Goal: Task Accomplishment & Management: Use online tool/utility

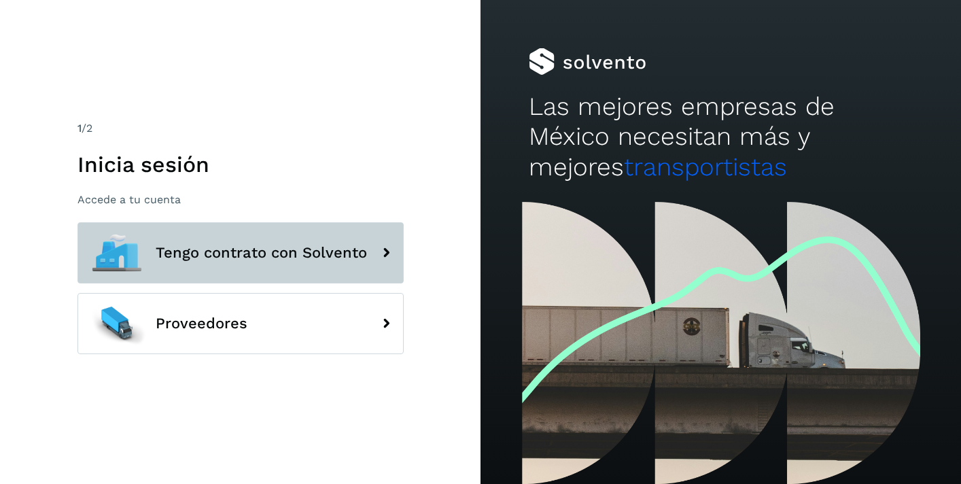
click at [298, 253] on span "Tengo contrato con Solvento" at bounding box center [261, 253] width 211 height 16
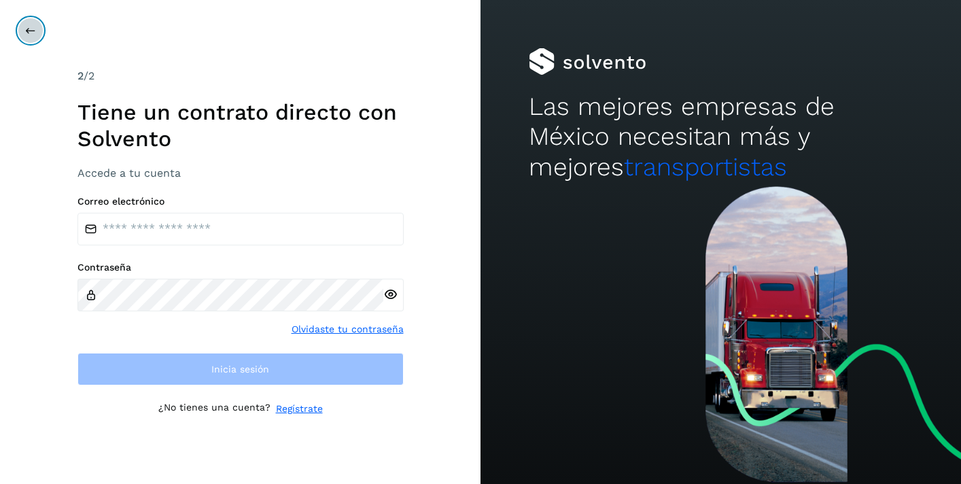
click at [29, 30] on icon at bounding box center [30, 30] width 11 height 11
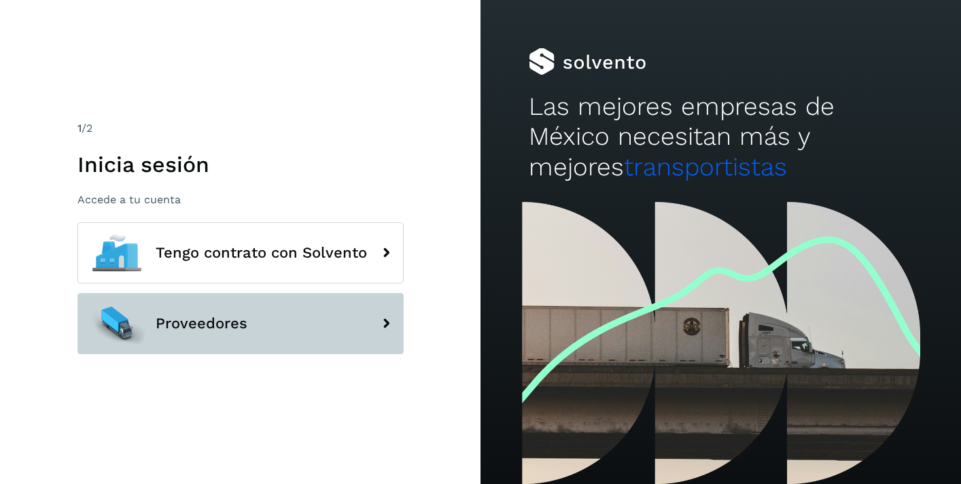
click at [166, 330] on span "Proveedores" at bounding box center [202, 323] width 92 height 16
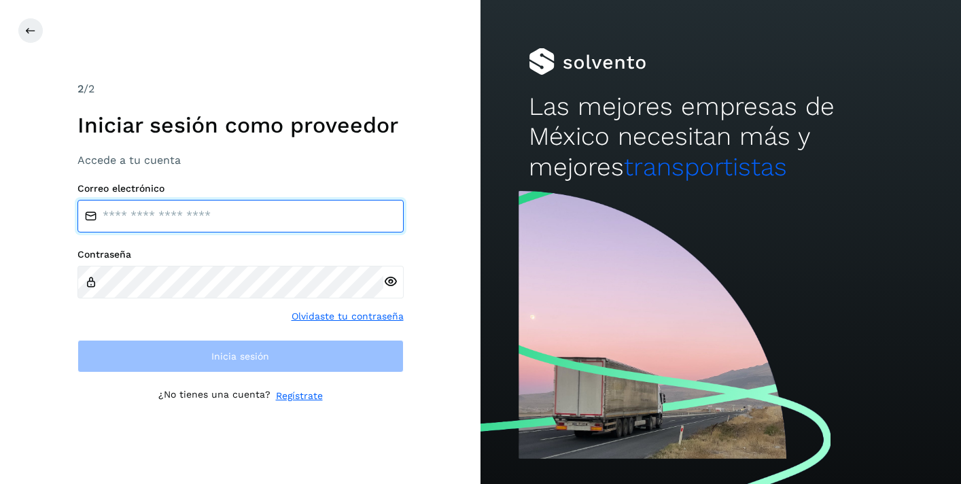
click at [234, 214] on input "email" at bounding box center [241, 216] width 326 height 33
type input "**********"
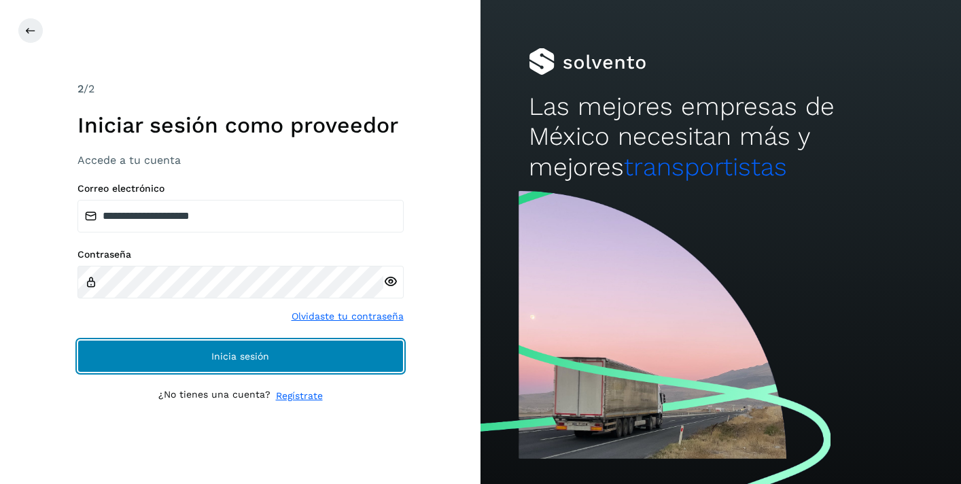
click at [250, 353] on span "Inicia sesión" at bounding box center [240, 356] width 58 height 10
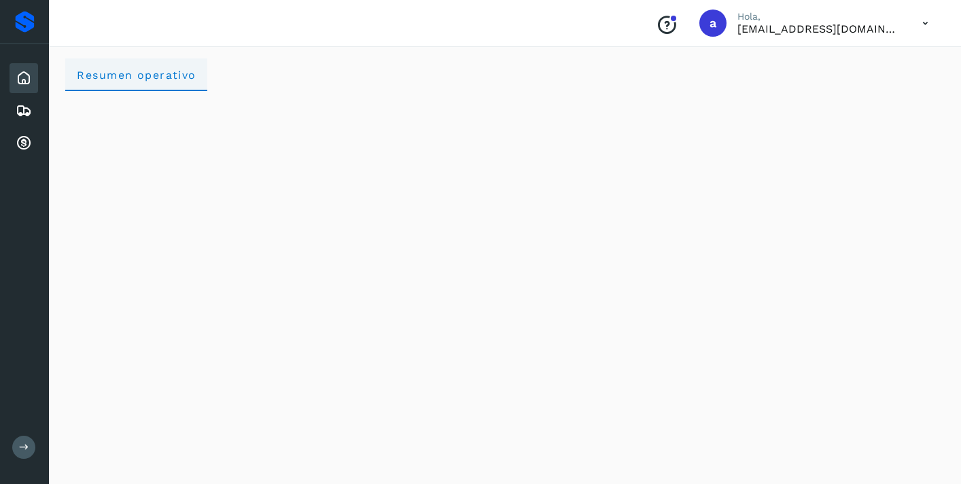
click at [148, 78] on span "Resumen operativo" at bounding box center [136, 75] width 120 height 13
click at [27, 22] on div "Proveedores" at bounding box center [25, 22] width 20 height 22
click at [28, 80] on icon at bounding box center [24, 78] width 16 height 16
click at [25, 110] on icon at bounding box center [24, 111] width 16 height 16
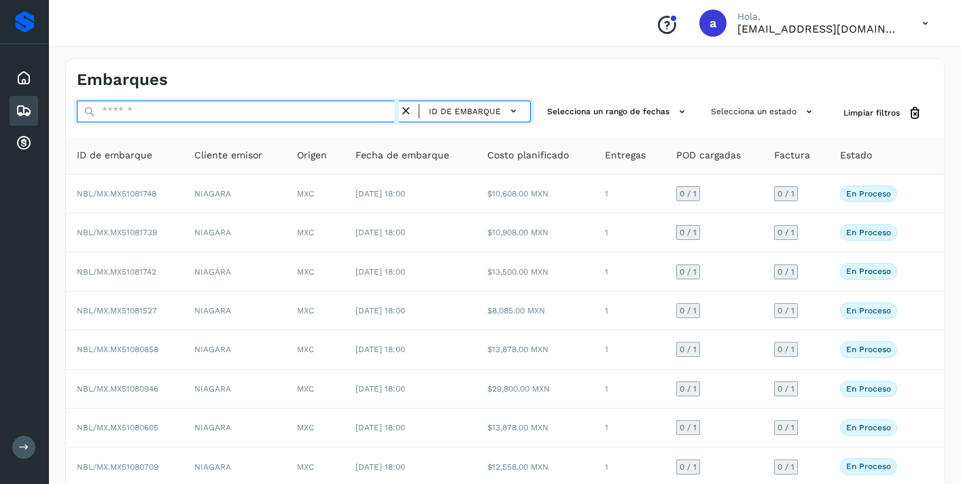
click at [304, 116] on input "text" at bounding box center [238, 112] width 322 height 22
paste input "**********"
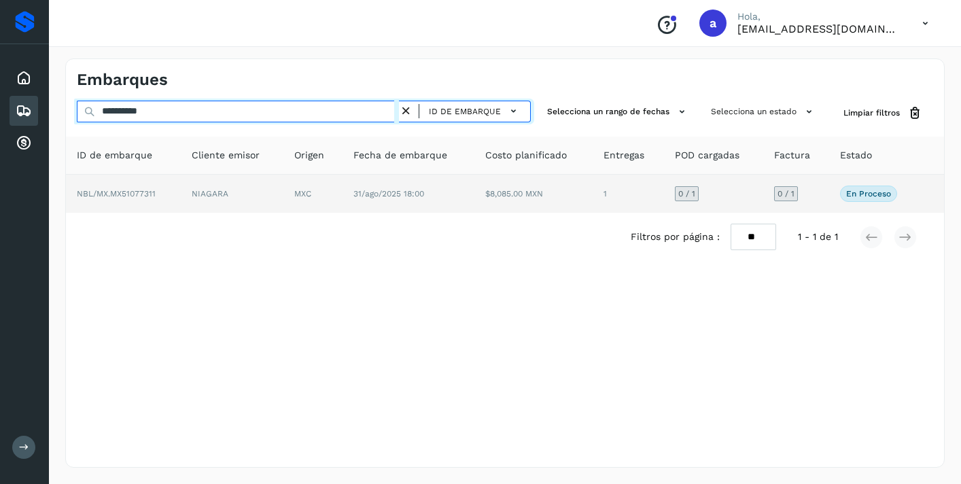
type input "**********"
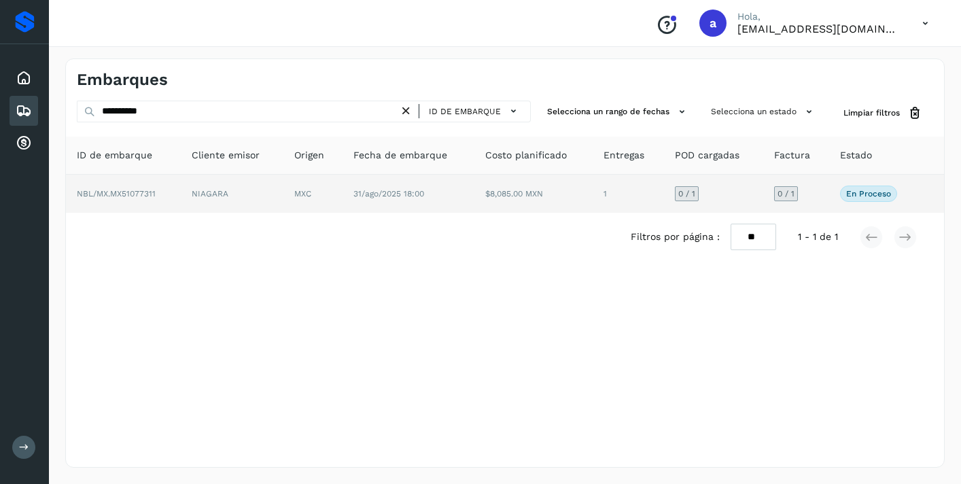
click at [793, 188] on div "0 / 1" at bounding box center [786, 193] width 24 height 15
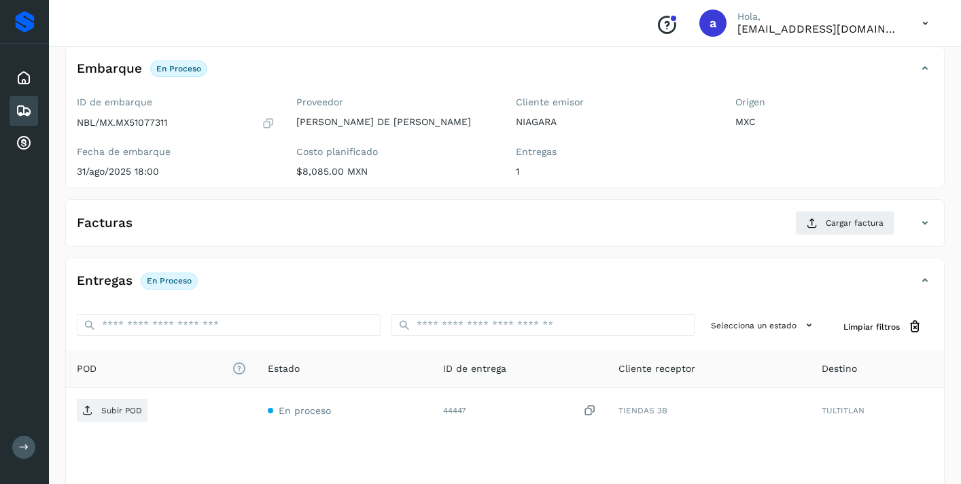
scroll to position [88, 0]
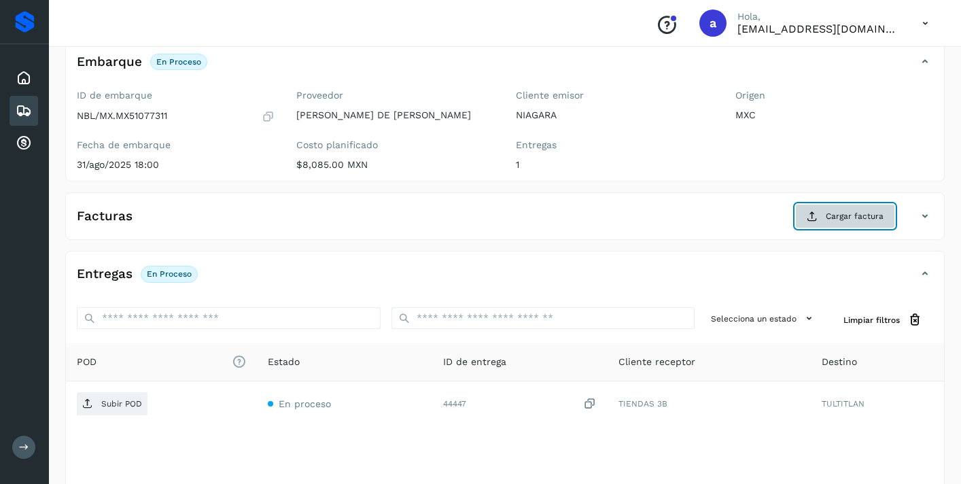
click at [851, 218] on span "Cargar factura" at bounding box center [855, 216] width 58 height 12
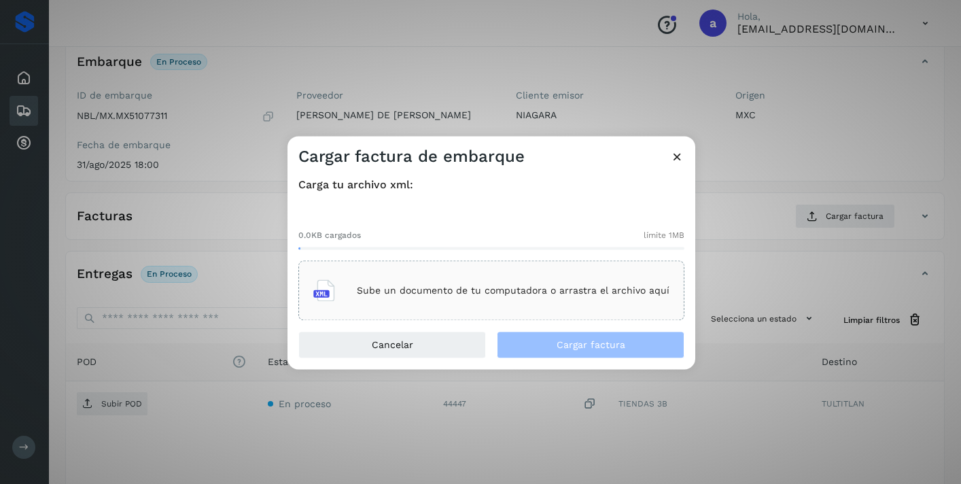
click at [594, 307] on div "Sube un documento de tu computadora o arrastra el archivo aquí" at bounding box center [491, 291] width 356 height 37
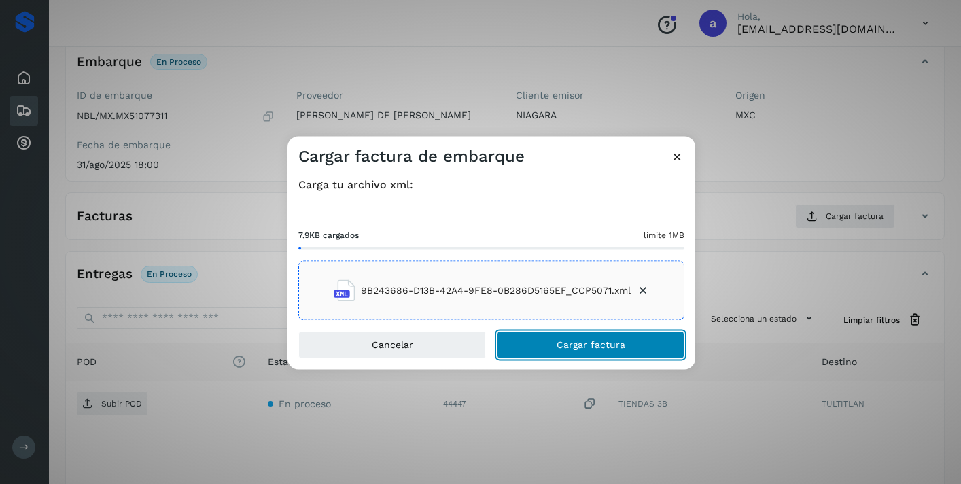
click at [643, 345] on button "Cargar factura" at bounding box center [591, 345] width 188 height 27
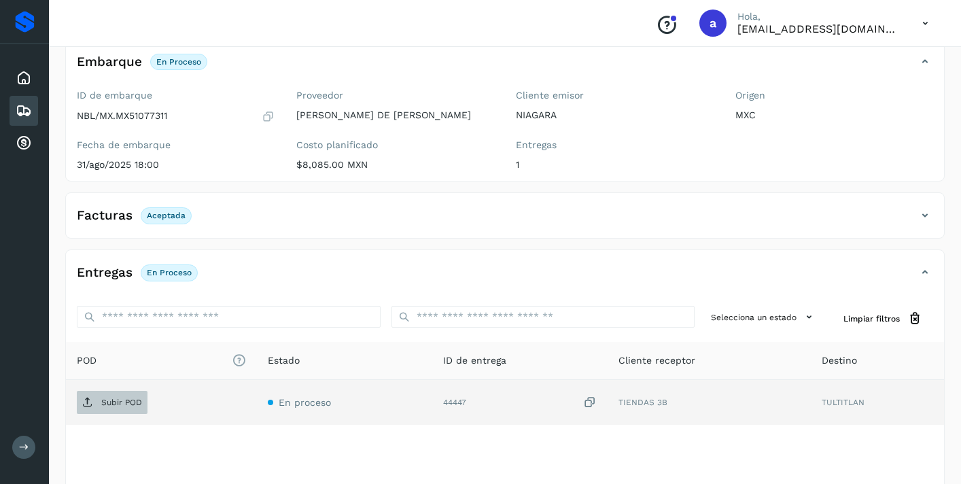
click at [129, 394] on span "Subir POD" at bounding box center [112, 403] width 71 height 22
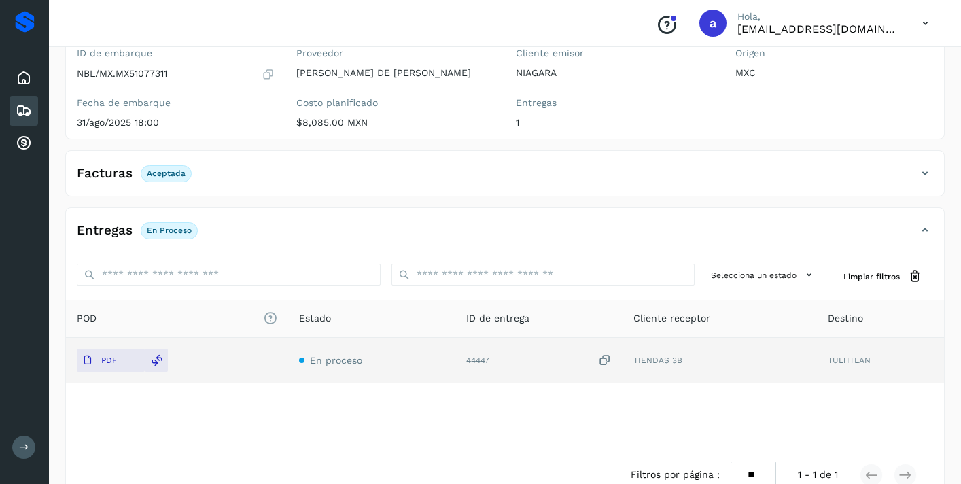
scroll to position [0, 0]
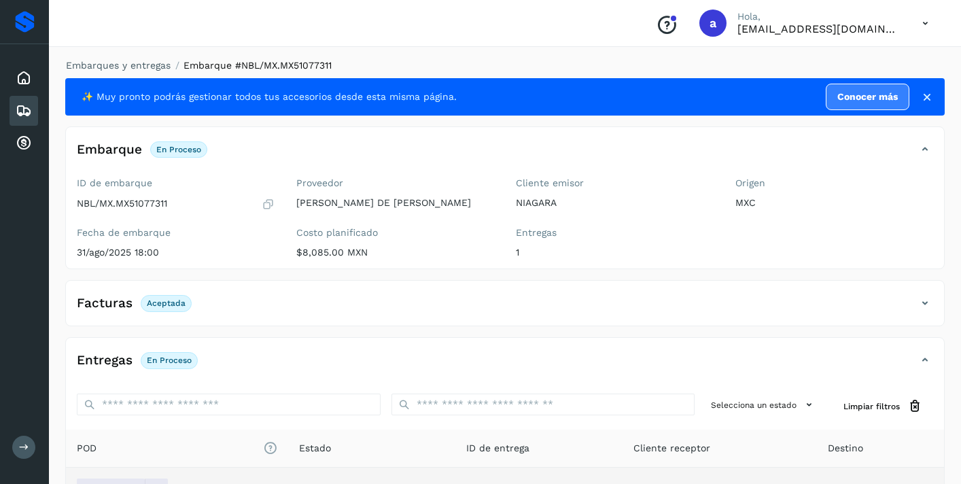
click at [30, 104] on icon at bounding box center [24, 111] width 16 height 16
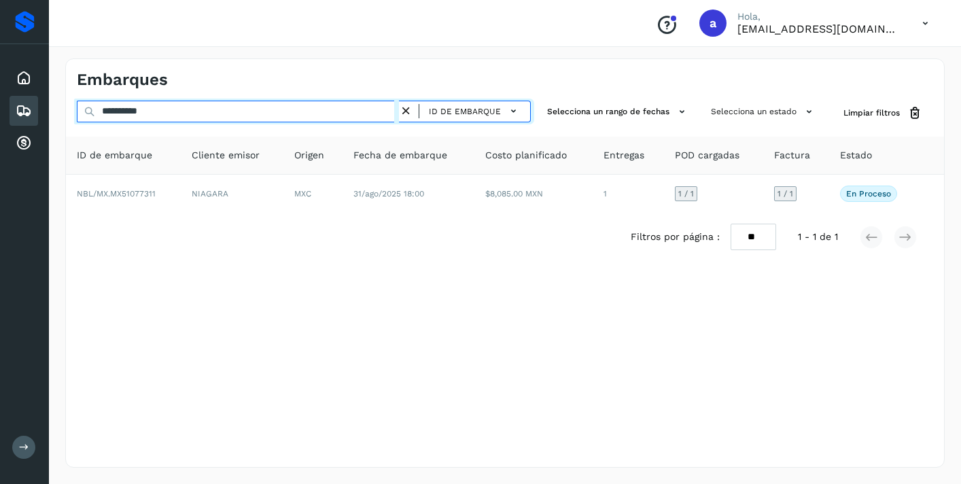
drag, startPoint x: 194, startPoint y: 114, endPoint x: 41, endPoint y: 95, distance: 153.5
click at [41, 95] on div "**********" at bounding box center [480, 242] width 961 height 484
paste input "text"
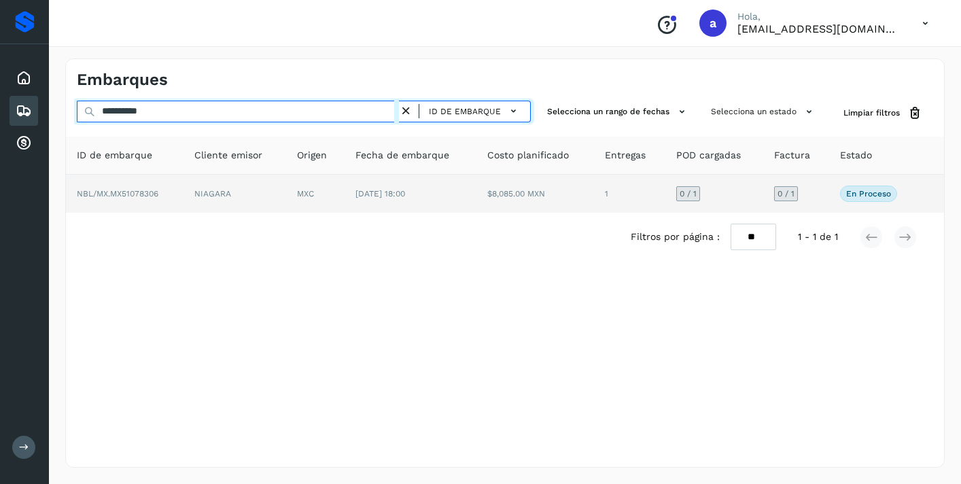
type input "**********"
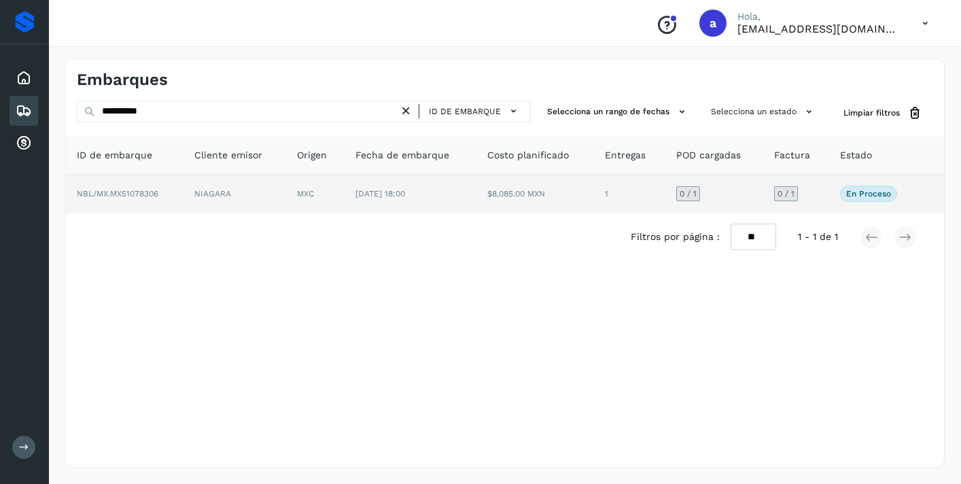
click at [788, 186] on div "0 / 1" at bounding box center [786, 193] width 24 height 15
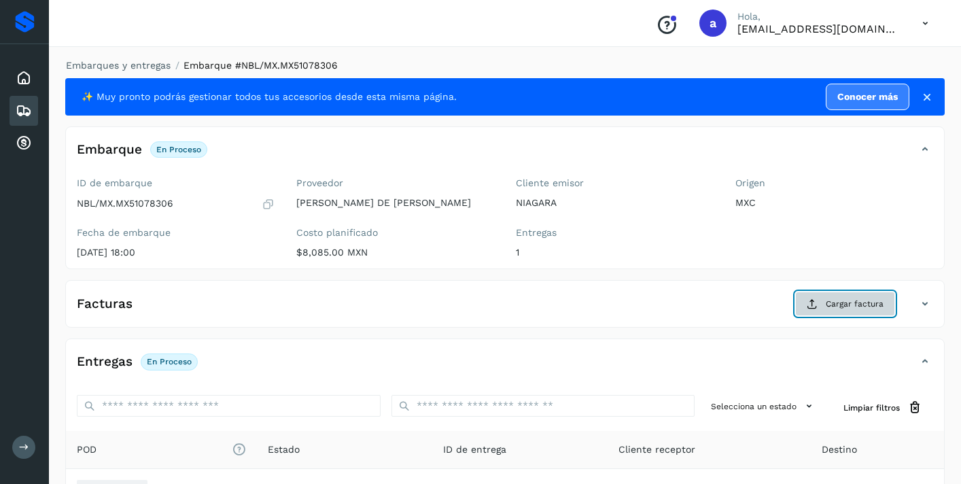
click at [856, 302] on span "Cargar factura" at bounding box center [855, 304] width 58 height 12
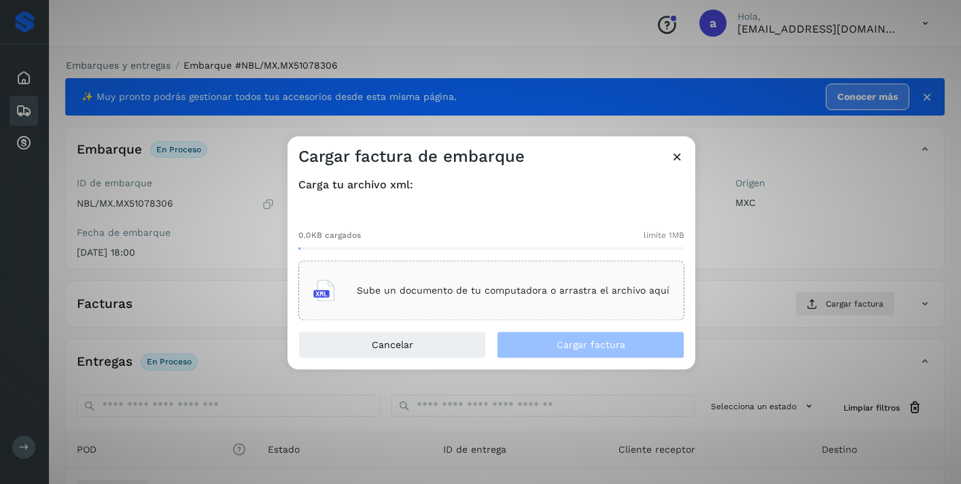
click at [572, 279] on div "Sube un documento de tu computadora o arrastra el archivo aquí" at bounding box center [491, 291] width 356 height 37
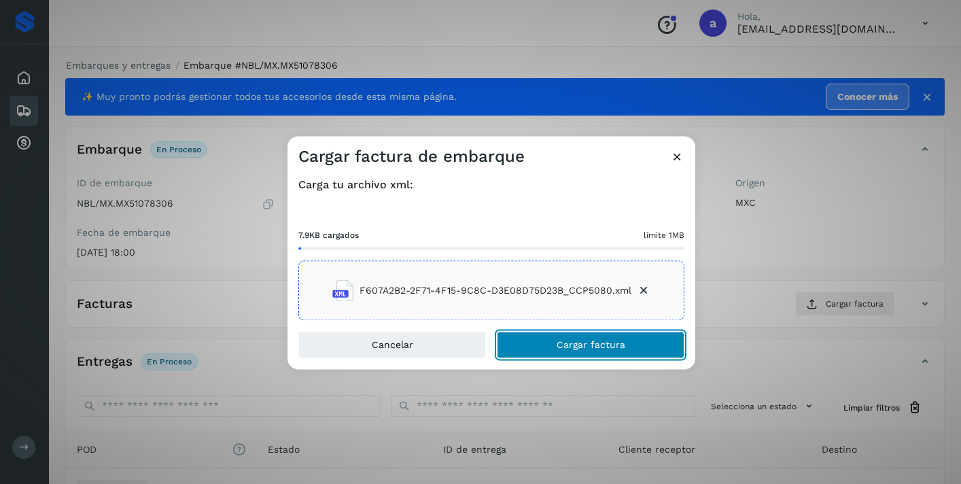
click at [643, 342] on button "Cargar factura" at bounding box center [591, 345] width 188 height 27
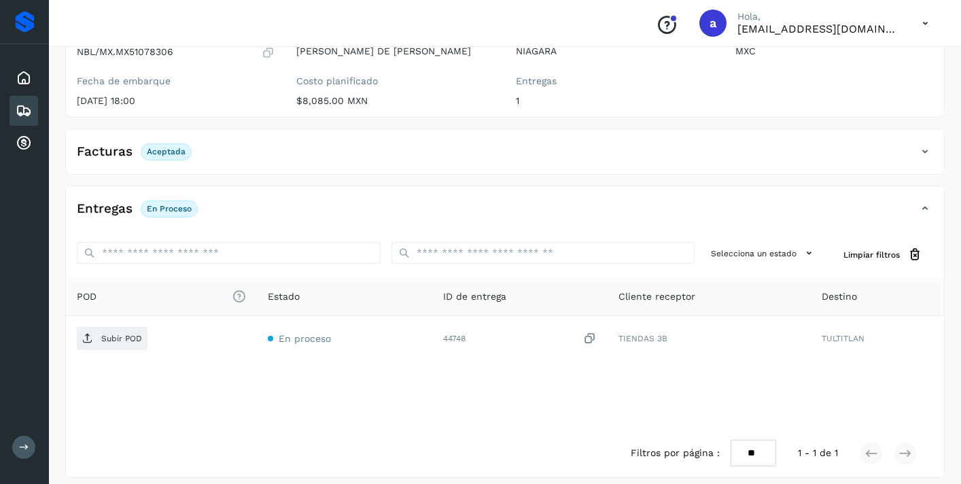
scroll to position [162, 0]
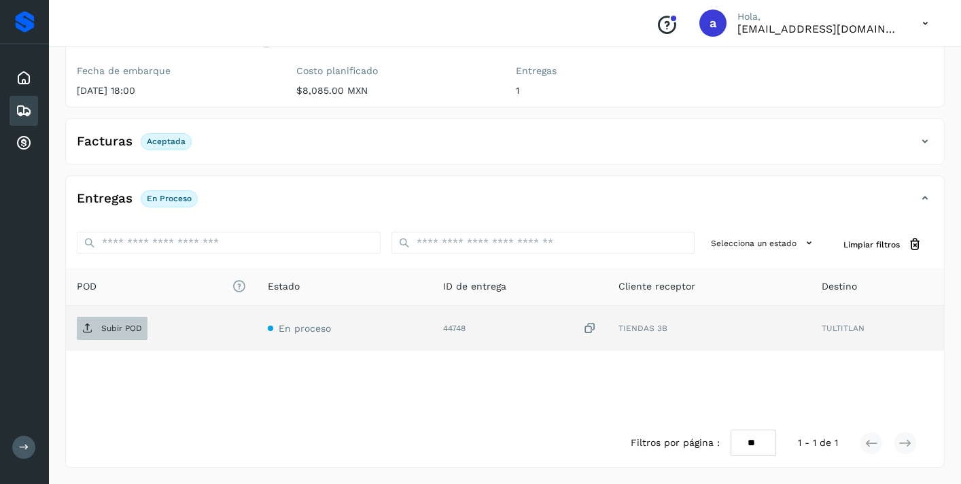
click at [135, 326] on p "Subir POD" at bounding box center [121, 329] width 41 height 10
click at [38, 112] on div "Inicio Embarques Cuentas por cobrar" at bounding box center [24, 110] width 49 height 133
click at [27, 111] on icon at bounding box center [24, 111] width 16 height 16
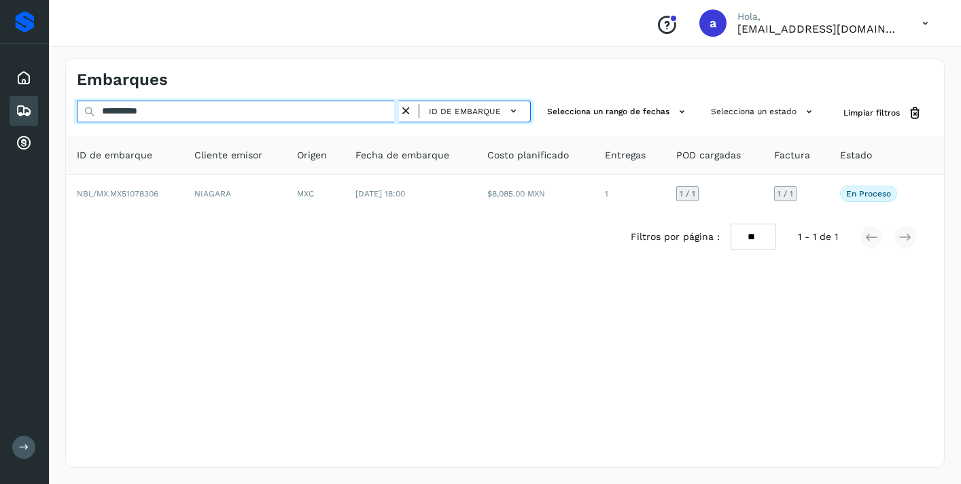
drag, startPoint x: 179, startPoint y: 116, endPoint x: 83, endPoint y: 103, distance: 97.3
click at [86, 103] on input "**********" at bounding box center [238, 112] width 322 height 22
paste input "text"
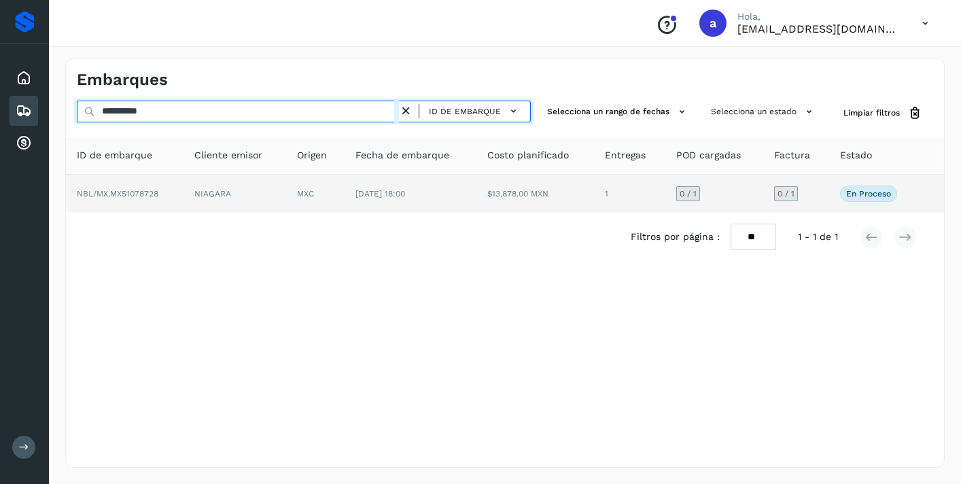
type input "**********"
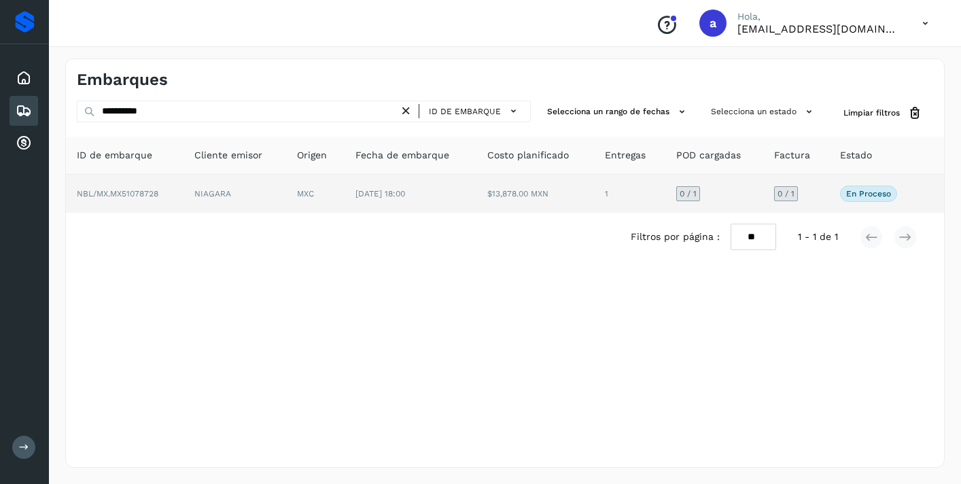
click at [789, 194] on span "0 / 1" at bounding box center [786, 194] width 17 height 8
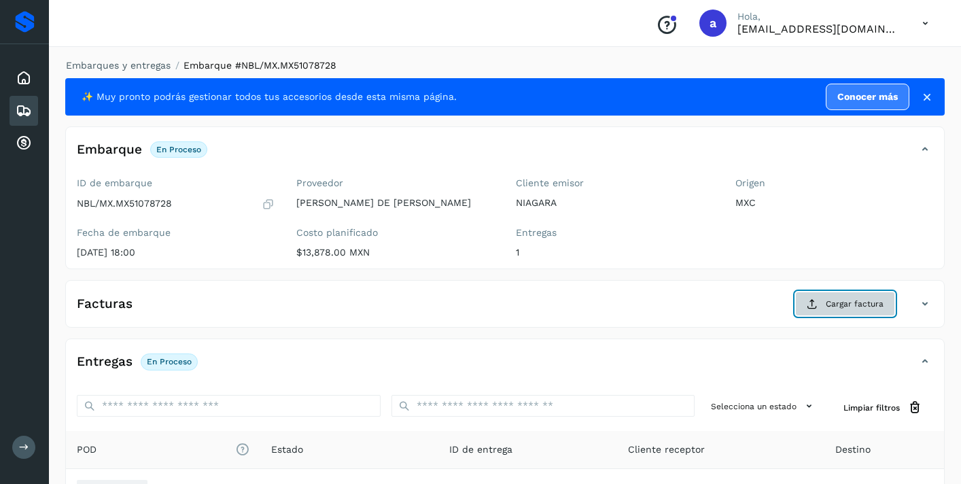
click at [872, 306] on span "Cargar factura" at bounding box center [855, 304] width 58 height 12
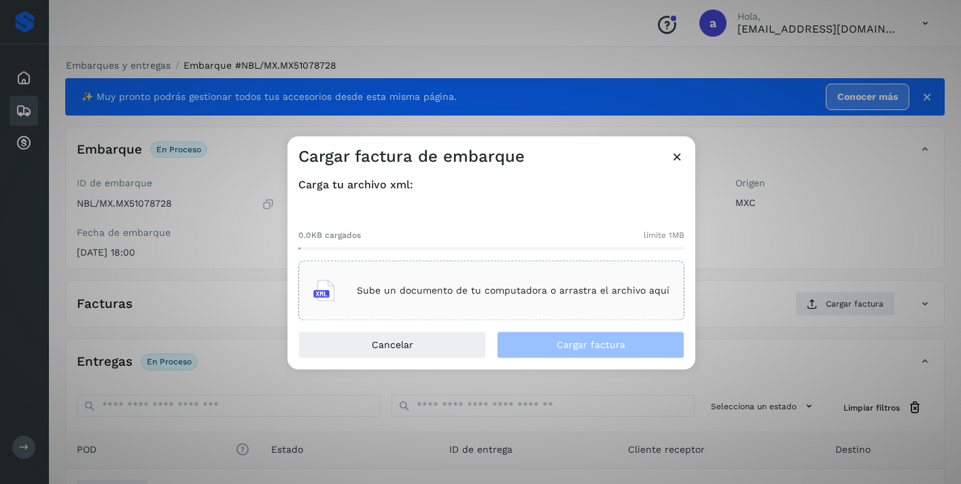
click at [556, 273] on div "Sube un documento de tu computadora o arrastra el archivo aquí" at bounding box center [491, 291] width 356 height 37
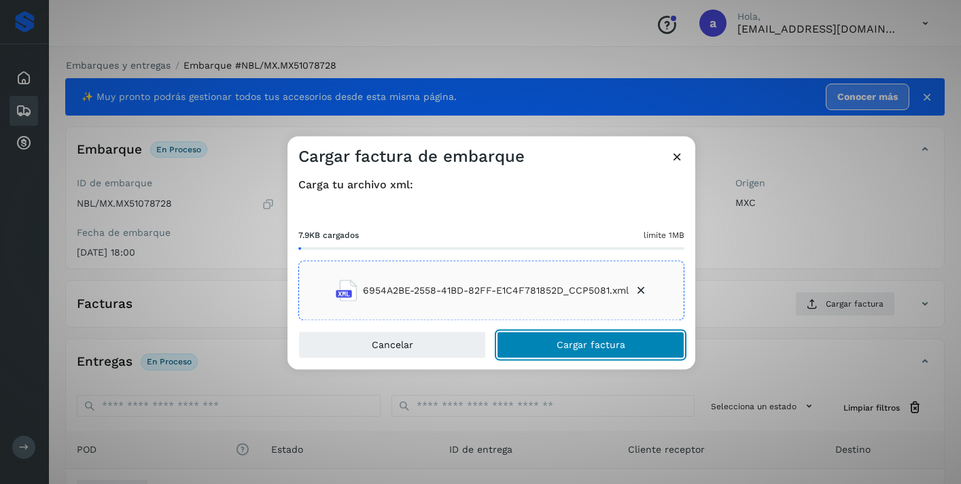
click at [595, 346] on span "Cargar factura" at bounding box center [591, 346] width 69 height 10
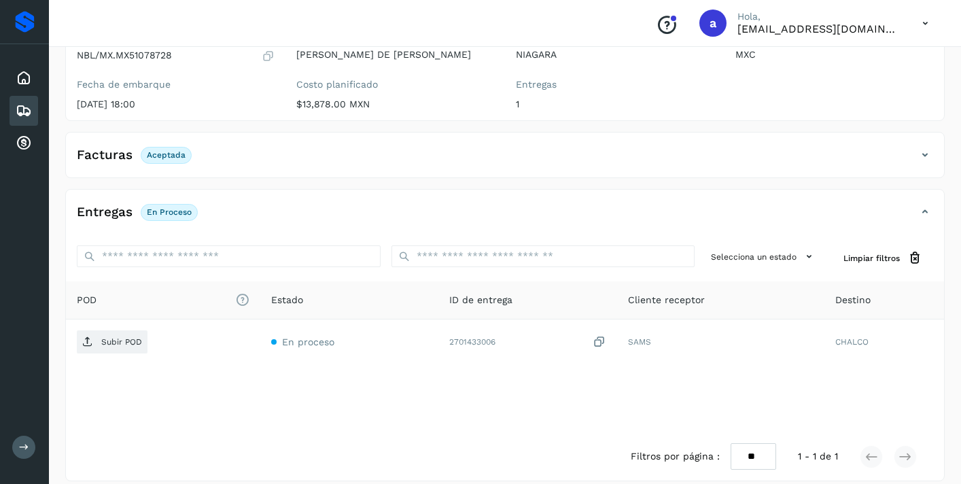
scroll to position [162, 0]
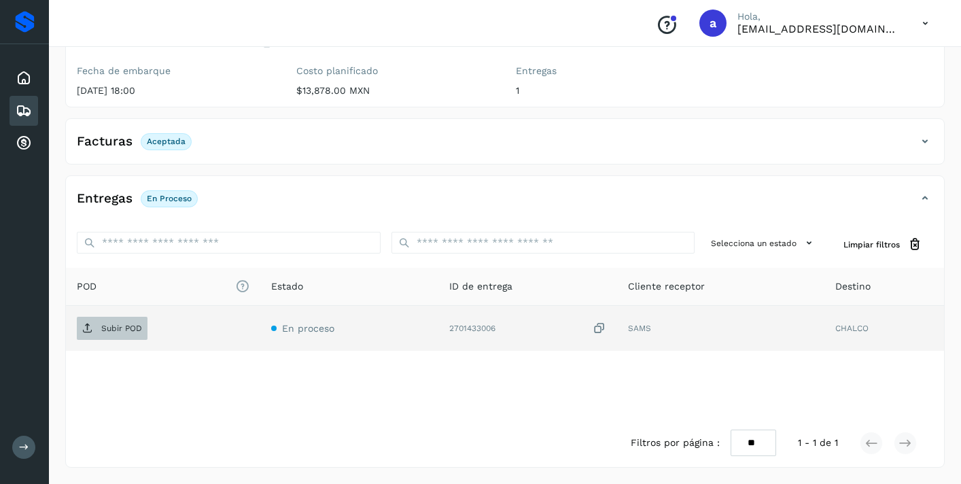
click at [119, 325] on p "Subir POD" at bounding box center [121, 329] width 41 height 10
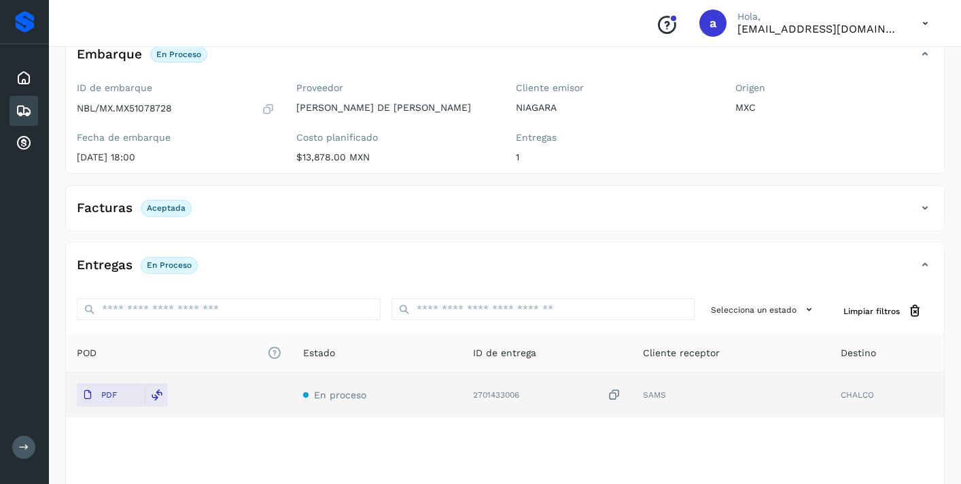
scroll to position [0, 0]
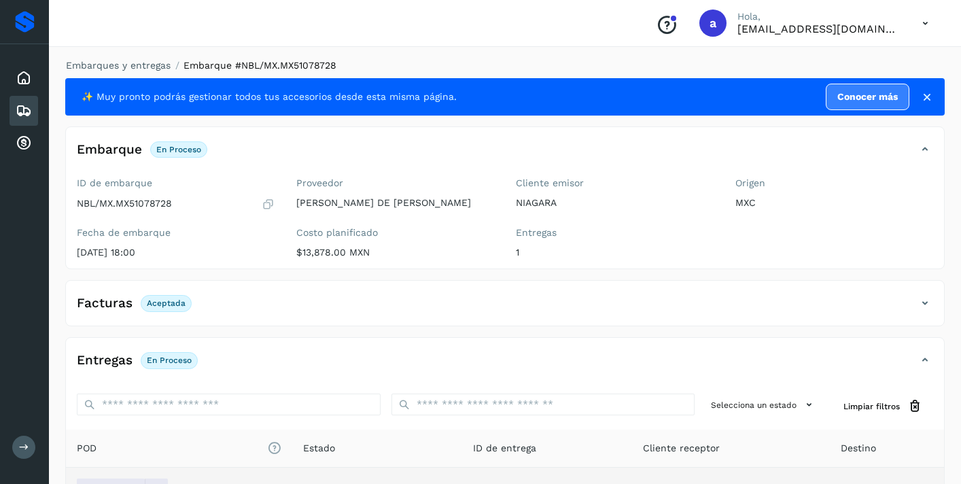
click at [20, 107] on icon at bounding box center [24, 111] width 16 height 16
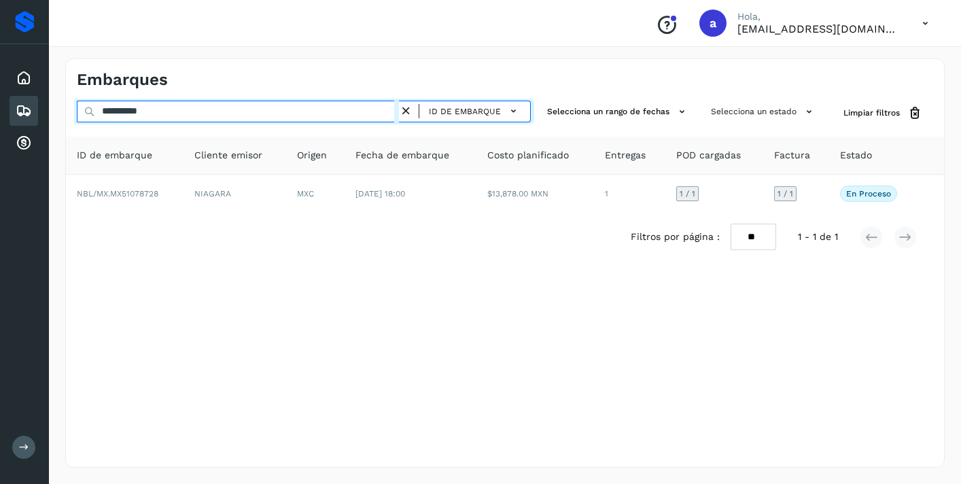
drag, startPoint x: 196, startPoint y: 113, endPoint x: 27, endPoint y: 103, distance: 170.3
click at [27, 103] on div "**********" at bounding box center [480, 242] width 961 height 484
paste input "text"
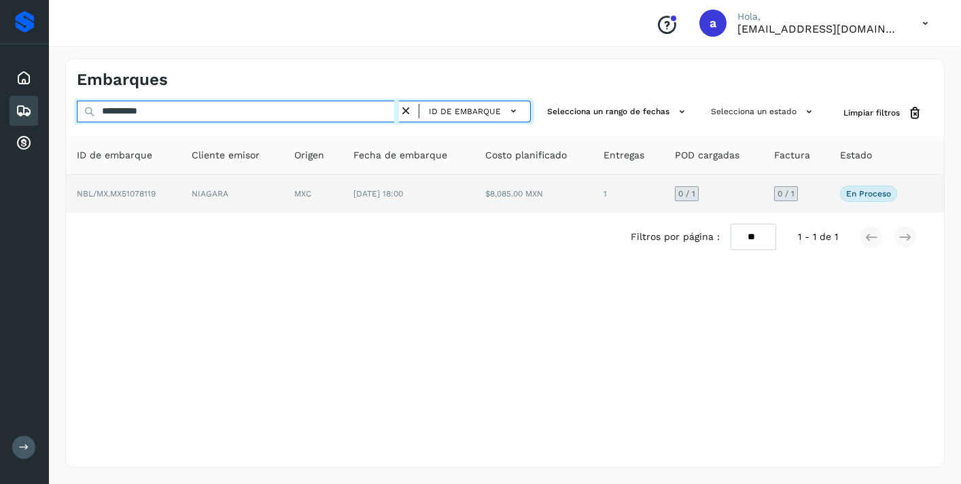
type input "**********"
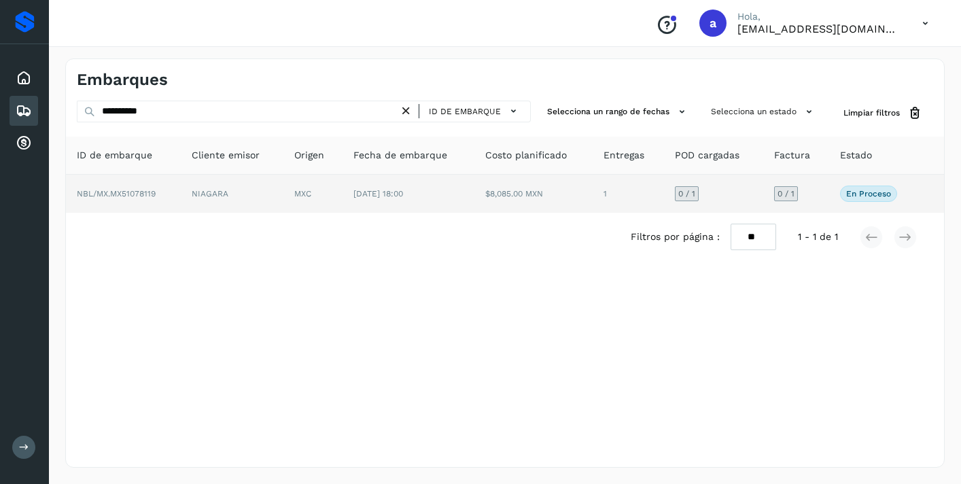
click at [780, 191] on span "0 / 1" at bounding box center [786, 194] width 17 height 8
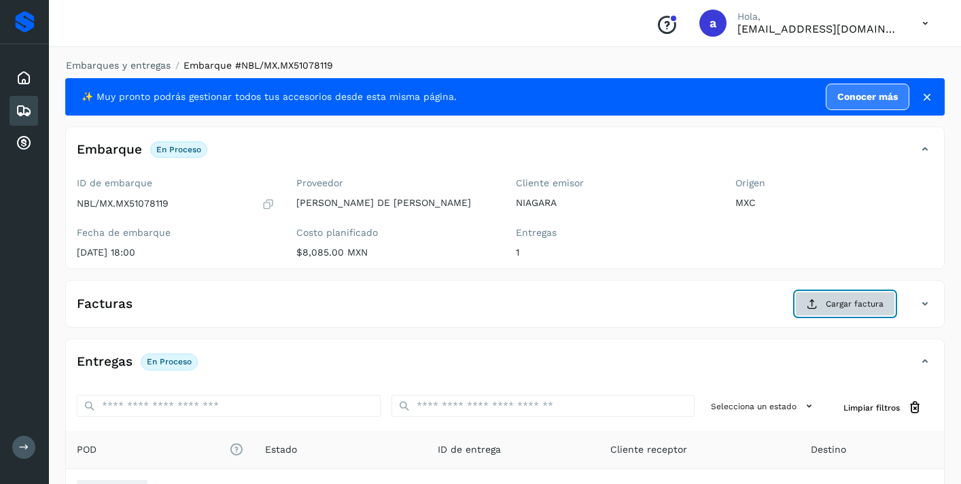
click at [854, 306] on span "Cargar factura" at bounding box center [855, 304] width 58 height 12
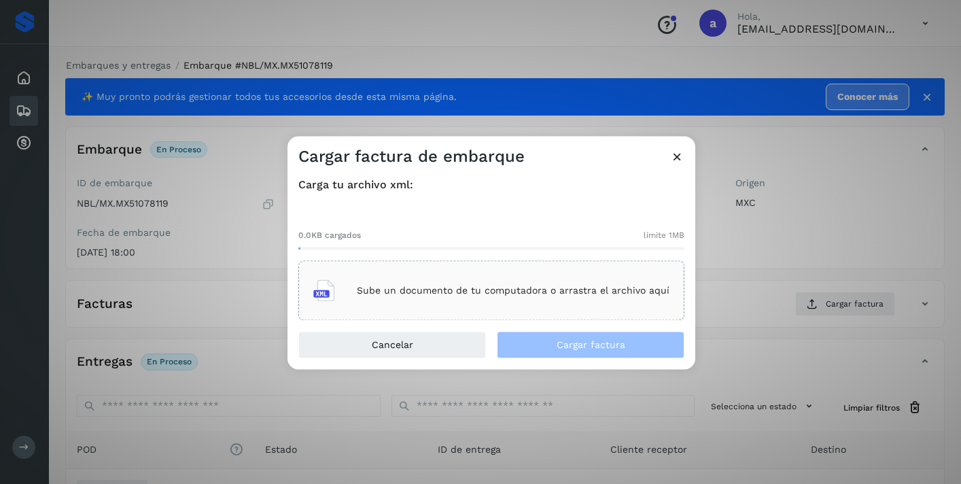
click at [568, 288] on p "Sube un documento de tu computadora o arrastra el archivo aquí" at bounding box center [513, 291] width 313 height 12
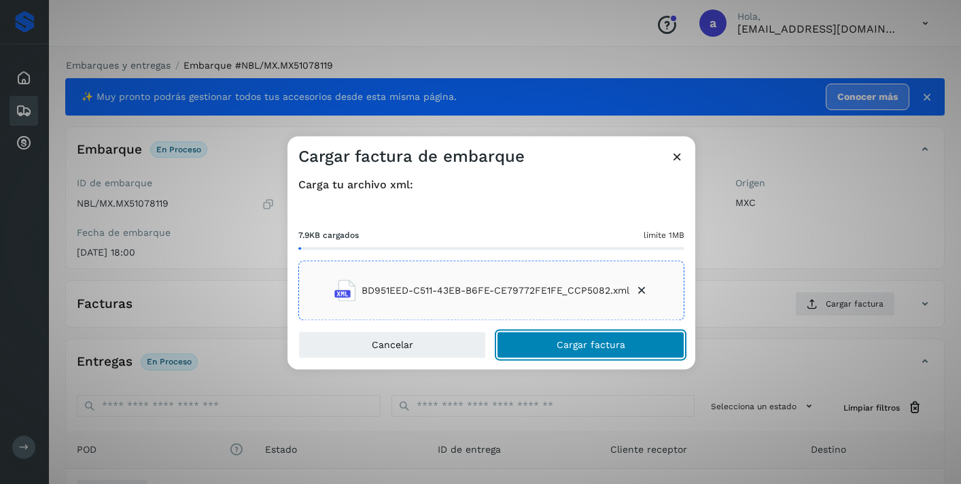
click at [630, 345] on button "Cargar factura" at bounding box center [591, 345] width 188 height 27
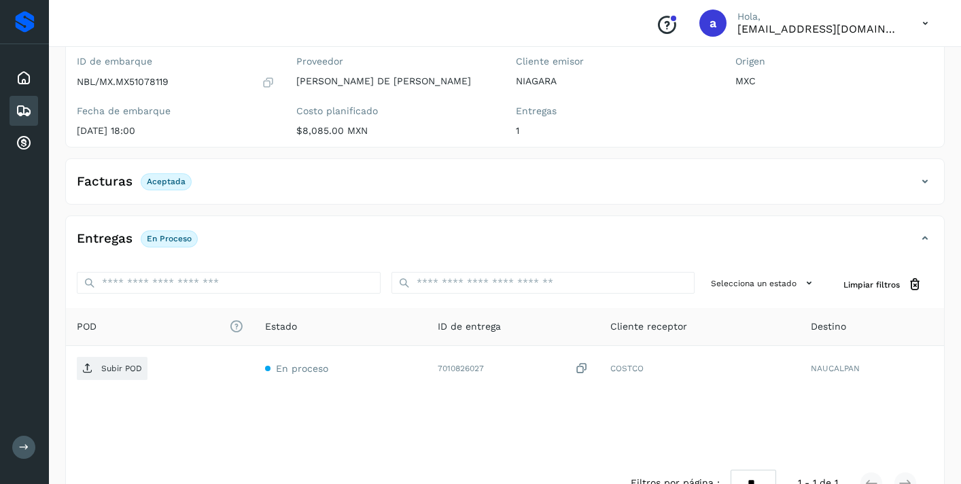
scroll to position [162, 0]
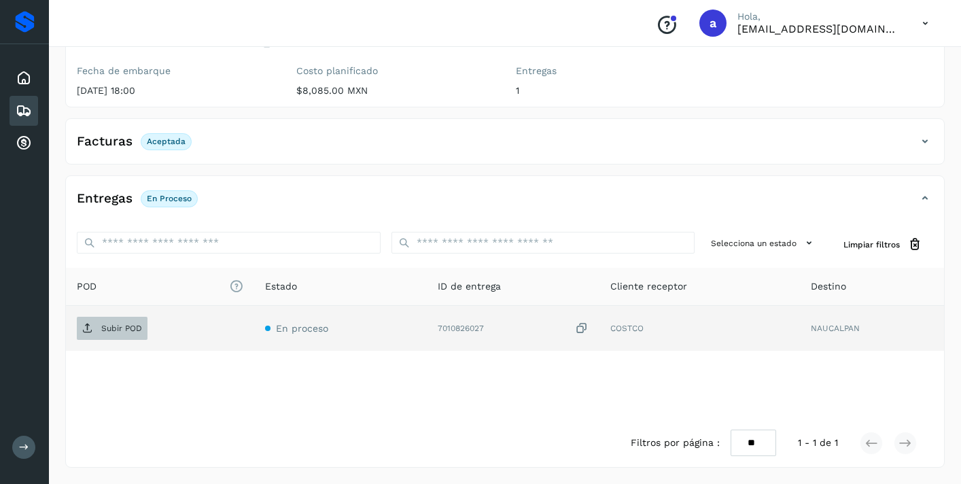
click at [123, 328] on p "Subir POD" at bounding box center [121, 329] width 41 height 10
click at [22, 111] on icon at bounding box center [24, 111] width 16 height 16
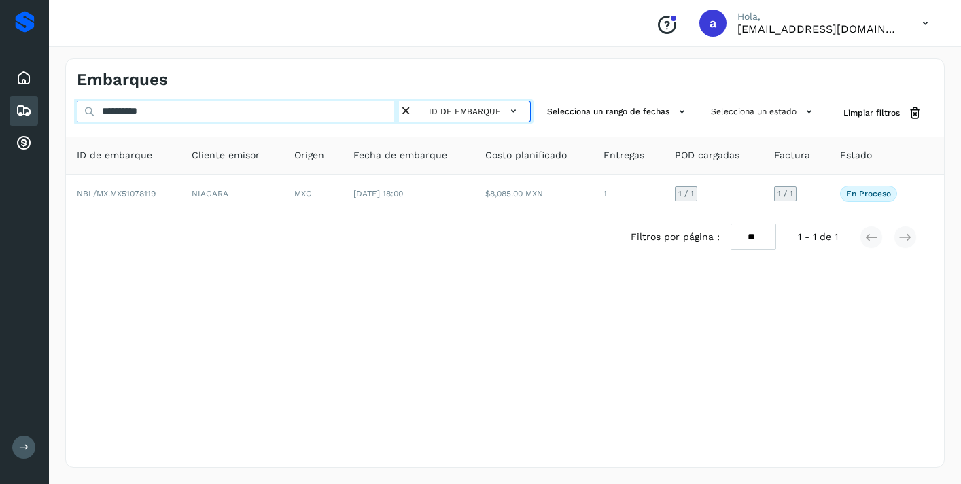
drag, startPoint x: 177, startPoint y: 111, endPoint x: 50, endPoint y: 105, distance: 127.3
click at [52, 105] on div "**********" at bounding box center [505, 263] width 912 height 442
paste input "text"
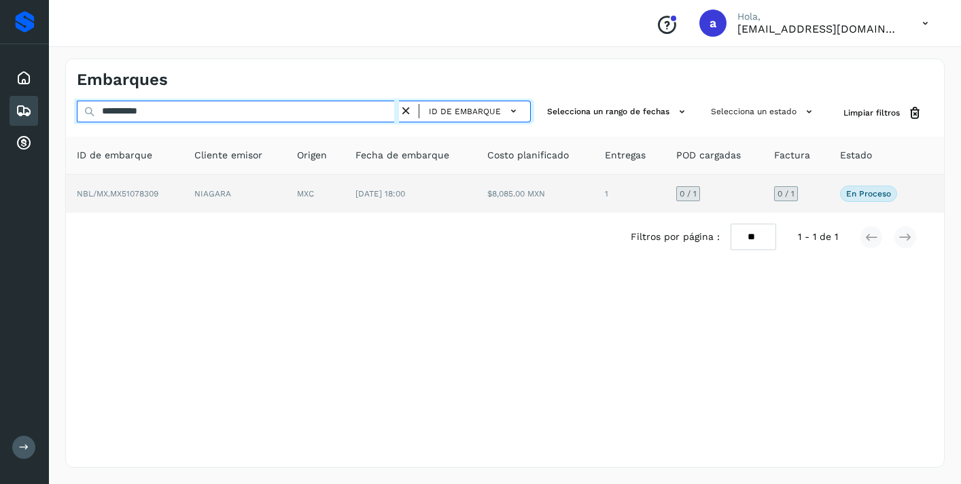
type input "**********"
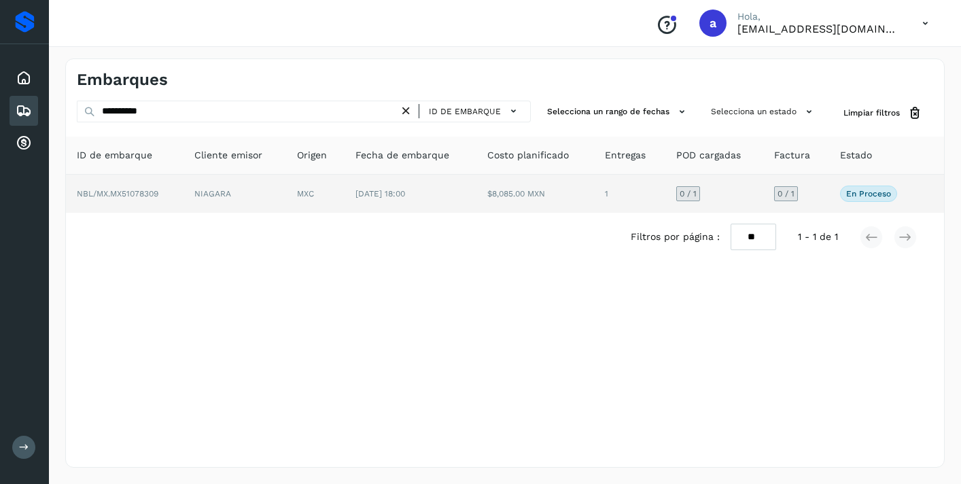
click at [785, 191] on span "0 / 1" at bounding box center [786, 194] width 17 height 8
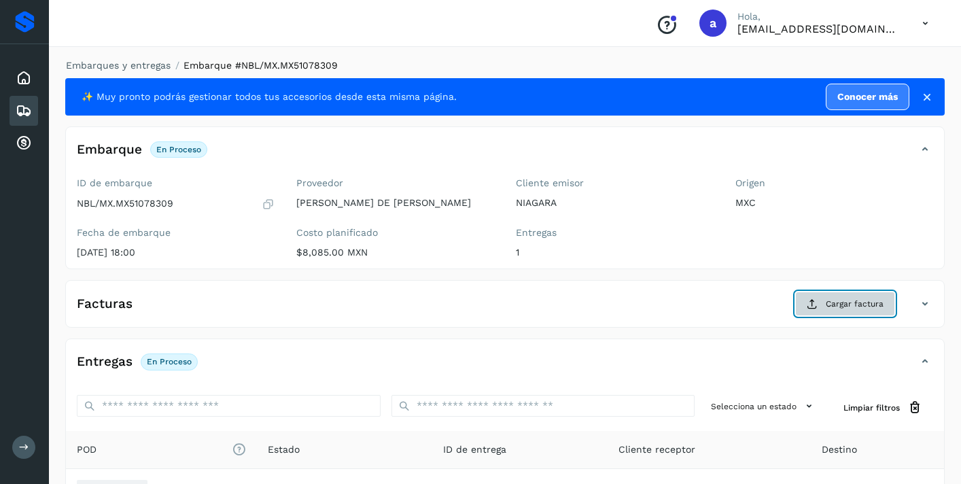
click at [832, 301] on span "Cargar factura" at bounding box center [855, 304] width 58 height 12
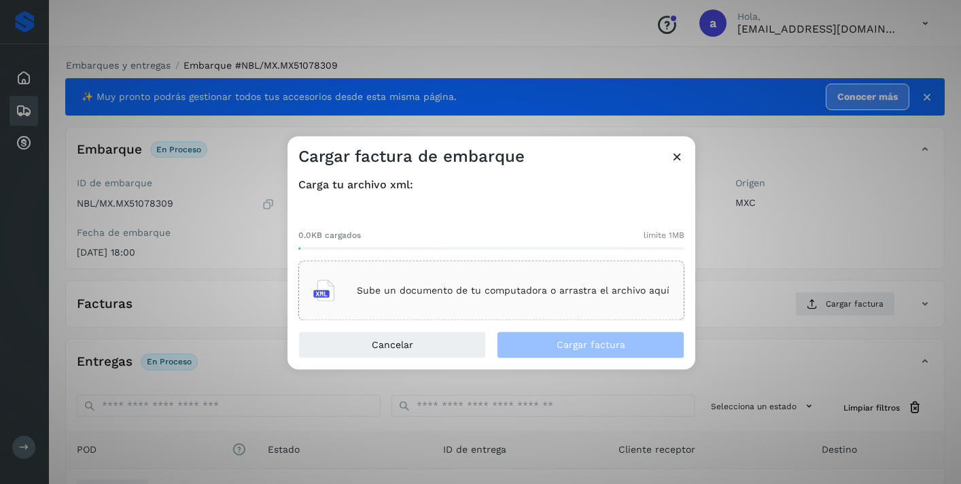
click at [580, 288] on p "Sube un documento de tu computadora o arrastra el archivo aquí" at bounding box center [513, 291] width 313 height 12
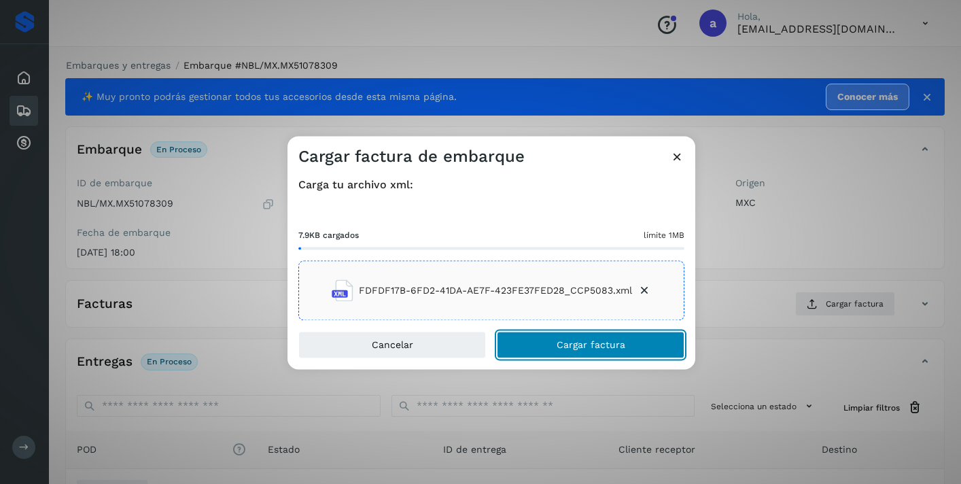
click at [585, 344] on span "Cargar factura" at bounding box center [591, 346] width 69 height 10
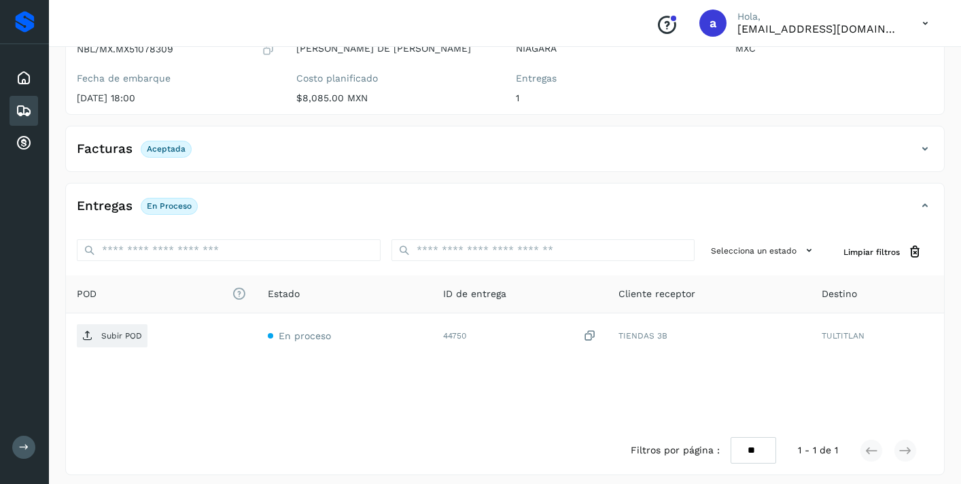
scroll to position [162, 0]
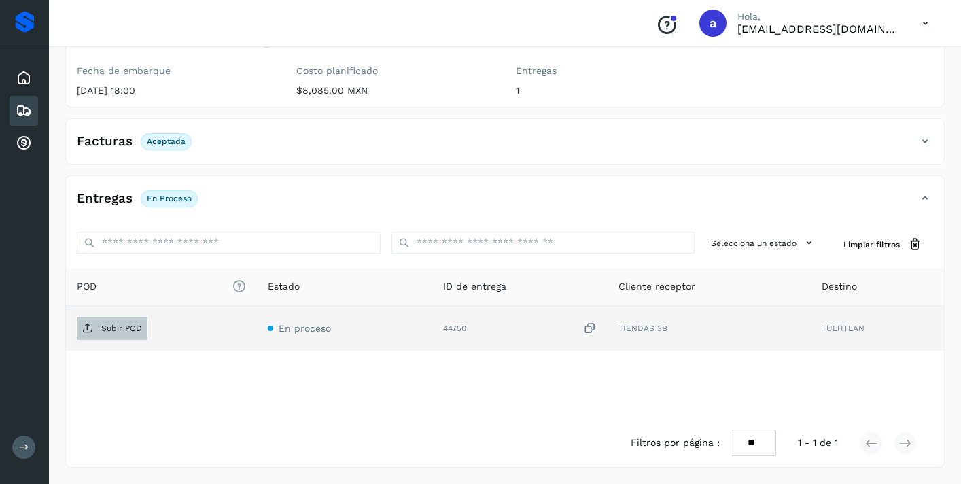
click at [118, 321] on span "Subir POD" at bounding box center [112, 329] width 71 height 22
click at [33, 110] on div "Embarques" at bounding box center [24, 111] width 29 height 30
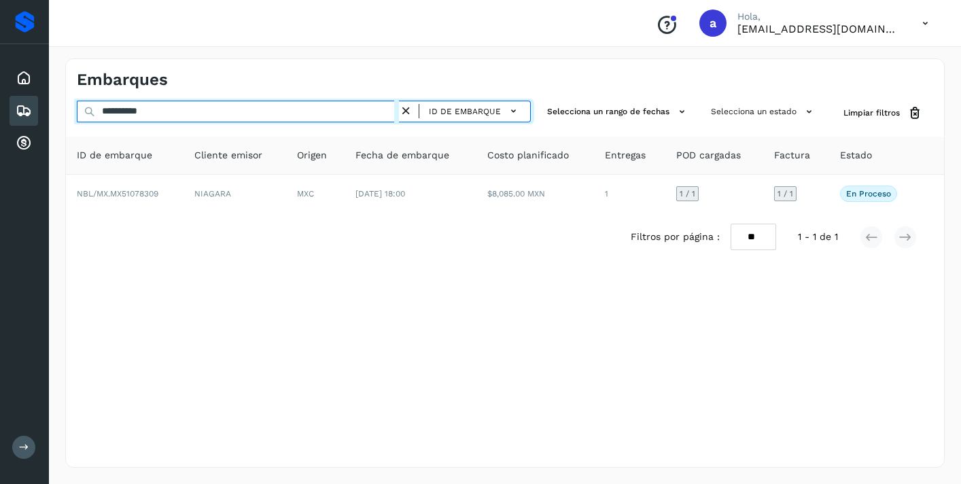
drag, startPoint x: 179, startPoint y: 114, endPoint x: 0, endPoint y: 94, distance: 179.9
click at [0, 94] on div "**********" at bounding box center [480, 242] width 961 height 484
paste input "text"
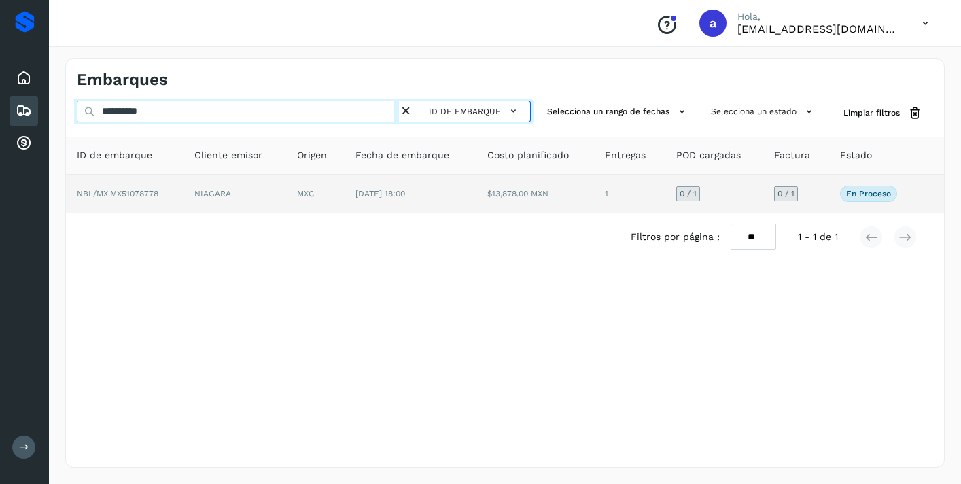
type input "**********"
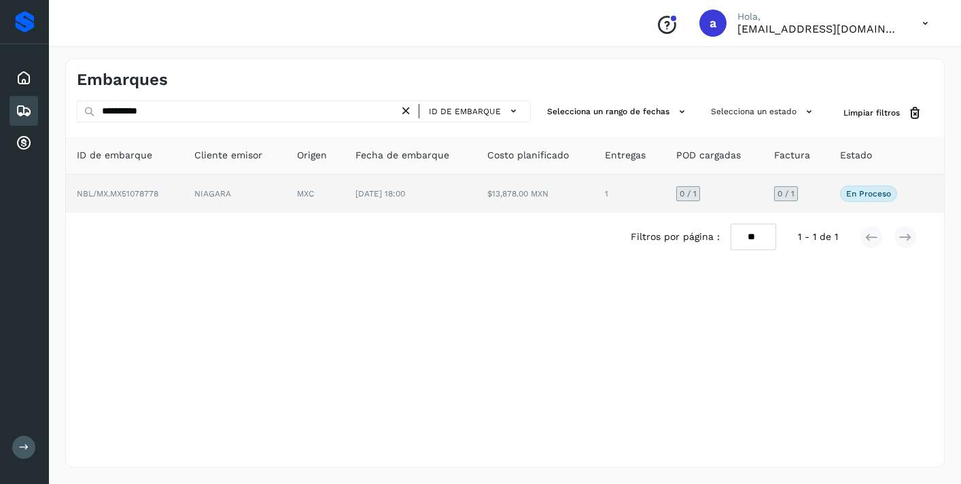
click at [792, 190] on span "0 / 1" at bounding box center [786, 194] width 17 height 8
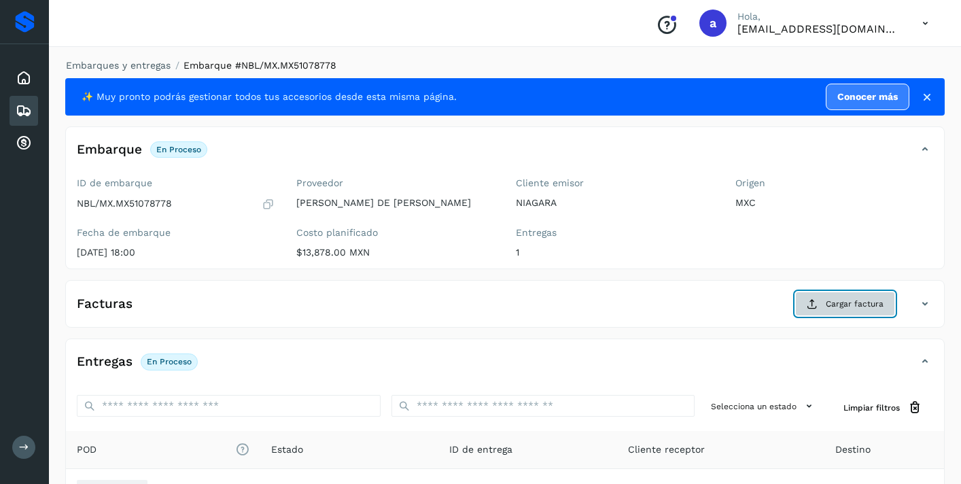
click at [870, 299] on span "Cargar factura" at bounding box center [855, 304] width 58 height 12
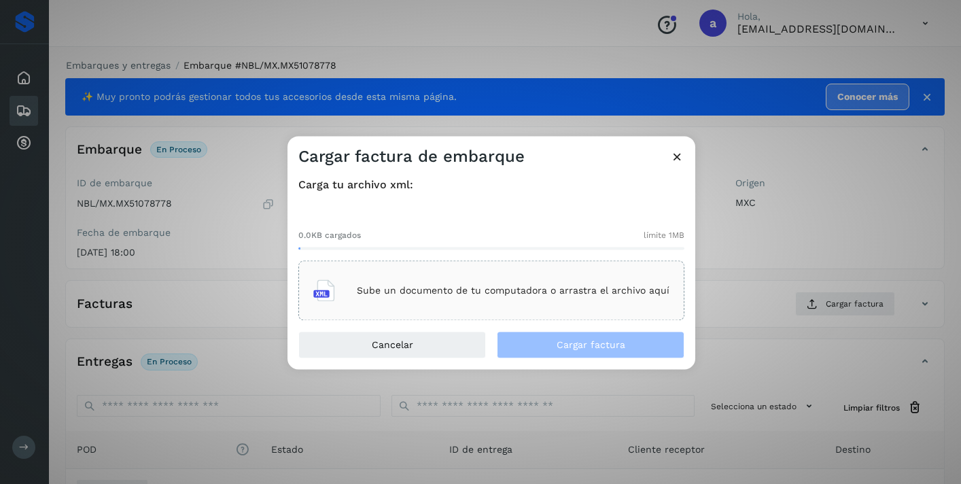
click at [600, 282] on div "Sube un documento de tu computadora o arrastra el archivo aquí" at bounding box center [491, 291] width 356 height 37
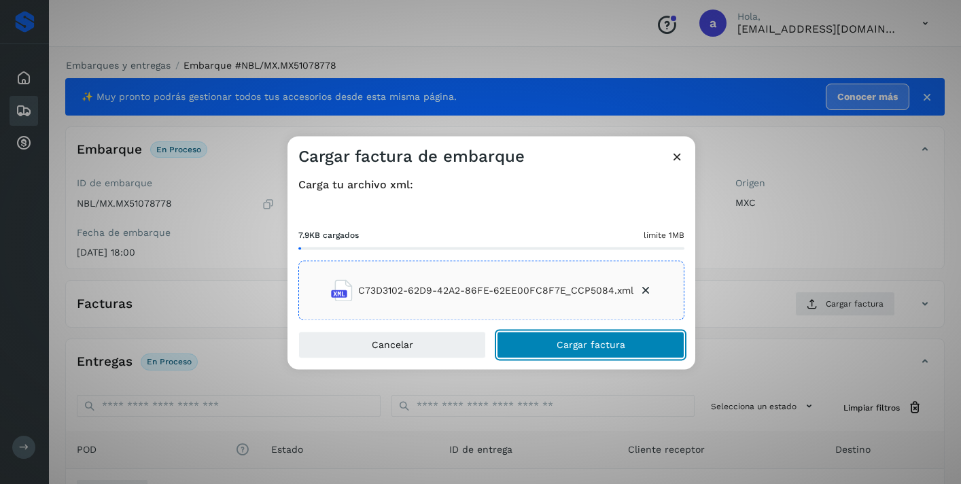
click at [640, 339] on button "Cargar factura" at bounding box center [591, 345] width 188 height 27
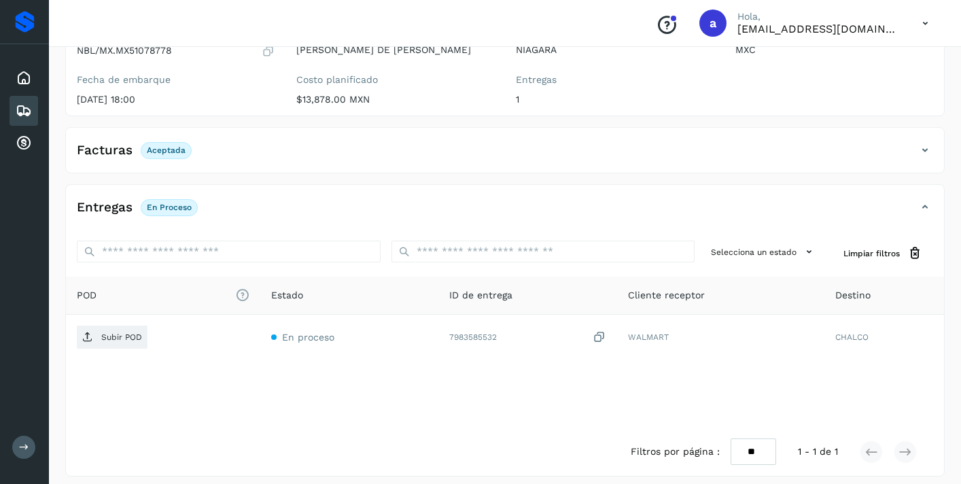
scroll to position [162, 0]
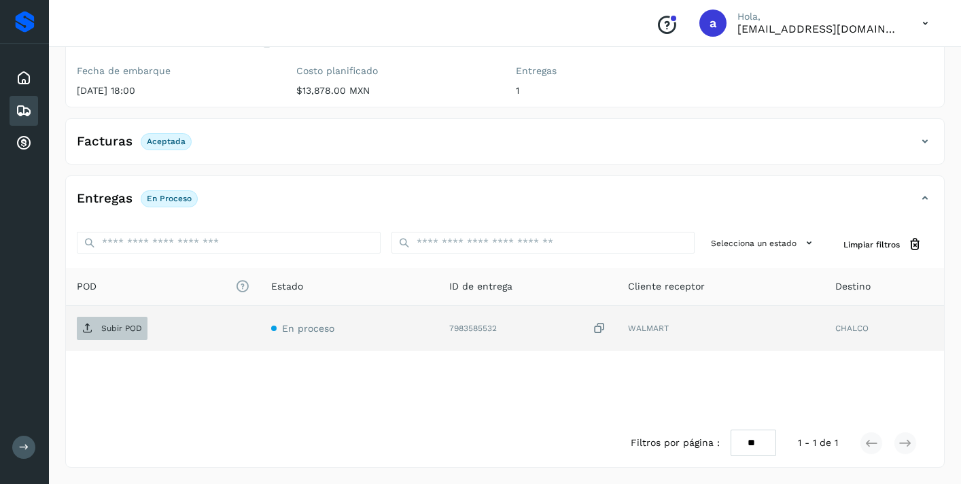
click at [122, 328] on p "Subir POD" at bounding box center [121, 329] width 41 height 10
click at [29, 111] on icon at bounding box center [24, 111] width 16 height 16
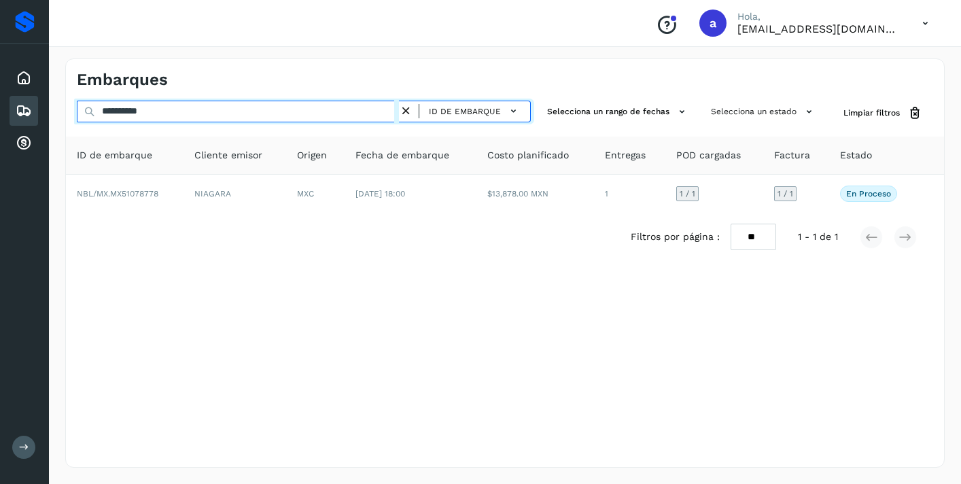
drag, startPoint x: 173, startPoint y: 111, endPoint x: 56, endPoint y: 105, distance: 117.7
click at [56, 105] on div "**********" at bounding box center [505, 263] width 912 height 442
paste input "text"
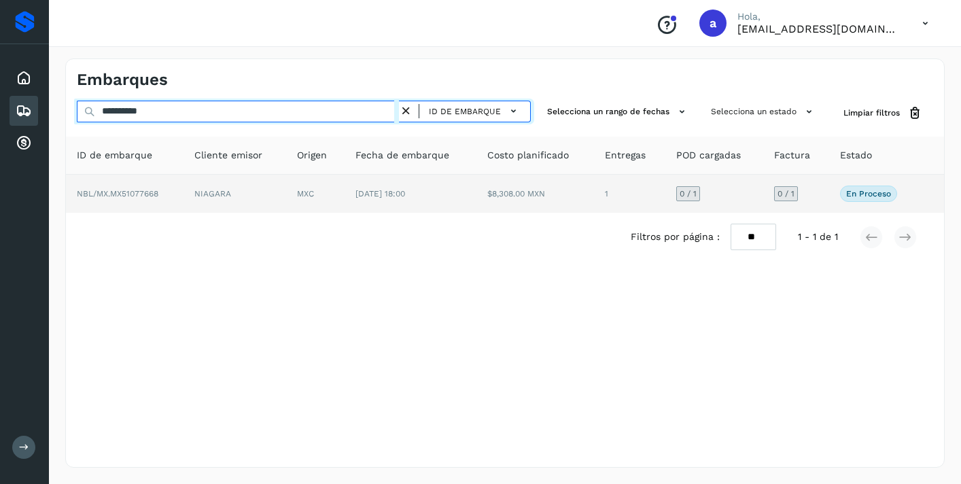
type input "**********"
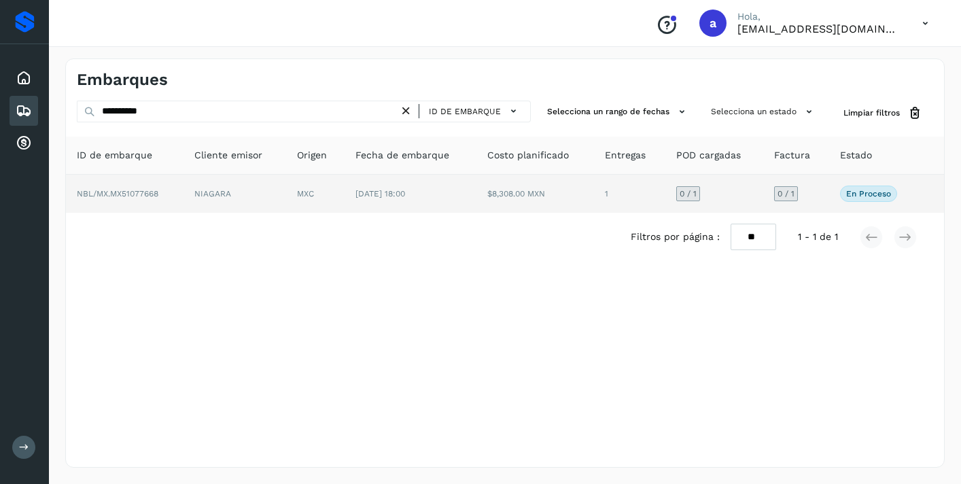
click at [793, 193] on span "0 / 1" at bounding box center [786, 194] width 17 height 8
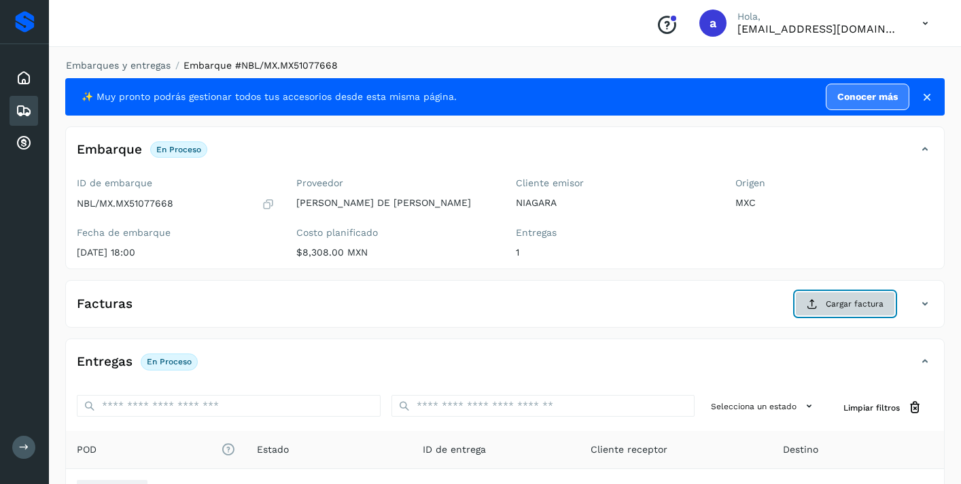
click at [855, 301] on span "Cargar factura" at bounding box center [855, 304] width 58 height 12
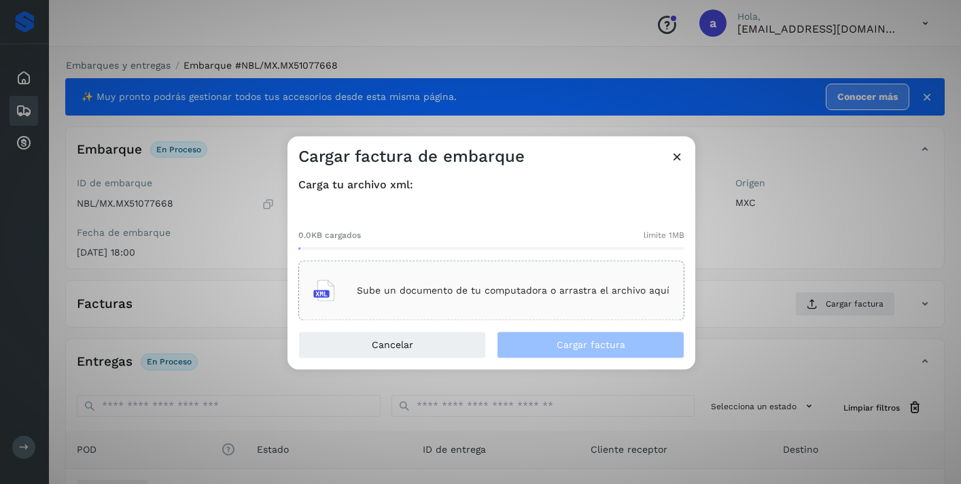
click at [581, 288] on p "Sube un documento de tu computadora o arrastra el archivo aquí" at bounding box center [513, 291] width 313 height 12
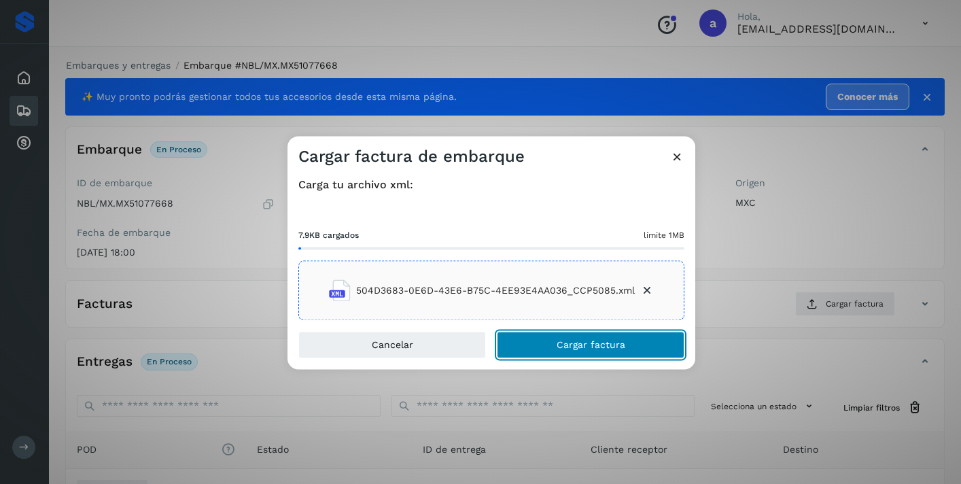
click at [588, 346] on span "Cargar factura" at bounding box center [591, 346] width 69 height 10
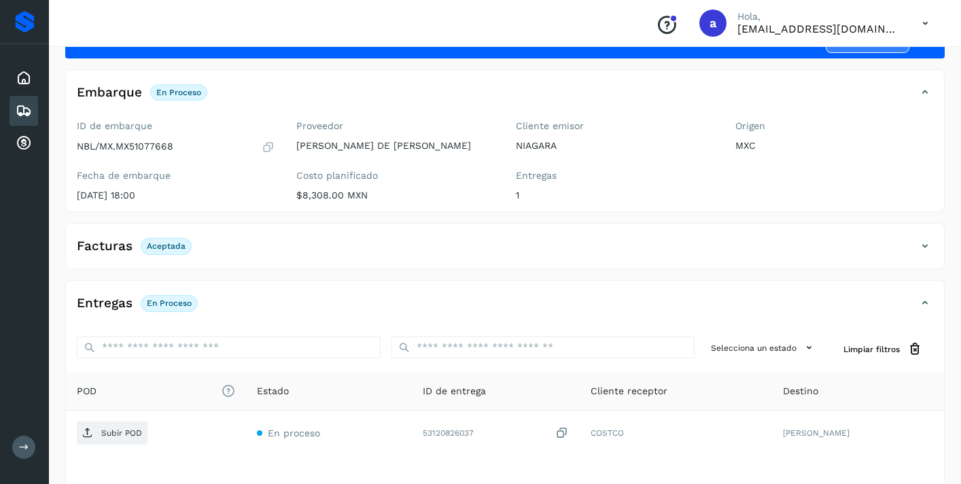
scroll to position [162, 0]
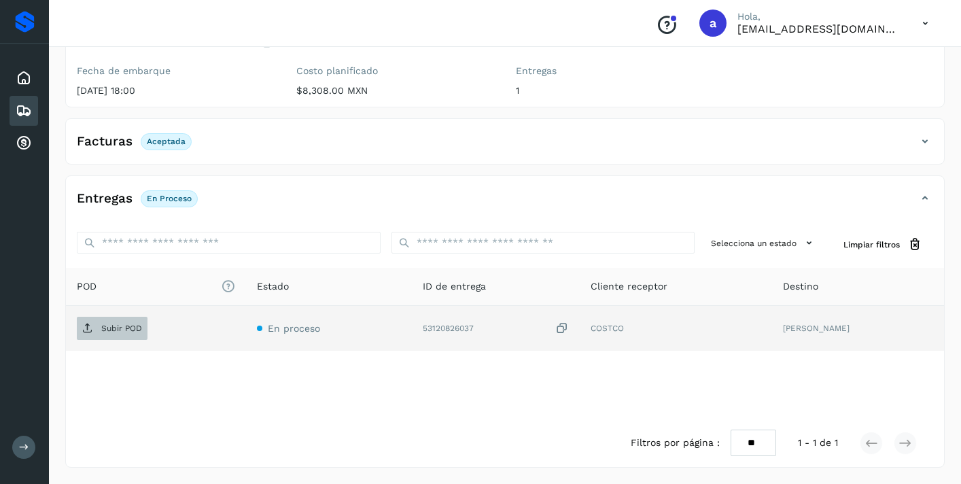
click at [131, 326] on p "Subir POD" at bounding box center [121, 329] width 41 height 10
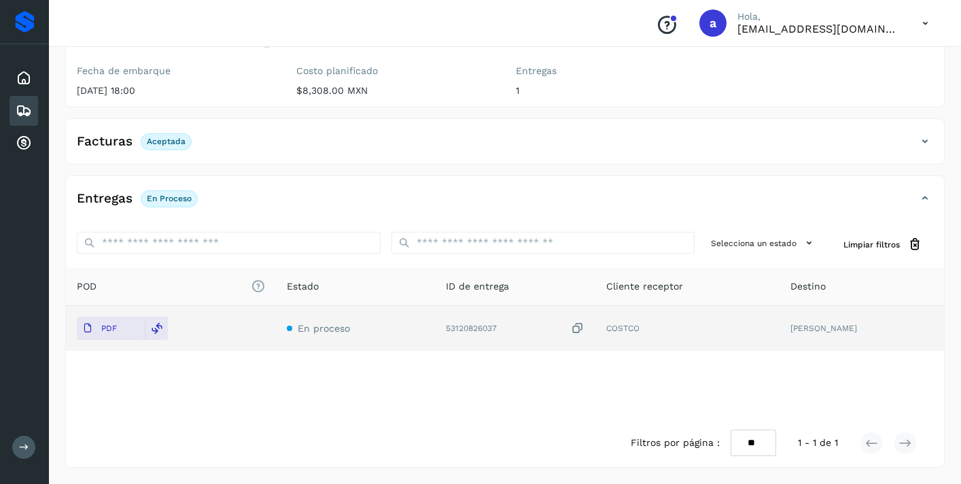
click at [18, 107] on icon at bounding box center [24, 111] width 16 height 16
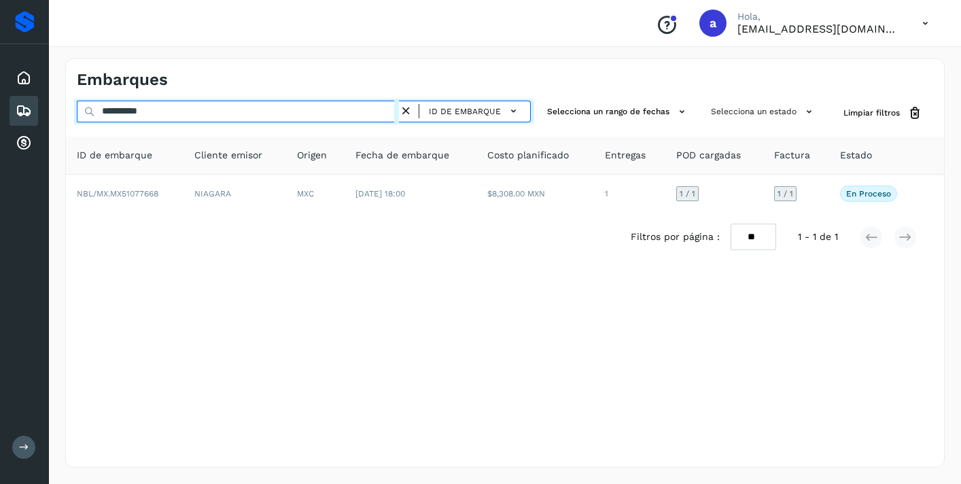
drag, startPoint x: 168, startPoint y: 111, endPoint x: 39, endPoint y: 92, distance: 129.8
click at [39, 92] on div "**********" at bounding box center [480, 242] width 961 height 484
paste input "text"
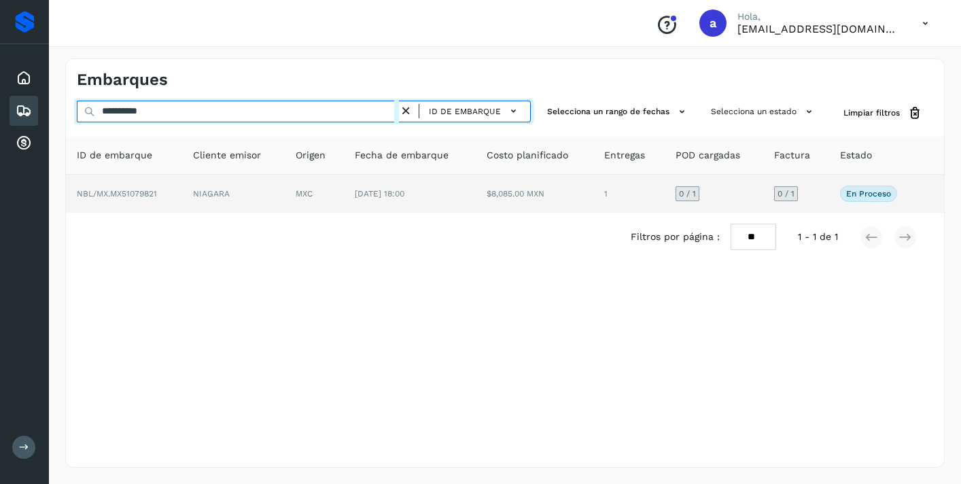
type input "**********"
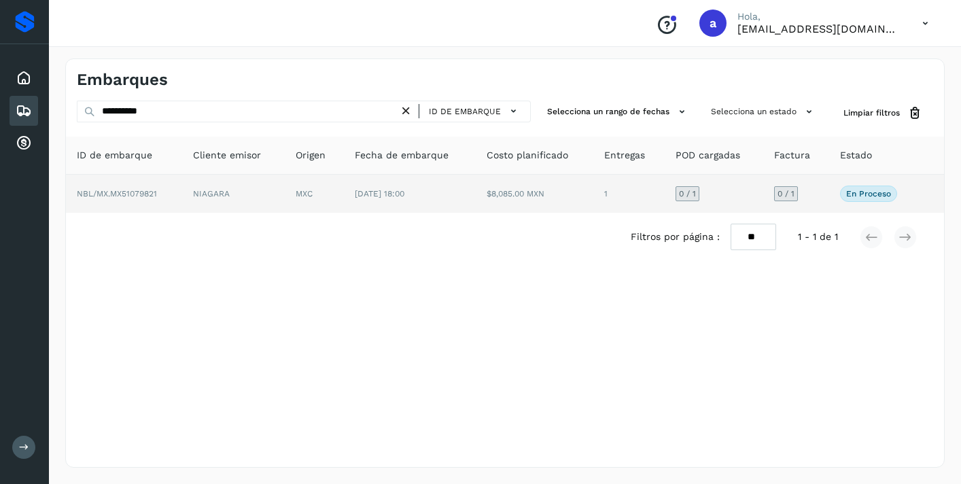
click at [784, 194] on span "0 / 1" at bounding box center [786, 194] width 17 height 8
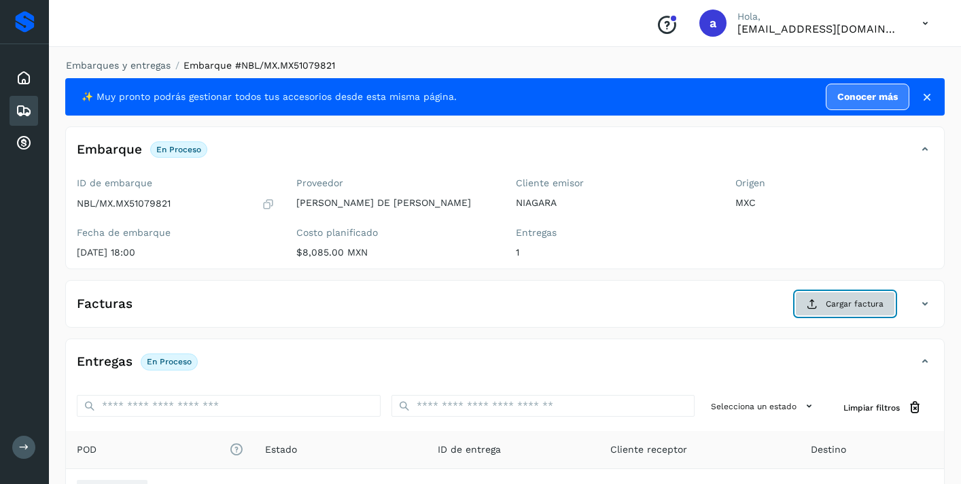
click at [834, 309] on span "Cargar factura" at bounding box center [855, 304] width 58 height 12
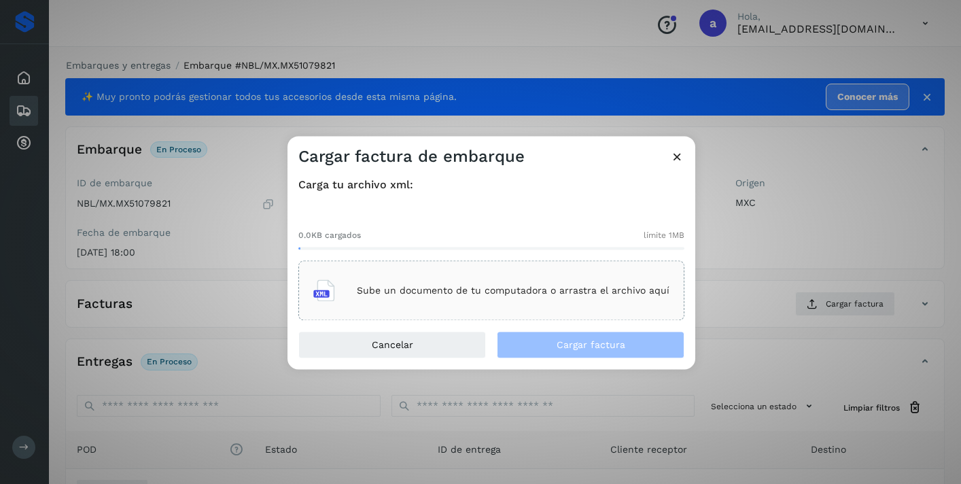
click at [579, 293] on p "Sube un documento de tu computadora o arrastra el archivo aquí" at bounding box center [513, 291] width 313 height 12
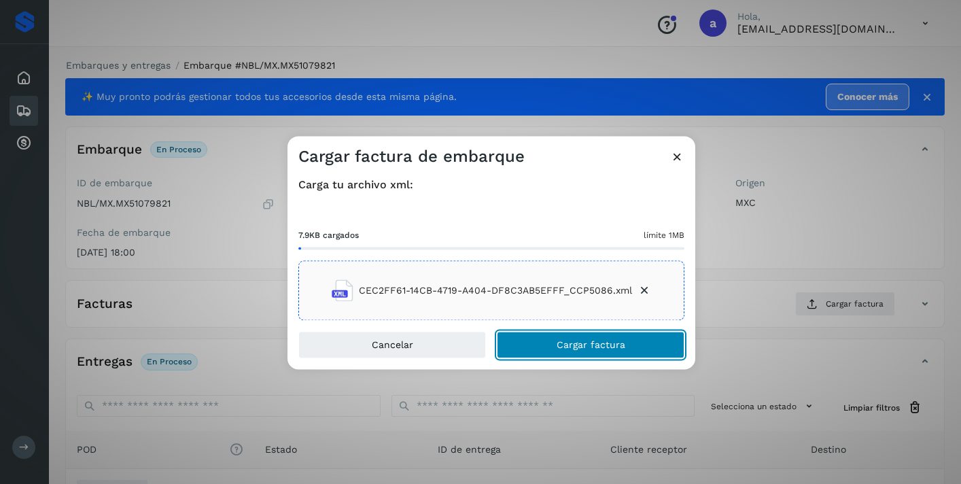
click at [630, 354] on button "Cargar factura" at bounding box center [591, 345] width 188 height 27
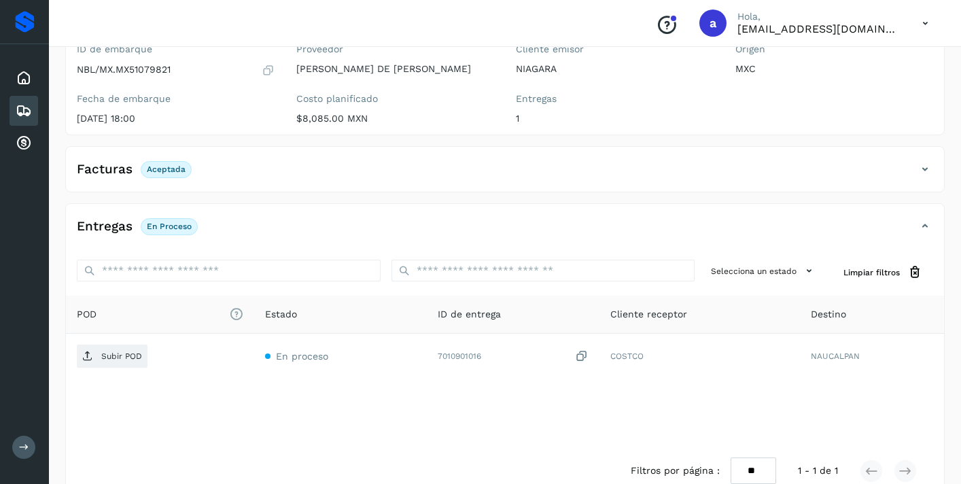
scroll to position [162, 0]
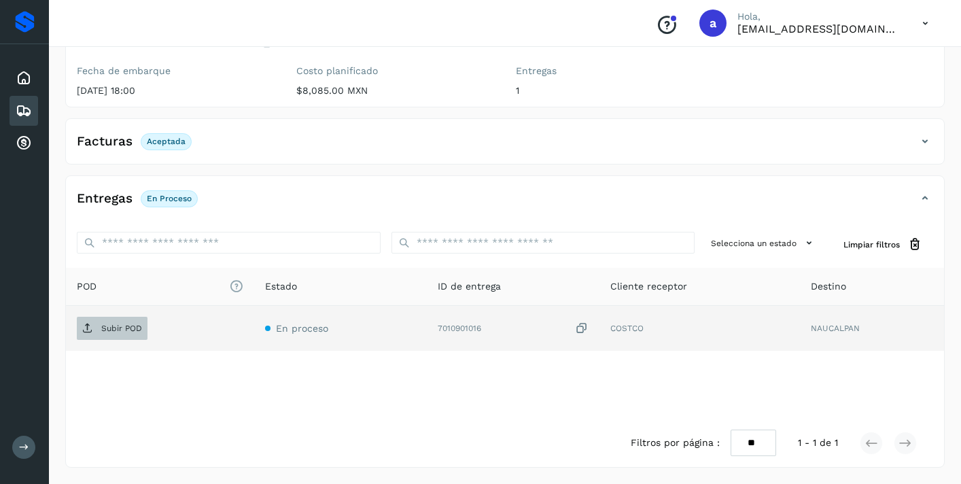
click at [133, 328] on p "Subir POD" at bounding box center [121, 329] width 41 height 10
click at [33, 107] on div "Embarques" at bounding box center [24, 111] width 29 height 30
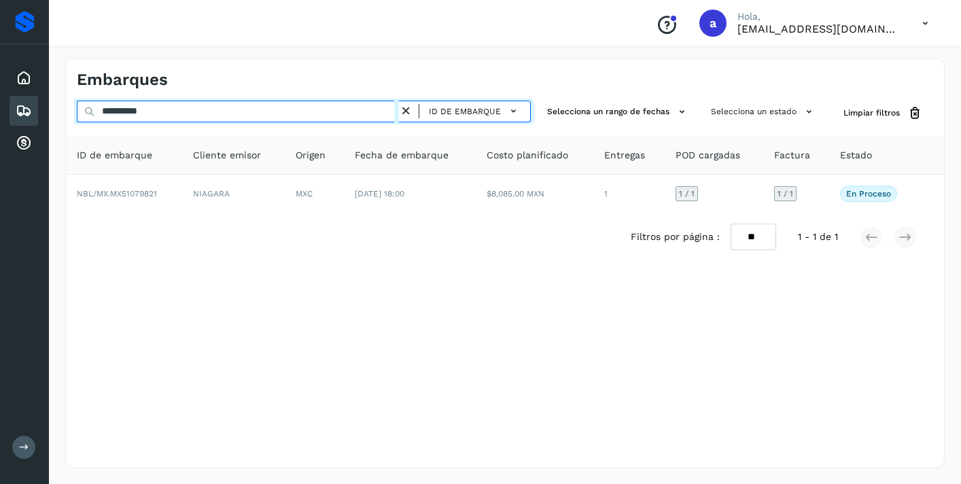
drag, startPoint x: 169, startPoint y: 113, endPoint x: 50, endPoint y: 102, distance: 120.2
click at [50, 102] on div "**********" at bounding box center [505, 263] width 912 height 442
paste input "text"
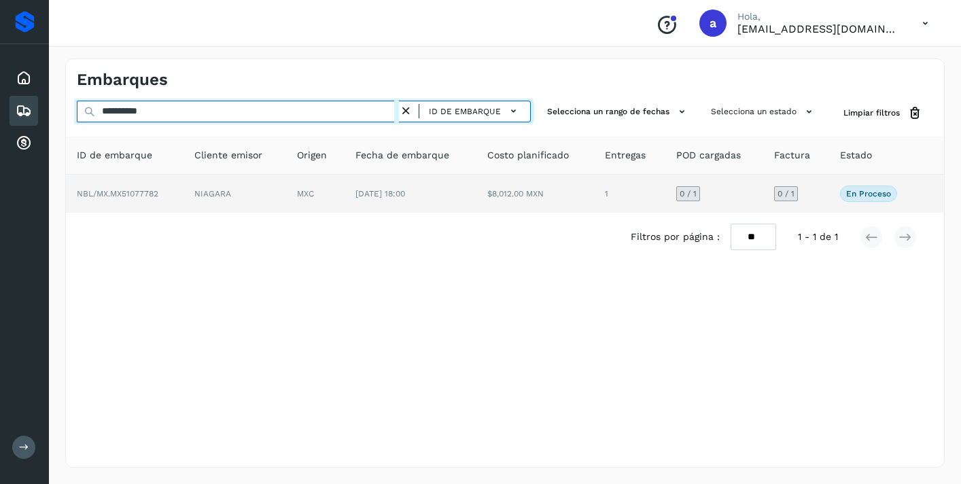
type input "**********"
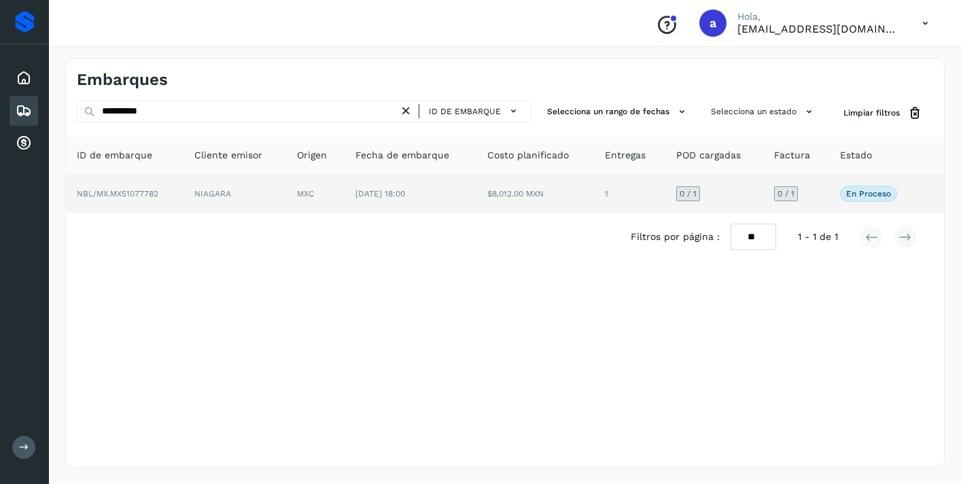
click at [790, 199] on div "0 / 1" at bounding box center [786, 193] width 24 height 15
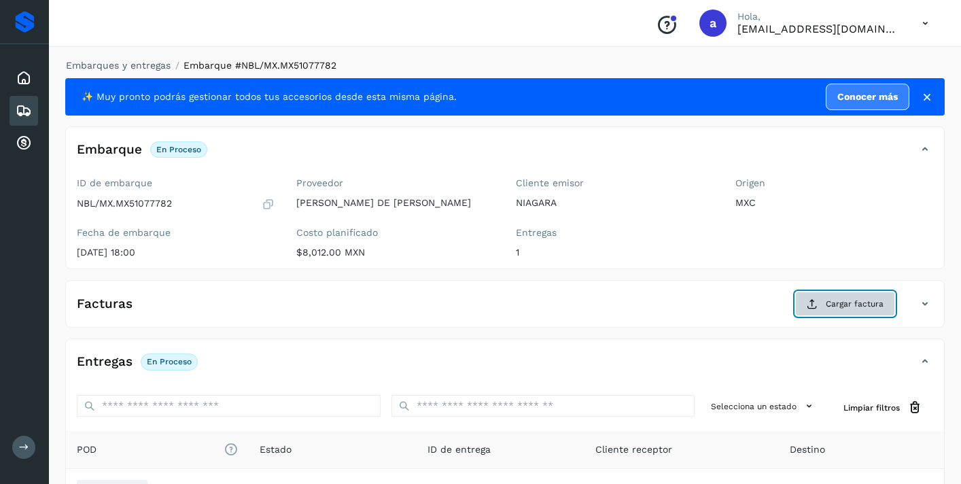
click at [843, 303] on span "Cargar factura" at bounding box center [855, 304] width 58 height 12
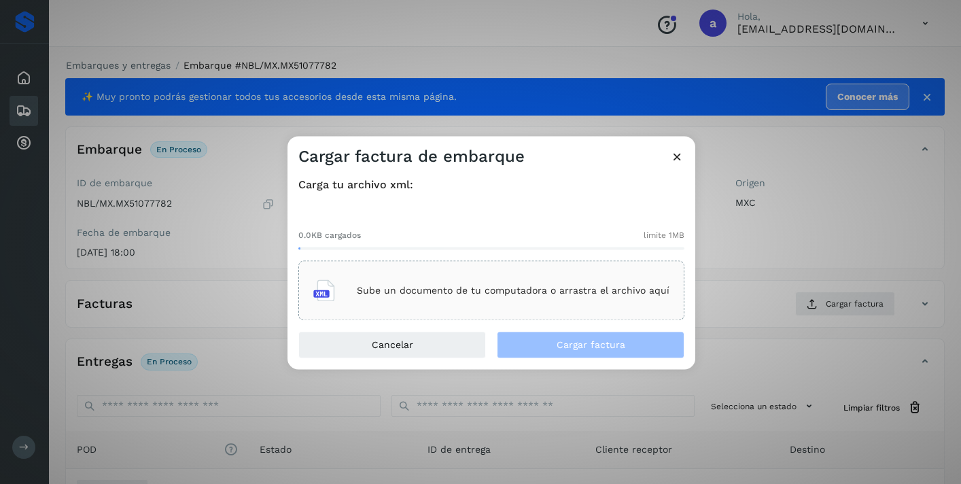
click at [542, 286] on p "Sube un documento de tu computadora o arrastra el archivo aquí" at bounding box center [513, 291] width 313 height 12
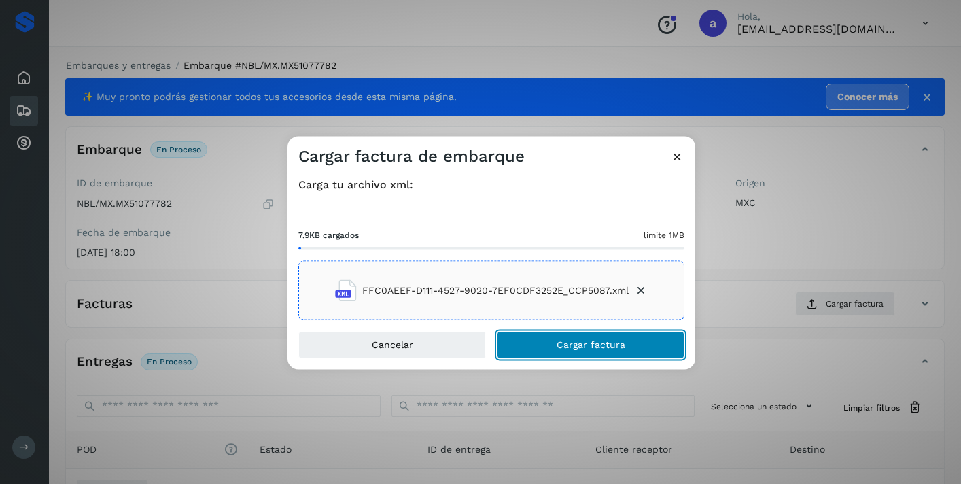
click at [578, 343] on span "Cargar factura" at bounding box center [591, 346] width 69 height 10
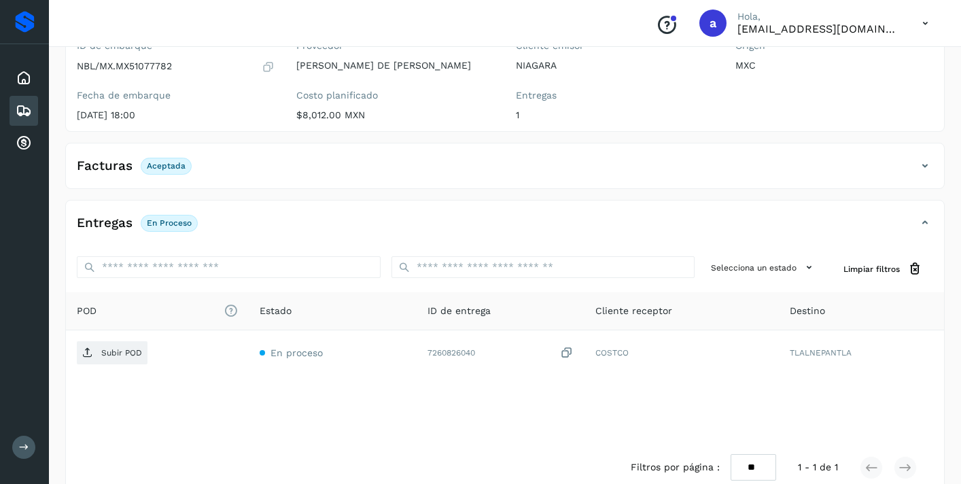
scroll to position [139, 0]
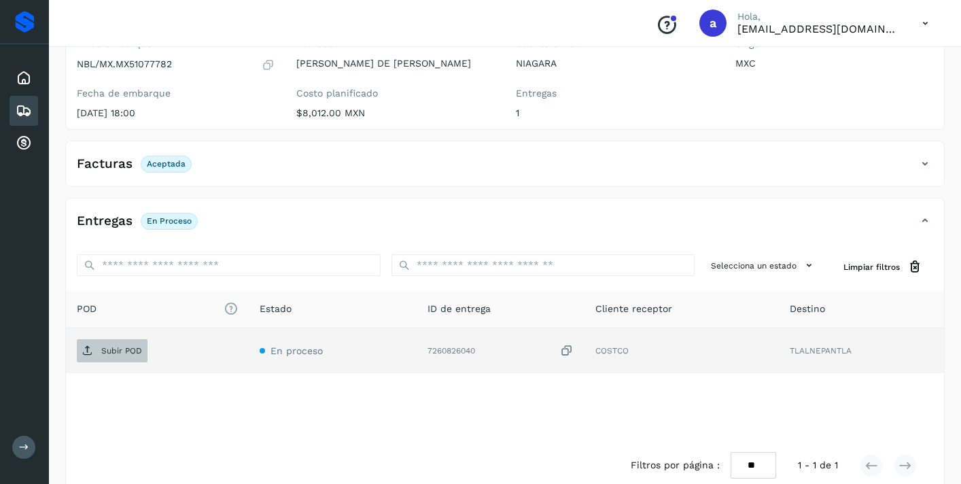
click at [124, 346] on p "Subir POD" at bounding box center [121, 351] width 41 height 10
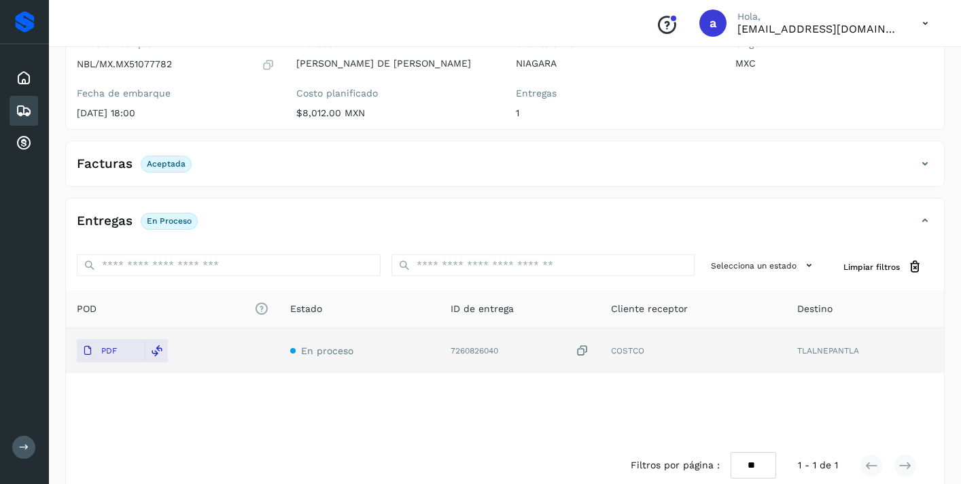
click at [29, 112] on icon at bounding box center [24, 111] width 16 height 16
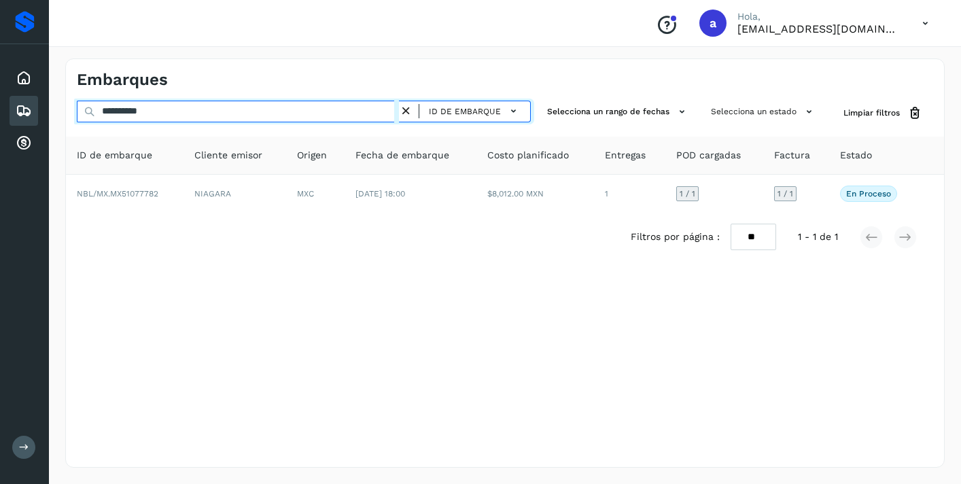
drag, startPoint x: 165, startPoint y: 114, endPoint x: 47, endPoint y: 95, distance: 119.9
click at [47, 95] on div "**********" at bounding box center [480, 242] width 961 height 484
paste input "text"
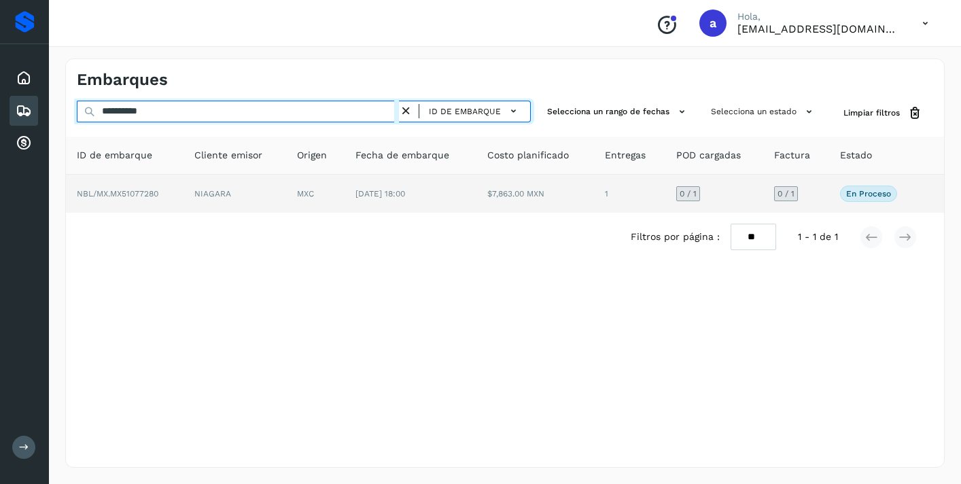
type input "**********"
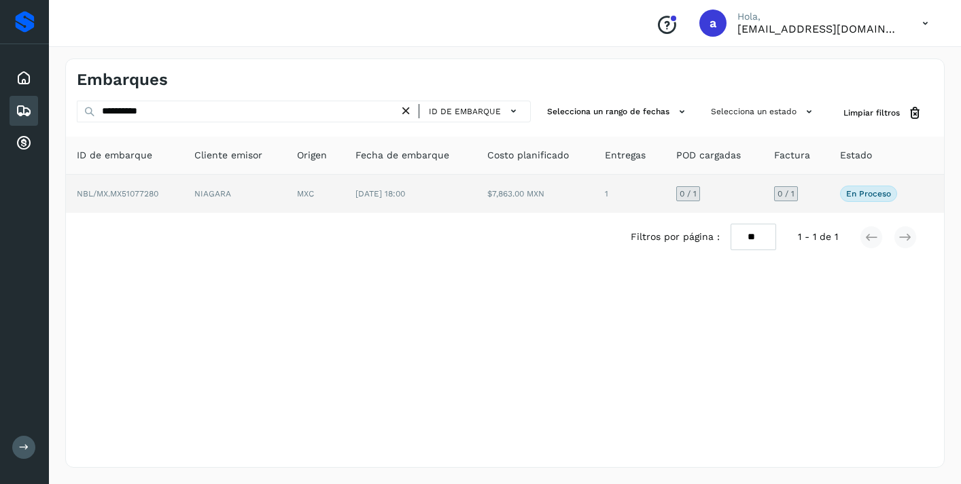
click at [798, 190] on div "0 / 1" at bounding box center [786, 193] width 24 height 15
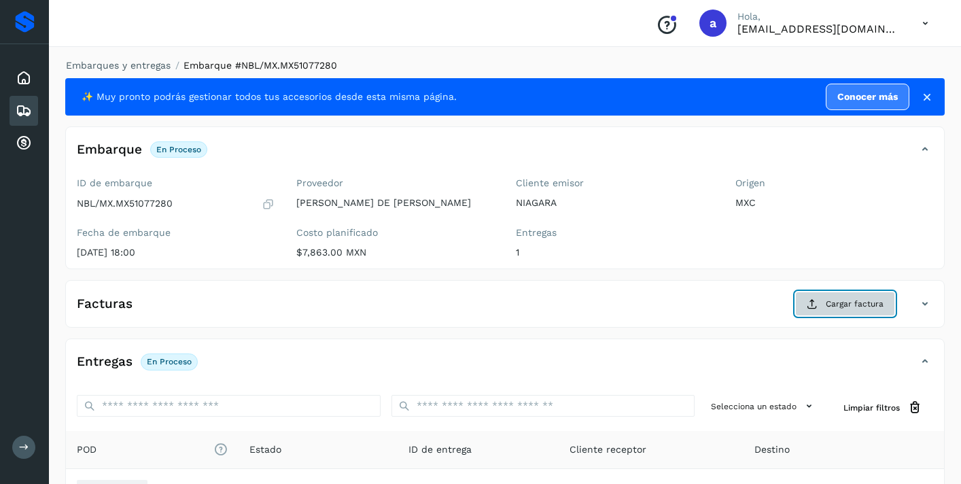
click at [849, 306] on span "Cargar factura" at bounding box center [855, 304] width 58 height 12
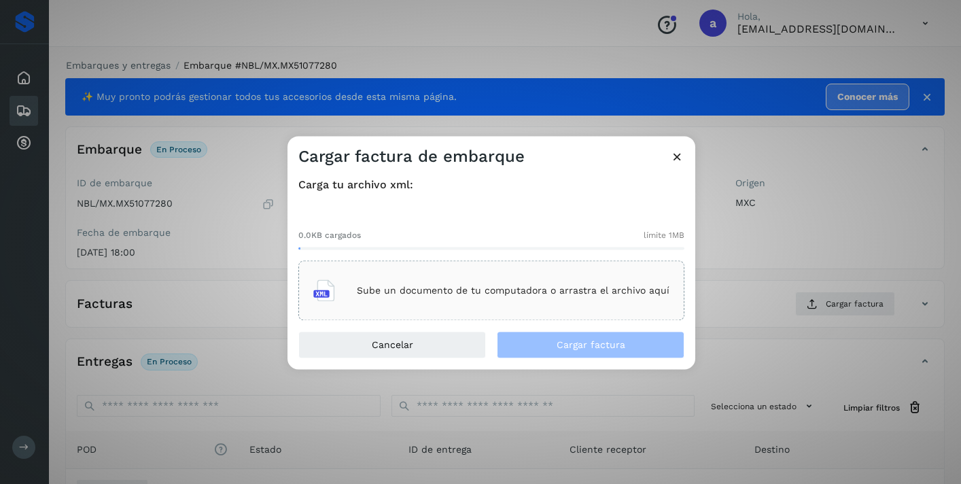
click at [604, 284] on div "Sube un documento de tu computadora o arrastra el archivo aquí" at bounding box center [491, 291] width 356 height 37
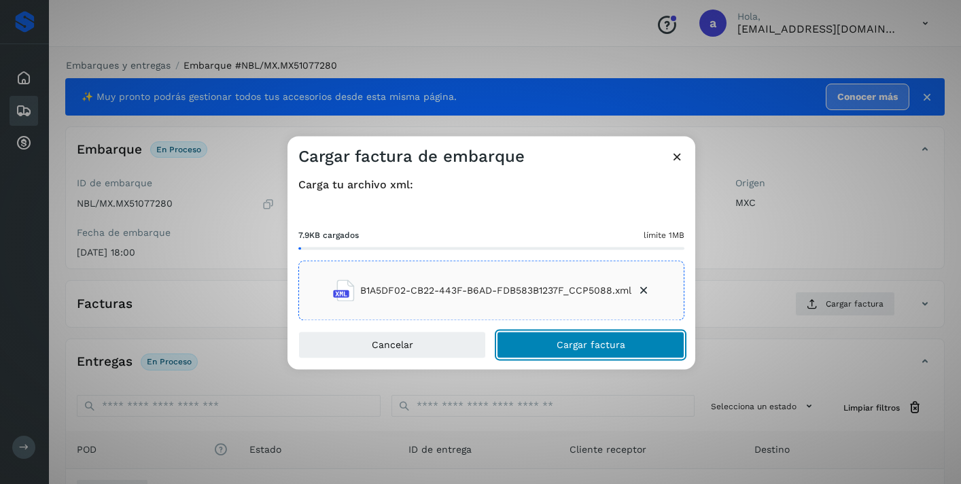
click at [622, 347] on span "Cargar factura" at bounding box center [591, 346] width 69 height 10
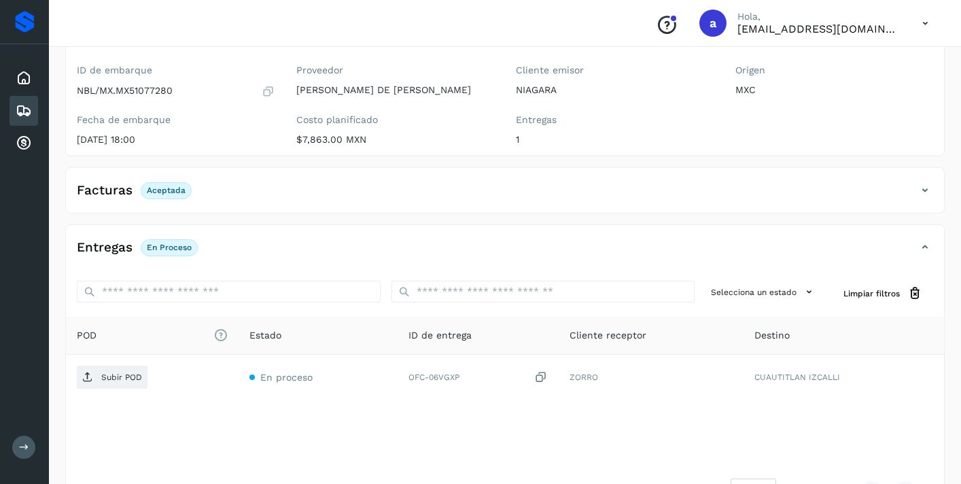
scroll to position [162, 0]
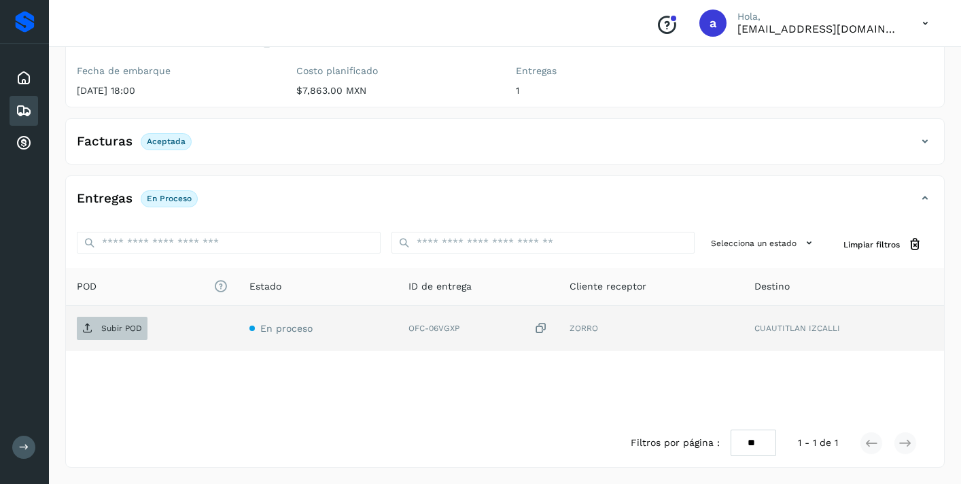
click at [127, 324] on p "Subir POD" at bounding box center [121, 329] width 41 height 10
click at [33, 117] on div "Embarques" at bounding box center [24, 111] width 29 height 30
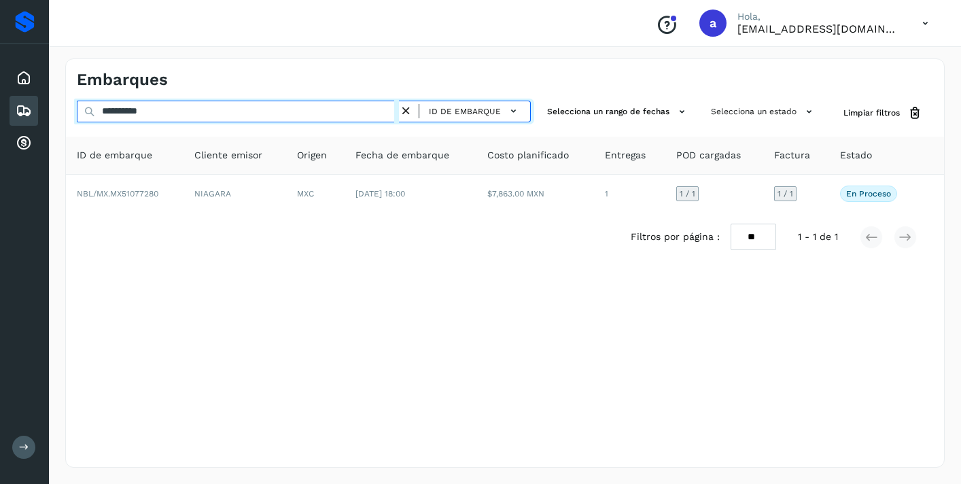
drag, startPoint x: 168, startPoint y: 112, endPoint x: 39, endPoint y: 93, distance: 129.8
click at [40, 94] on div "**********" at bounding box center [480, 242] width 961 height 484
paste input "text"
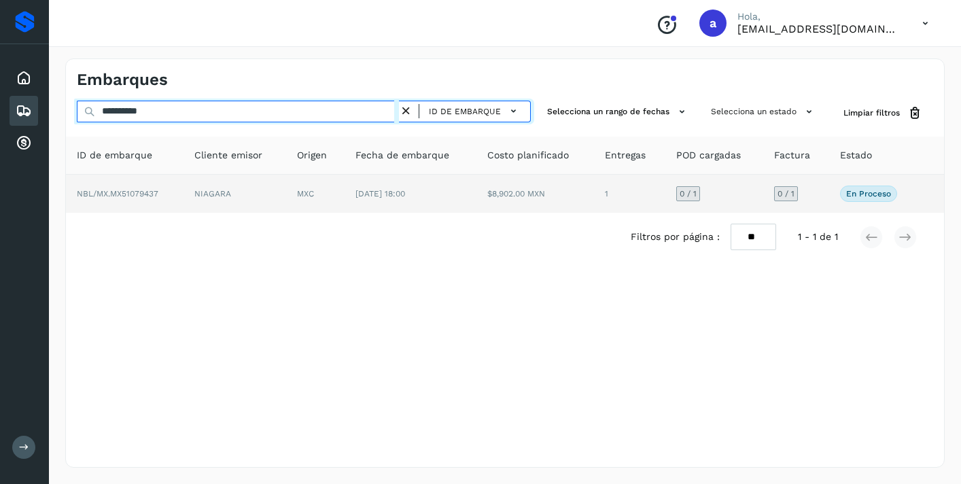
type input "**********"
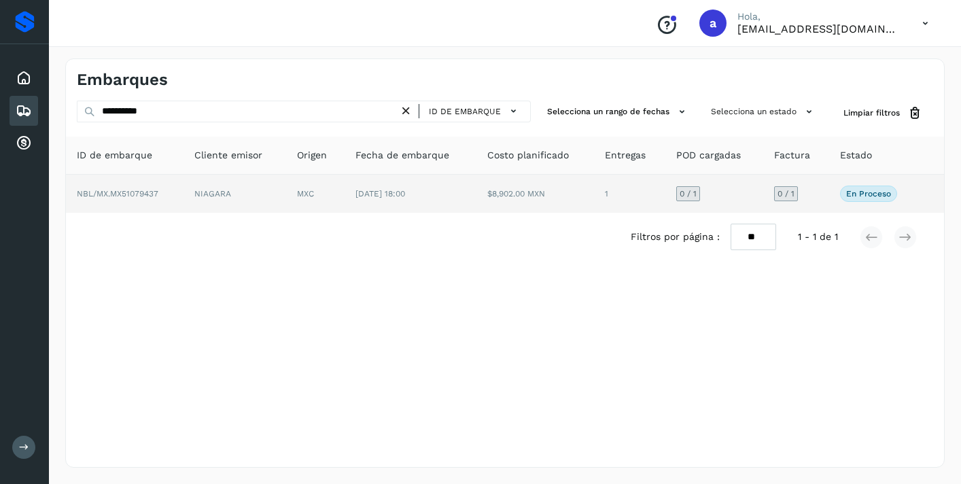
click at [787, 187] on div "0 / 1" at bounding box center [786, 193] width 24 height 15
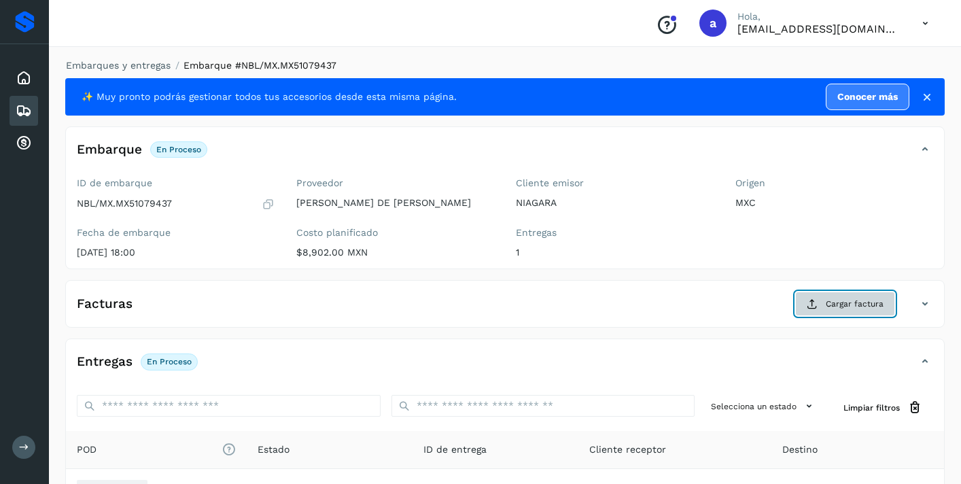
click at [873, 303] on span "Cargar factura" at bounding box center [855, 304] width 58 height 12
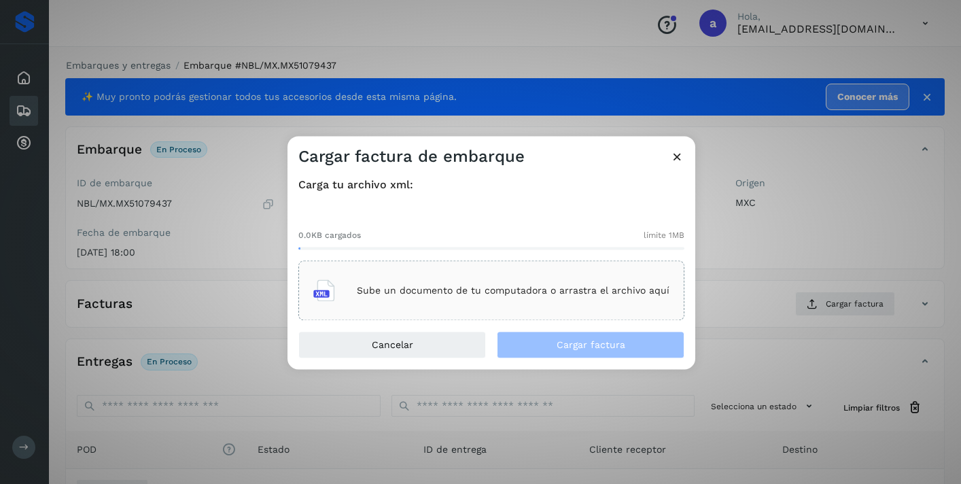
click at [630, 287] on p "Sube un documento de tu computadora o arrastra el archivo aquí" at bounding box center [513, 291] width 313 height 12
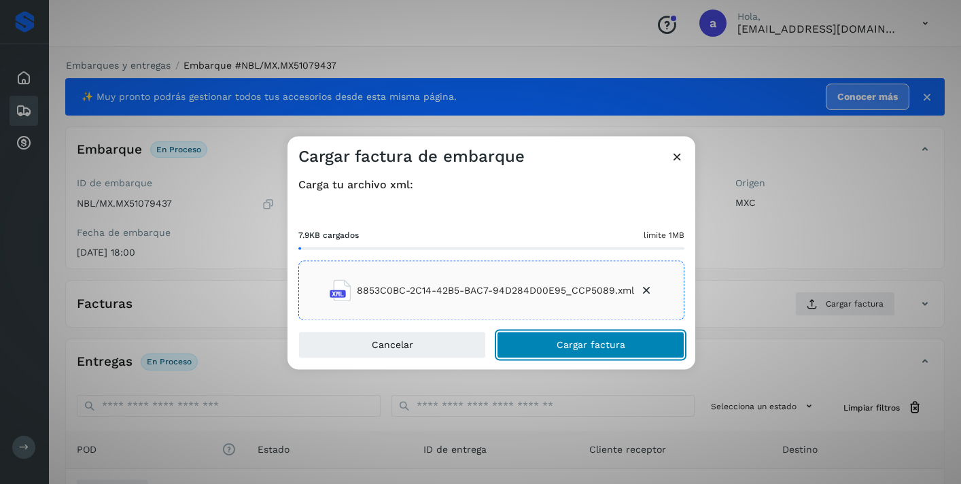
click at [630, 345] on button "Cargar factura" at bounding box center [591, 345] width 188 height 27
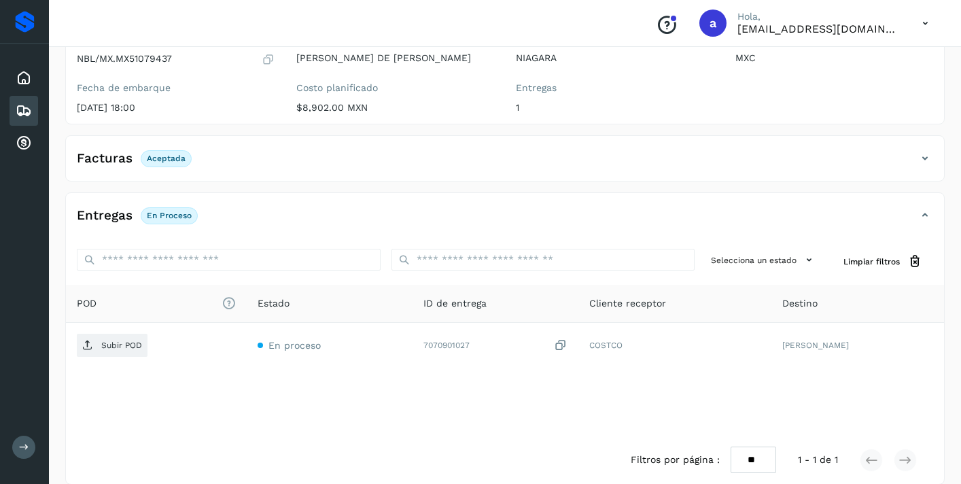
scroll to position [162, 0]
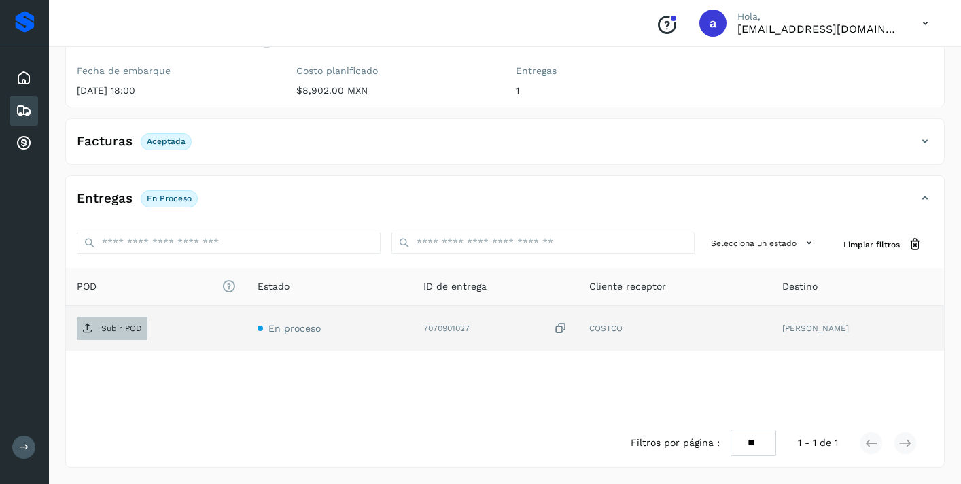
click at [135, 328] on p "Subir POD" at bounding box center [121, 329] width 41 height 10
click at [27, 107] on icon at bounding box center [24, 111] width 16 height 16
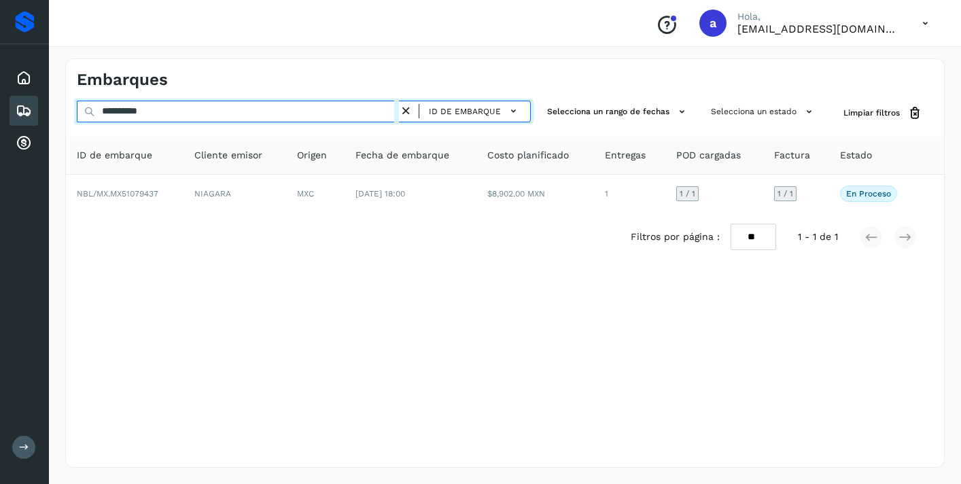
drag, startPoint x: 177, startPoint y: 114, endPoint x: 34, endPoint y: 101, distance: 143.4
click at [37, 102] on div "**********" at bounding box center [480, 242] width 961 height 484
paste input "text"
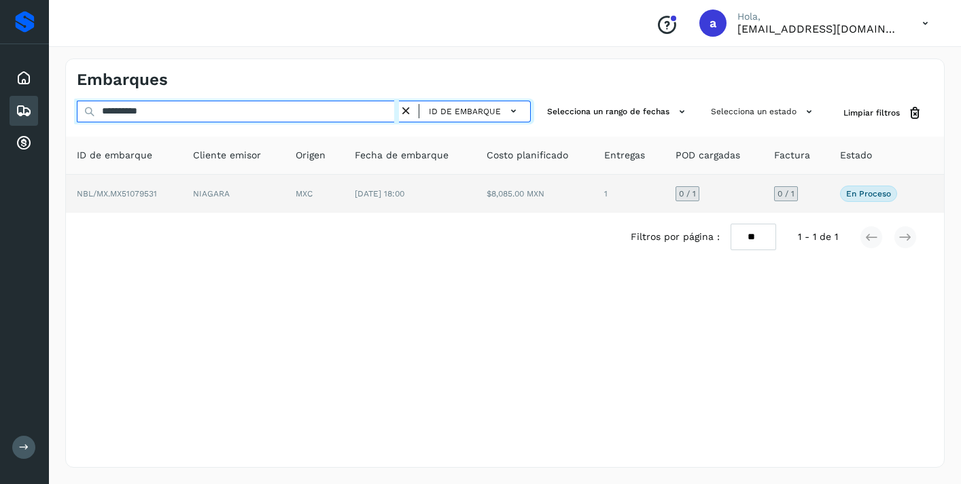
type input "**********"
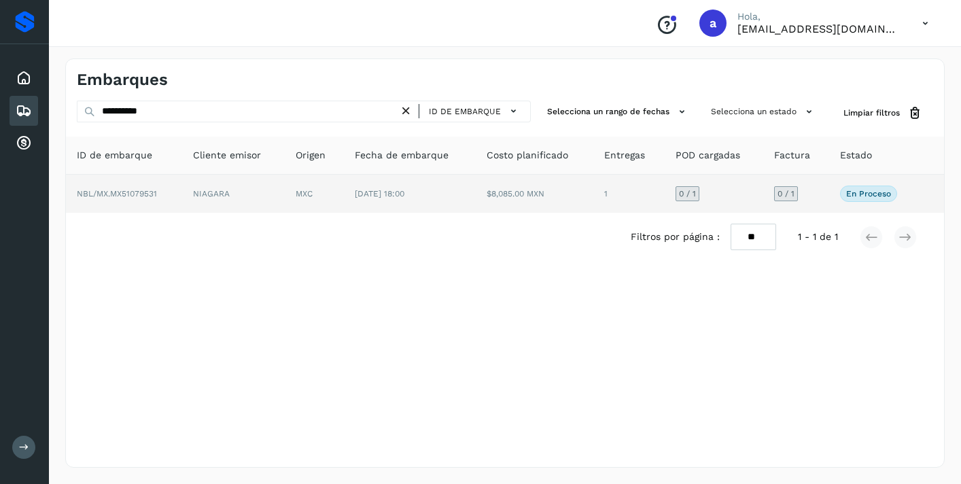
click at [791, 194] on span "0 / 1" at bounding box center [786, 194] width 17 height 8
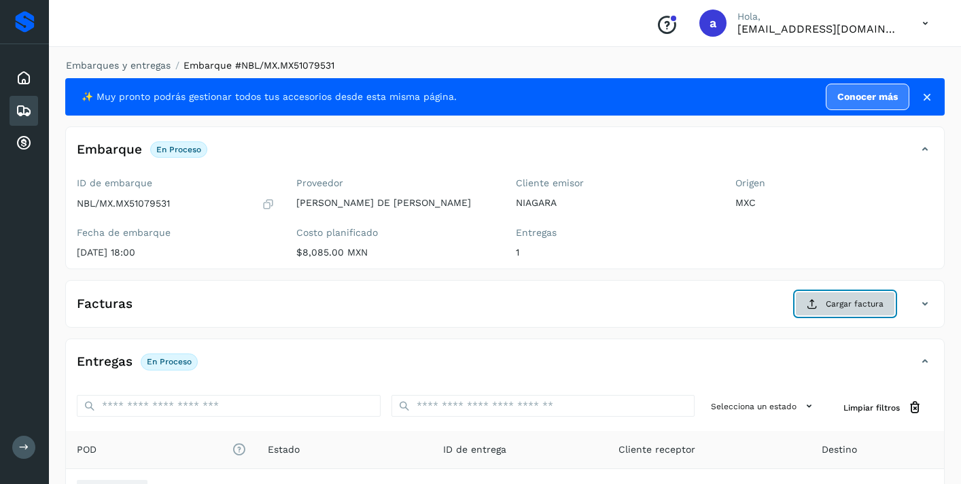
click at [828, 304] on span "Cargar factura" at bounding box center [855, 304] width 58 height 12
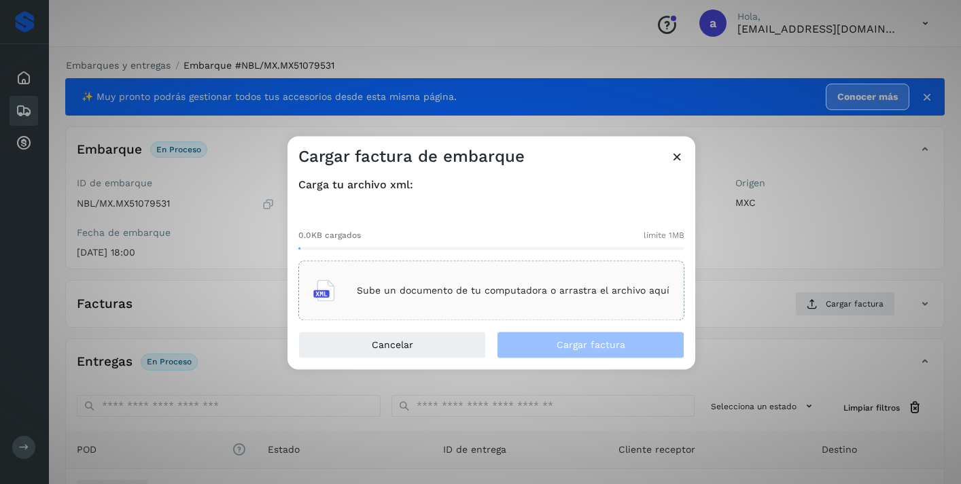
click at [607, 296] on div "Sube un documento de tu computadora o arrastra el archivo aquí" at bounding box center [491, 291] width 356 height 37
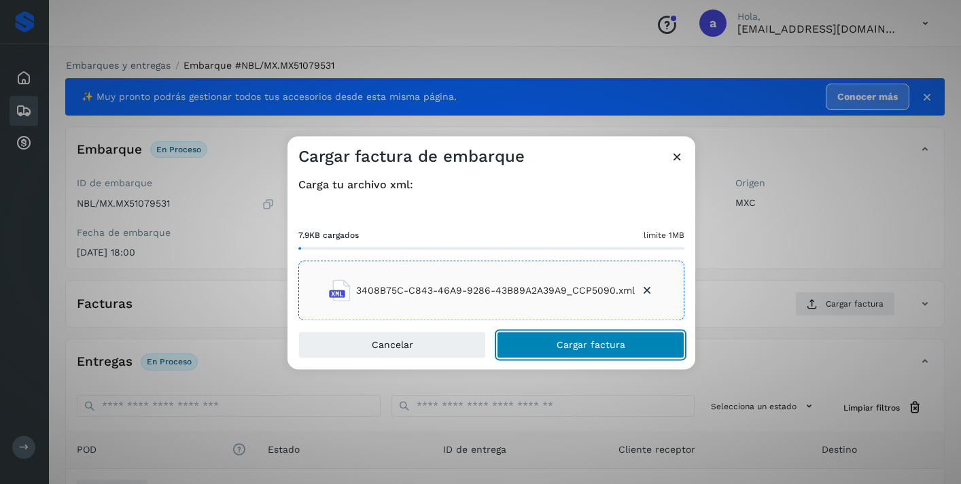
click at [609, 351] on button "Cargar factura" at bounding box center [591, 345] width 188 height 27
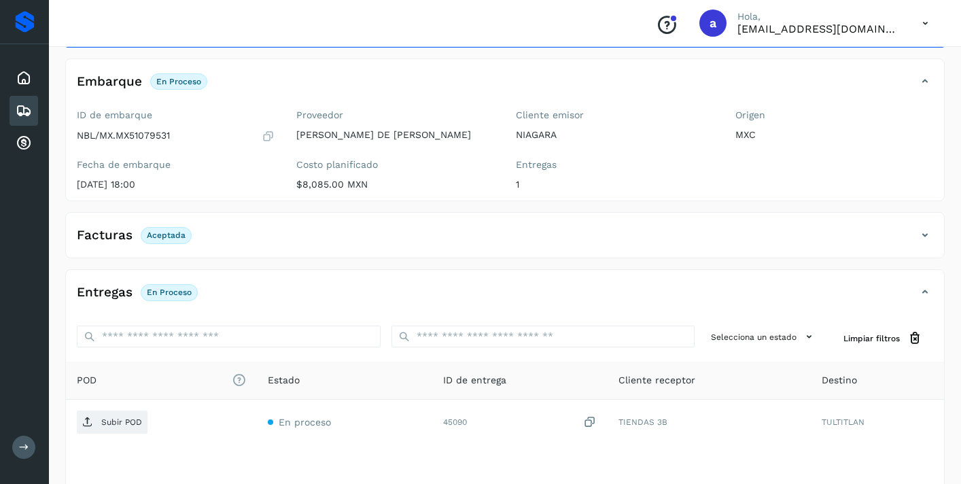
scroll to position [112, 0]
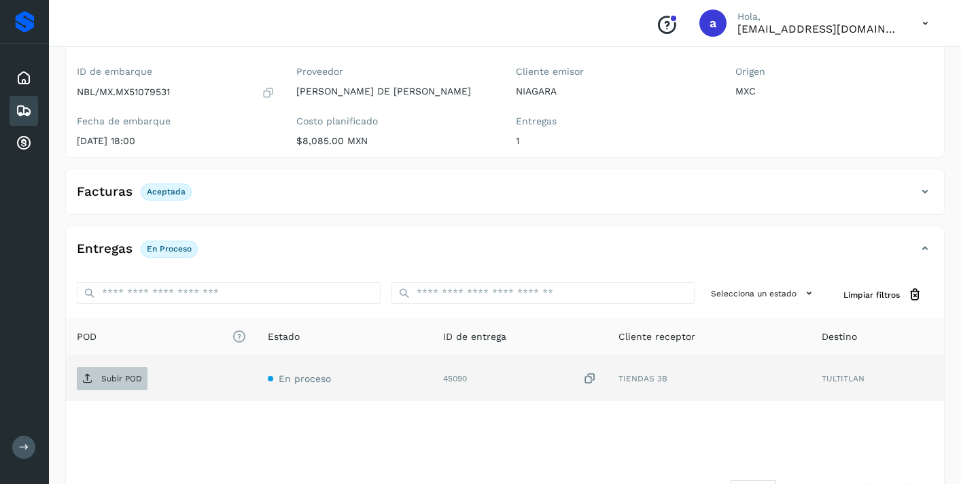
click at [129, 382] on p "Subir POD" at bounding box center [121, 379] width 41 height 10
click at [33, 105] on div "Embarques" at bounding box center [24, 111] width 29 height 30
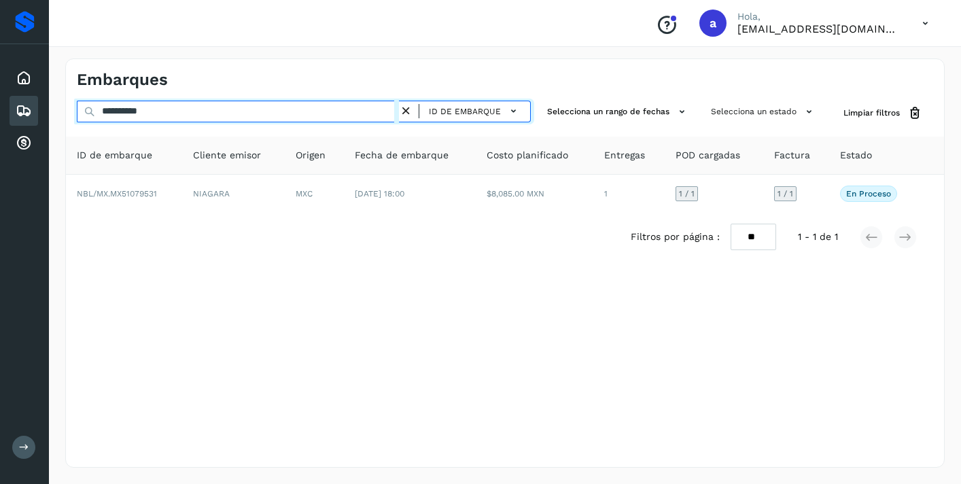
drag, startPoint x: 180, startPoint y: 108, endPoint x: 0, endPoint y: 86, distance: 181.5
click at [0, 95] on div "**********" at bounding box center [480, 242] width 961 height 484
paste input "text"
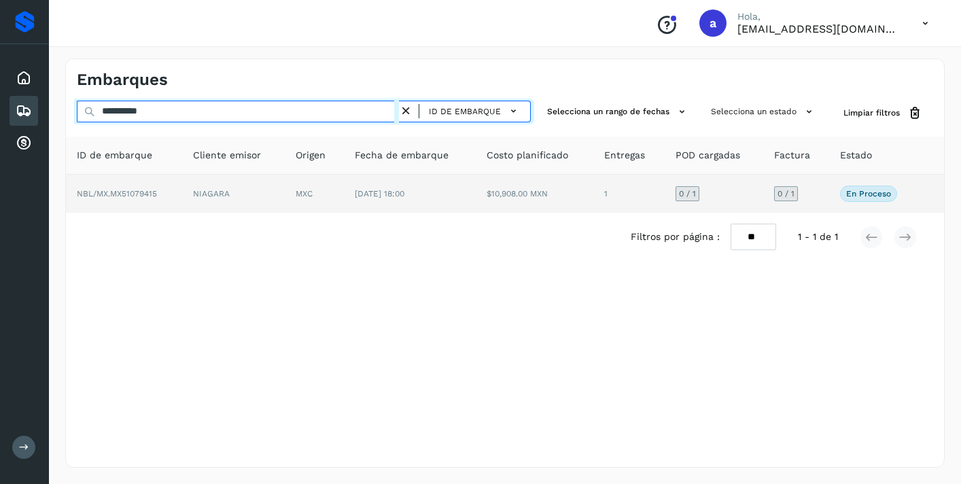
type input "**********"
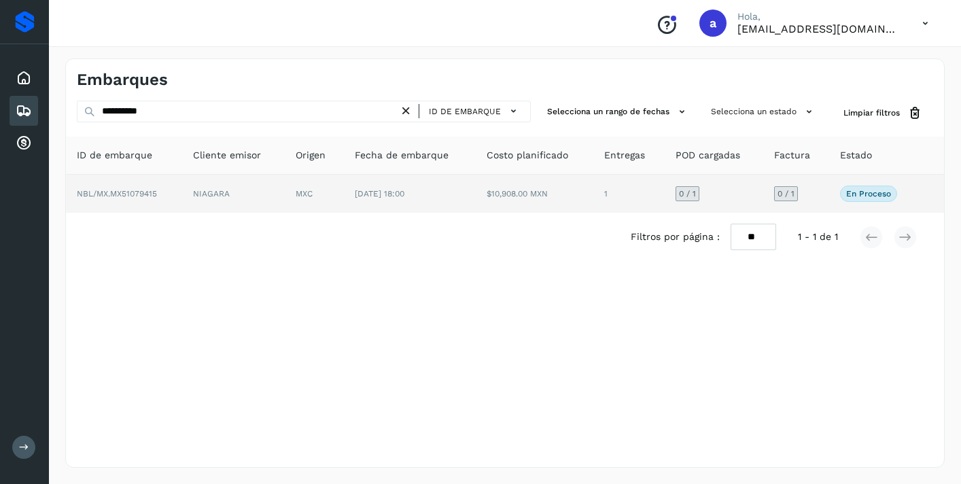
click at [786, 193] on span "0 / 1" at bounding box center [786, 194] width 17 height 8
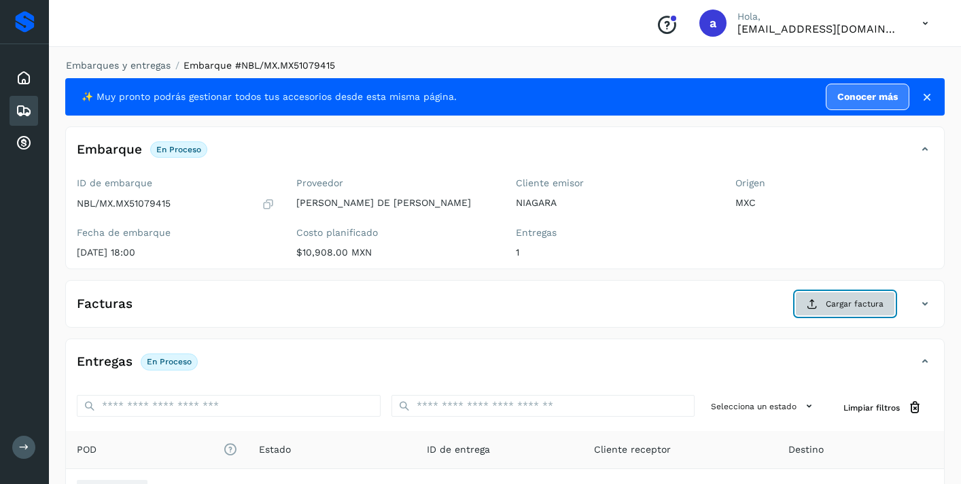
click at [837, 303] on span "Cargar factura" at bounding box center [855, 304] width 58 height 12
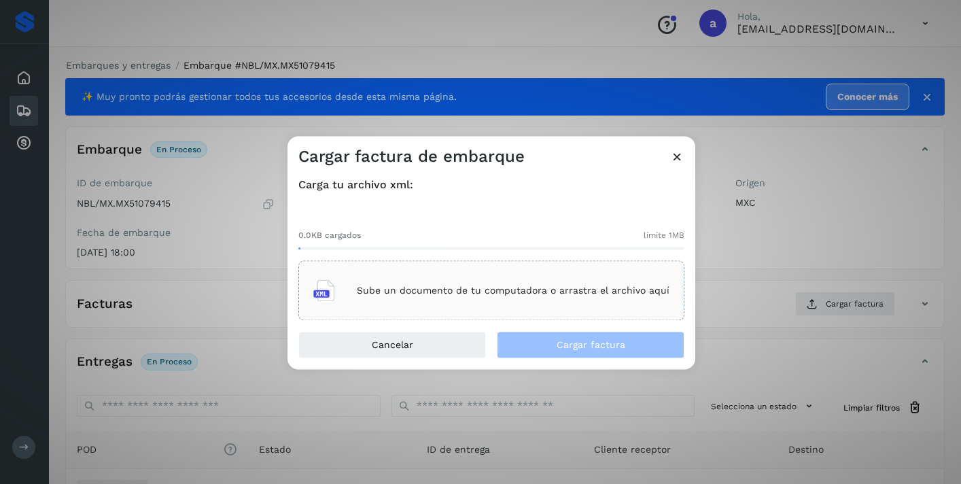
click at [588, 288] on p "Sube un documento de tu computadora o arrastra el archivo aquí" at bounding box center [513, 291] width 313 height 12
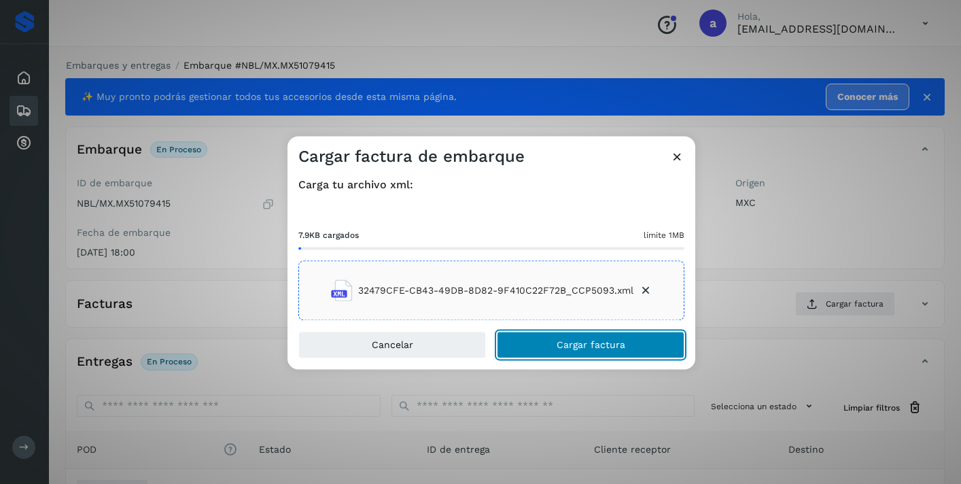
click at [642, 337] on button "Cargar factura" at bounding box center [591, 345] width 188 height 27
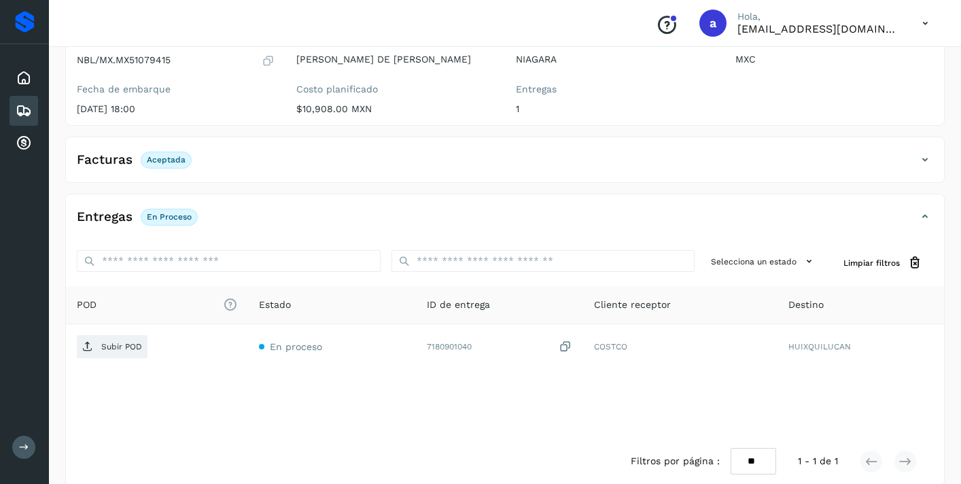
scroll to position [158, 0]
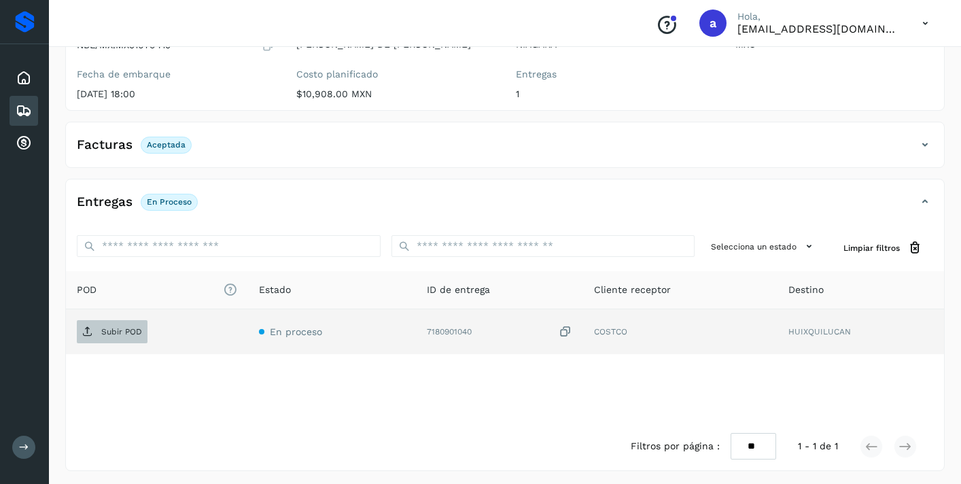
click at [111, 328] on p "Subir POD" at bounding box center [121, 332] width 41 height 10
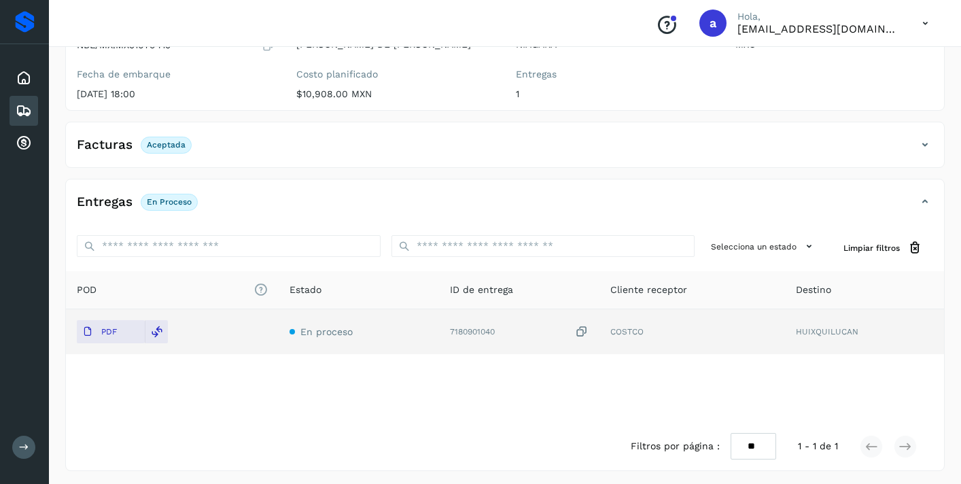
click at [26, 110] on icon at bounding box center [24, 111] width 16 height 16
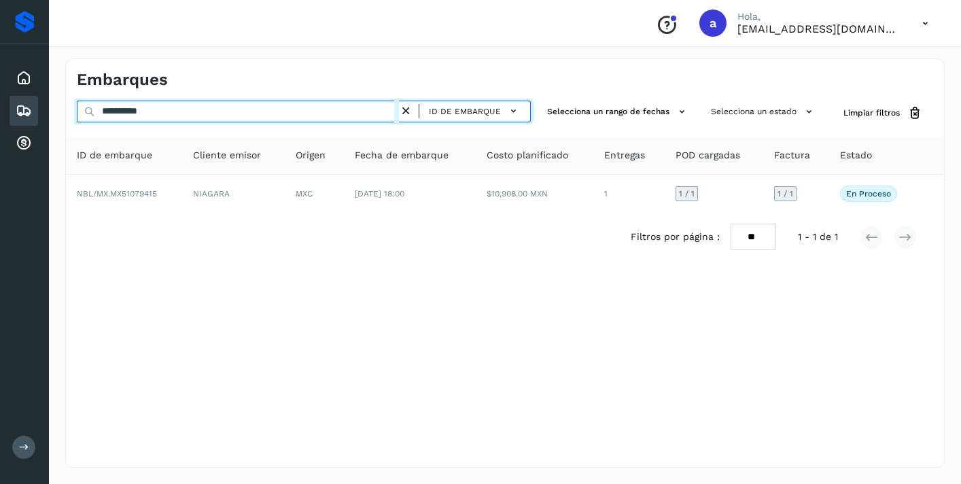
drag, startPoint x: 176, startPoint y: 114, endPoint x: 36, endPoint y: 94, distance: 141.4
click at [37, 94] on div "**********" at bounding box center [480, 242] width 961 height 484
paste input "text"
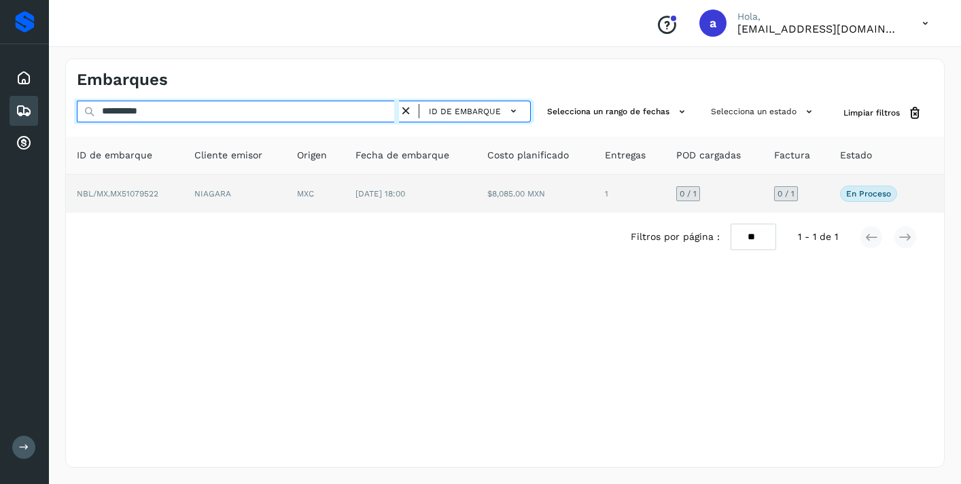
type input "**********"
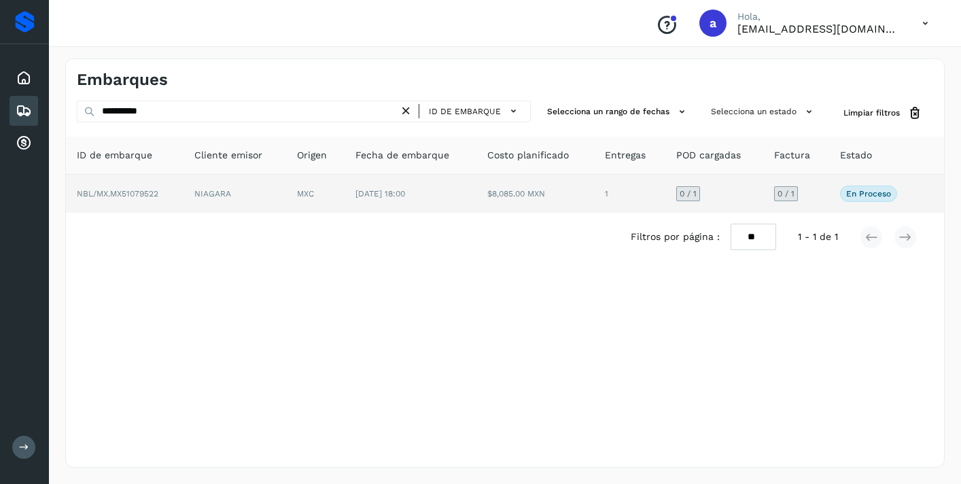
click at [782, 199] on div "0 / 1" at bounding box center [786, 193] width 24 height 15
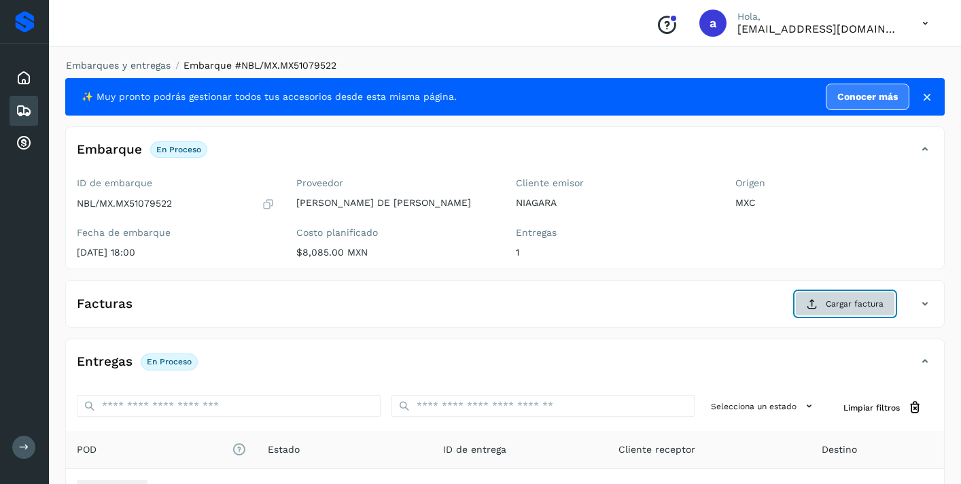
click at [842, 301] on span "Cargar factura" at bounding box center [855, 304] width 58 height 12
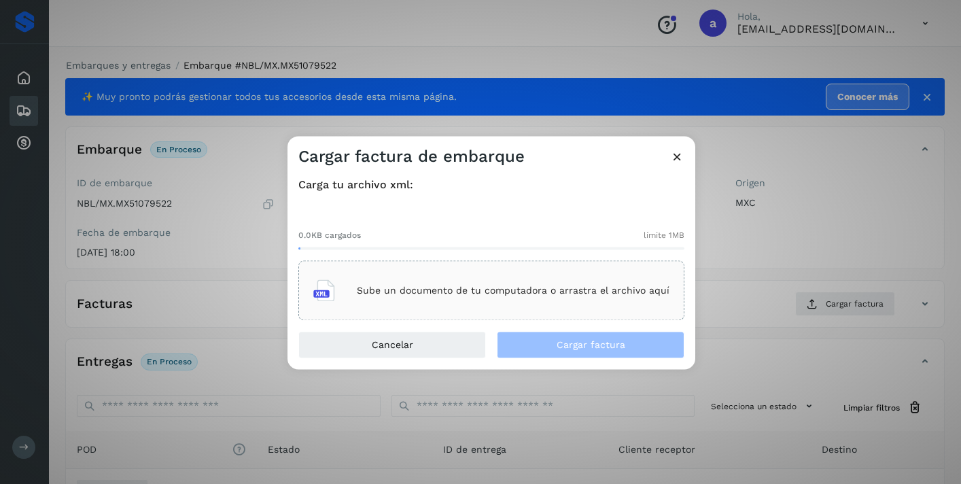
click at [475, 279] on div "Sube un documento de tu computadora o arrastra el archivo aquí" at bounding box center [491, 291] width 356 height 37
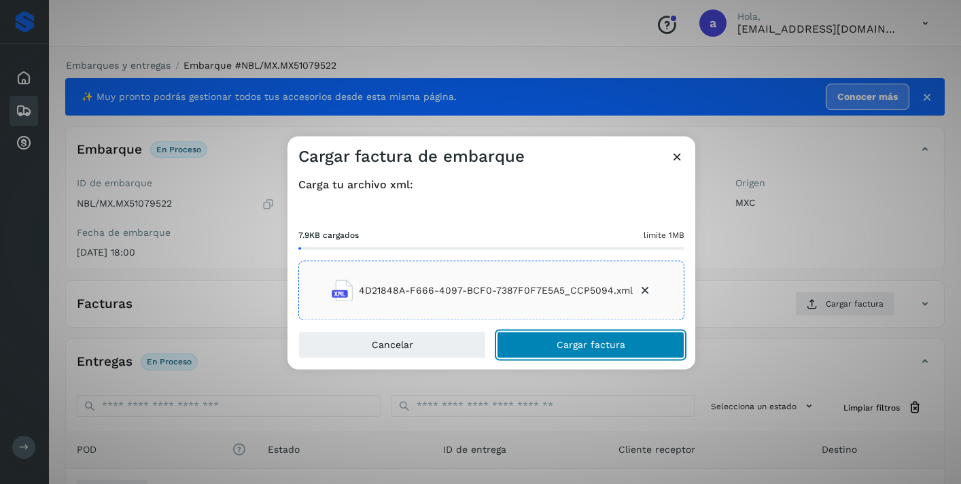
click at [617, 341] on span "Cargar factura" at bounding box center [591, 346] width 69 height 10
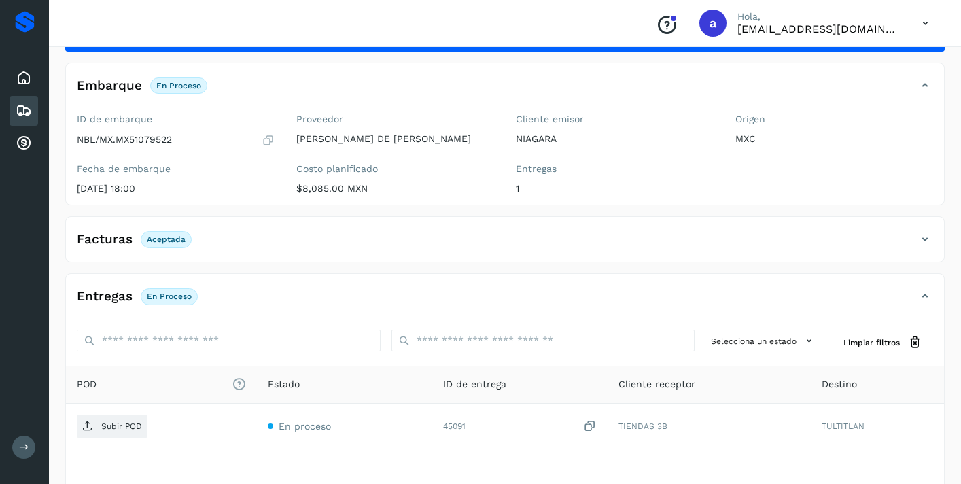
scroll to position [162, 0]
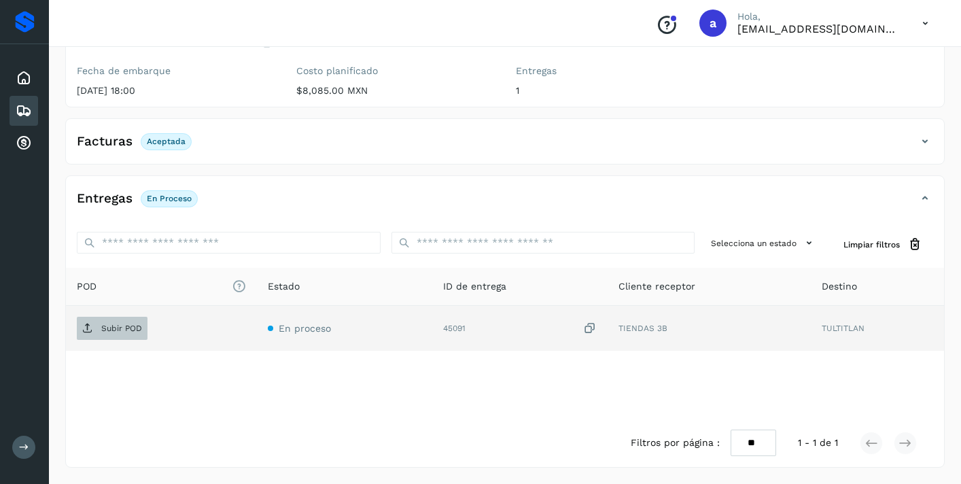
click at [118, 329] on p "Subir POD" at bounding box center [121, 329] width 41 height 10
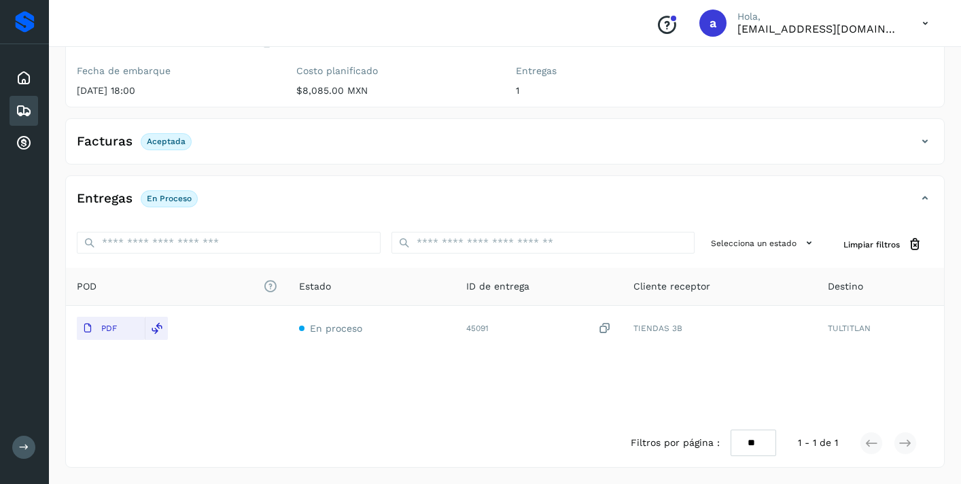
click at [24, 99] on div "Embarques" at bounding box center [24, 111] width 29 height 30
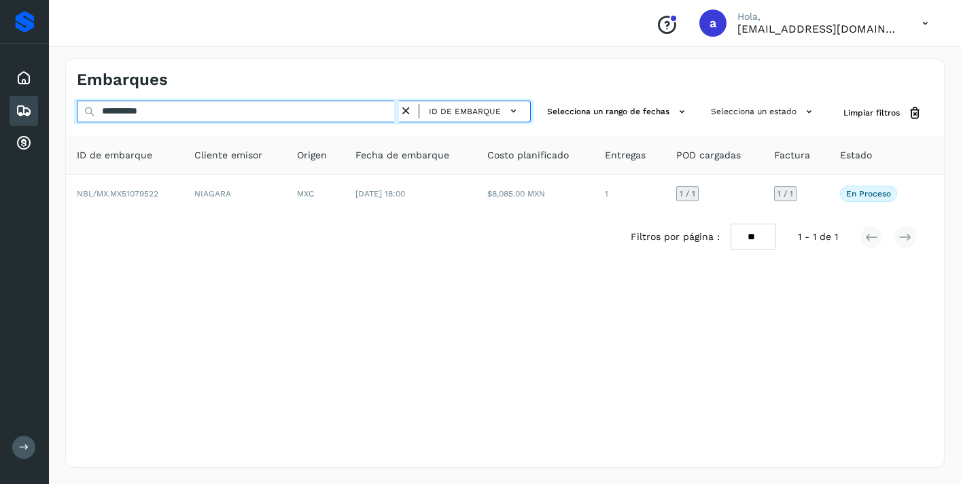
drag, startPoint x: 188, startPoint y: 109, endPoint x: 0, endPoint y: 97, distance: 188.1
click at [0, 97] on div "**********" at bounding box center [480, 242] width 961 height 484
paste input "text"
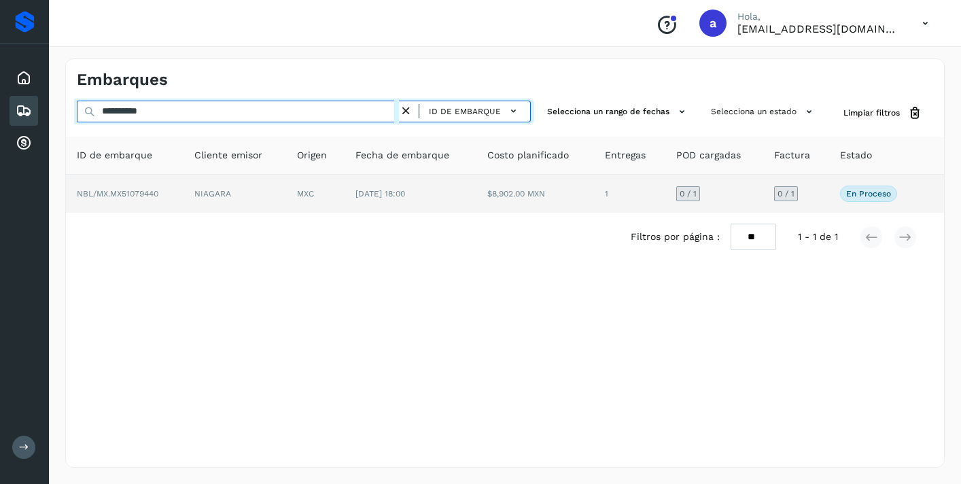
type input "**********"
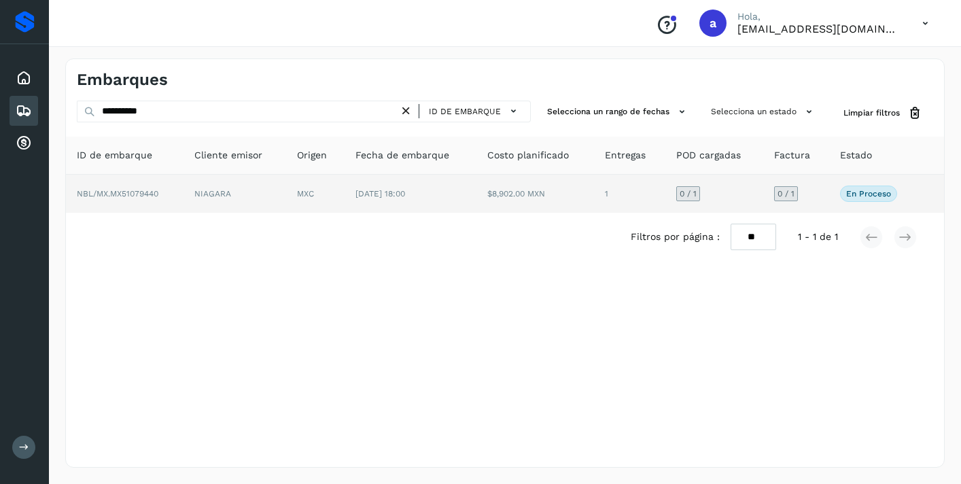
click at [789, 195] on span "0 / 1" at bounding box center [786, 194] width 17 height 8
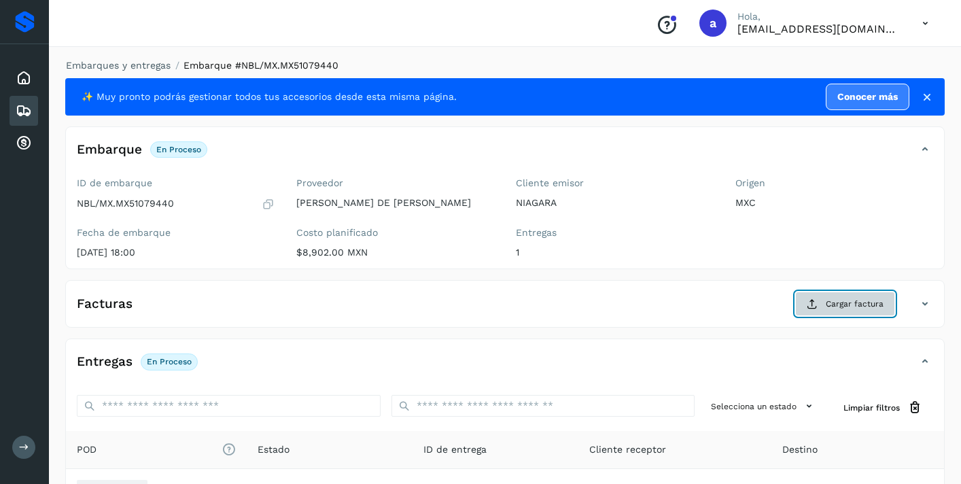
click at [878, 303] on span "Cargar factura" at bounding box center [855, 304] width 58 height 12
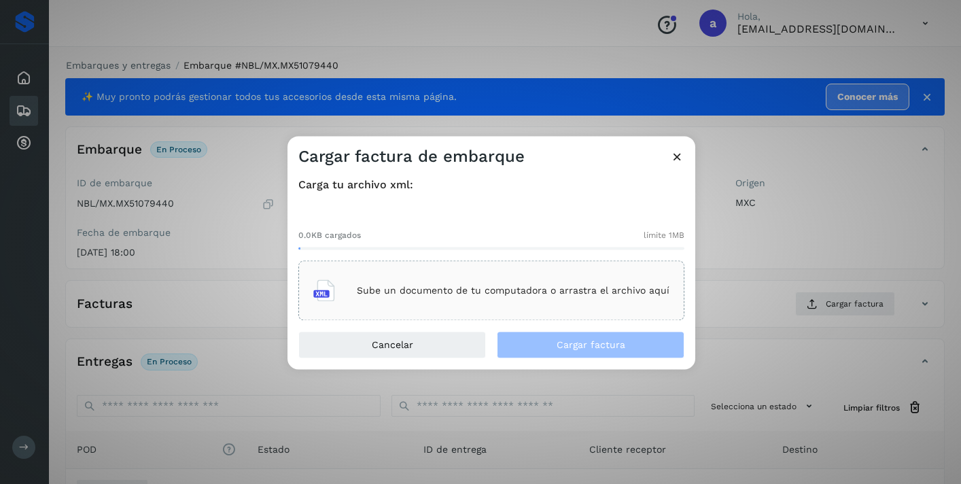
click at [578, 307] on div "Sube un documento de tu computadora o arrastra el archivo aquí" at bounding box center [491, 291] width 356 height 37
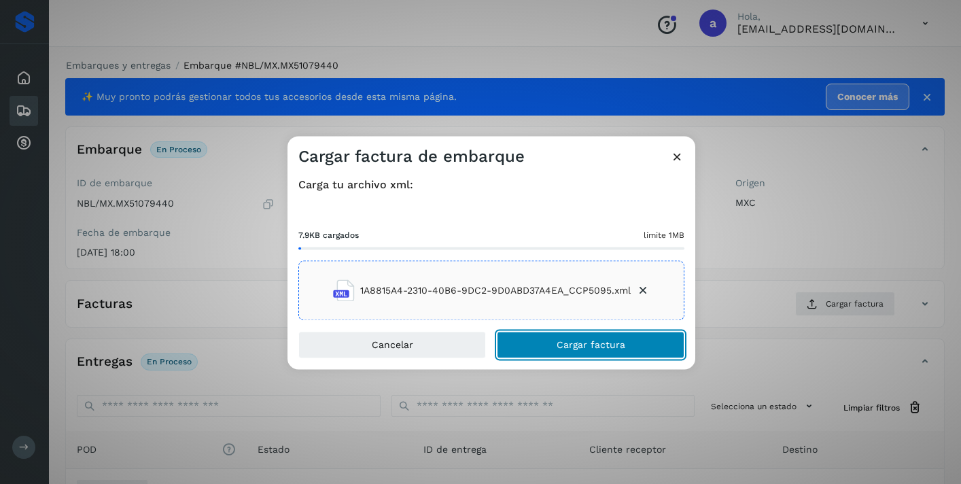
click at [624, 339] on button "Cargar factura" at bounding box center [591, 345] width 188 height 27
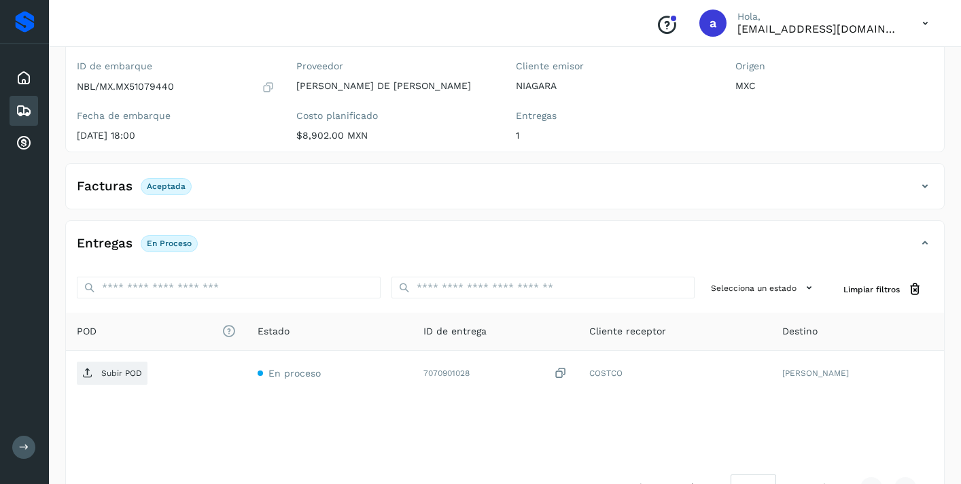
scroll to position [162, 0]
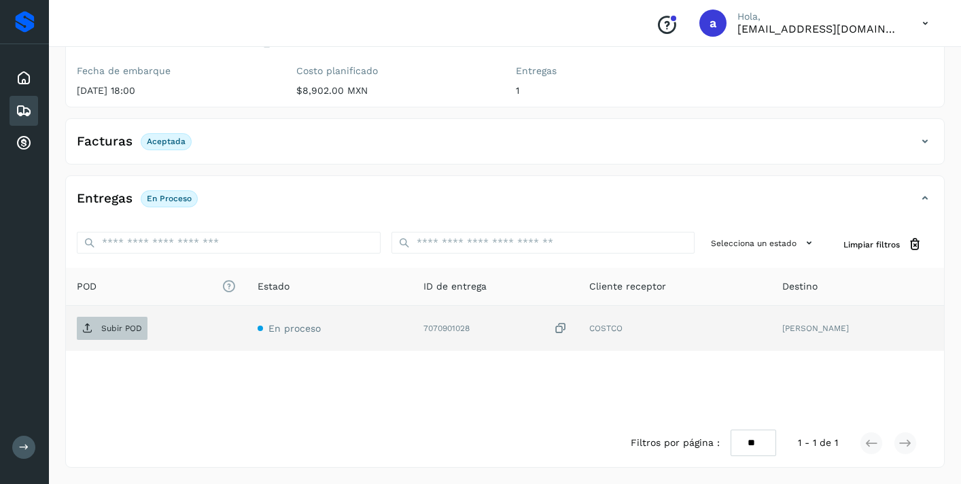
click at [116, 326] on p "Subir POD" at bounding box center [121, 329] width 41 height 10
click at [30, 109] on icon at bounding box center [24, 111] width 16 height 16
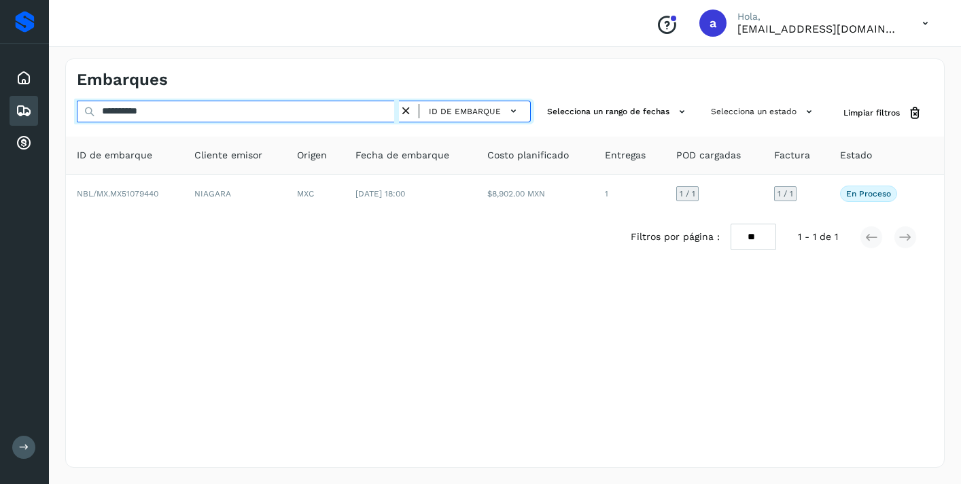
drag, startPoint x: 173, startPoint y: 115, endPoint x: 31, endPoint y: 97, distance: 144.0
click at [41, 97] on div "**********" at bounding box center [480, 242] width 961 height 484
paste input "text"
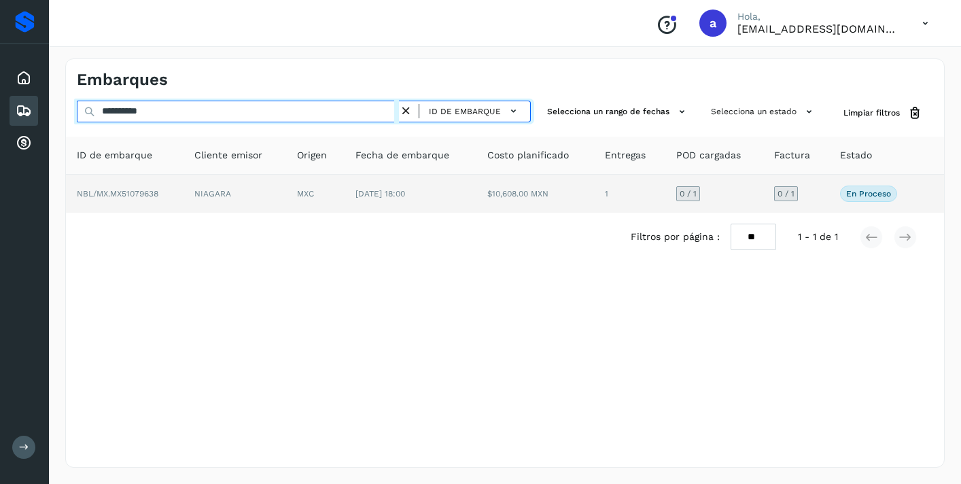
type input "**********"
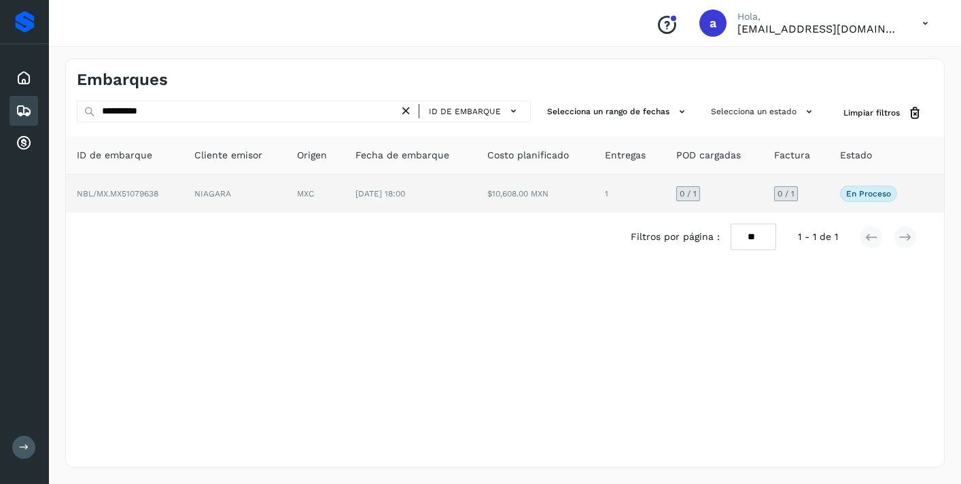
click at [789, 197] on span "0 / 1" at bounding box center [786, 194] width 17 height 8
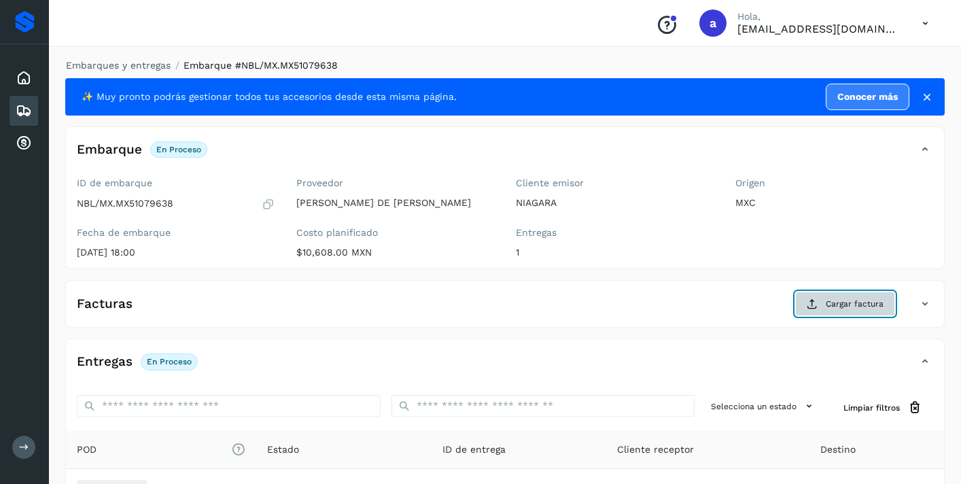
click at [861, 307] on span "Cargar factura" at bounding box center [855, 304] width 58 height 12
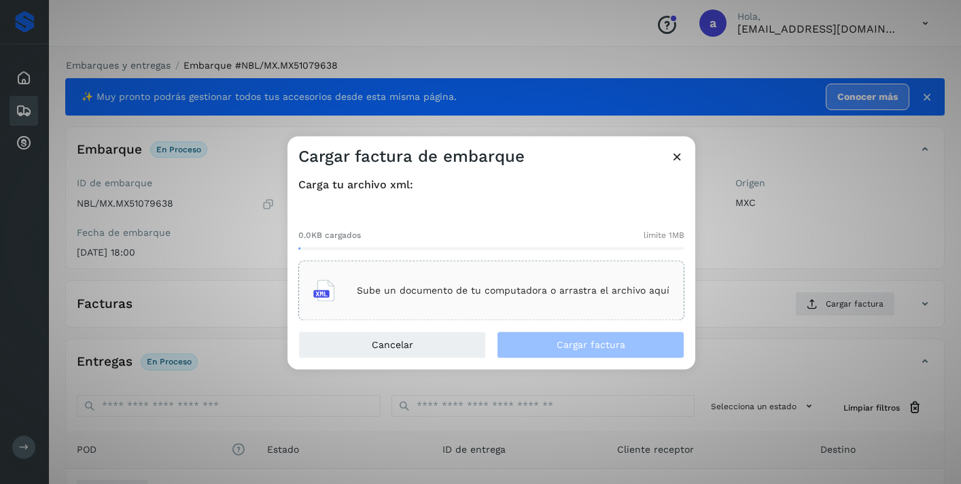
click at [594, 291] on p "Sube un documento de tu computadora o arrastra el archivo aquí" at bounding box center [513, 291] width 313 height 12
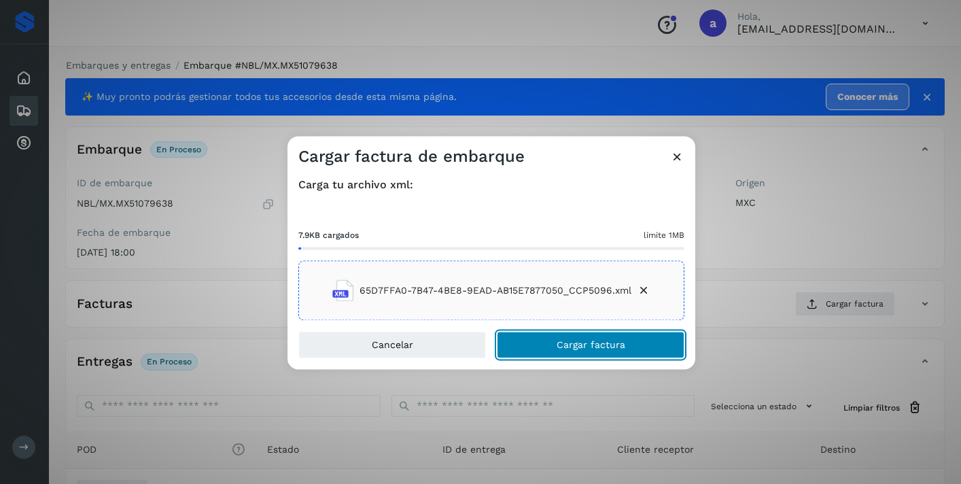
click at [622, 341] on span "Cargar factura" at bounding box center [591, 346] width 69 height 10
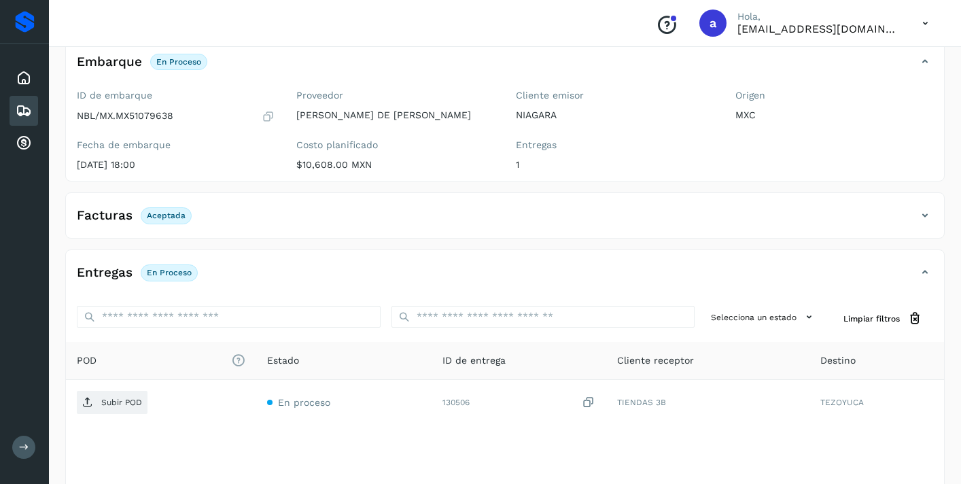
scroll to position [162, 0]
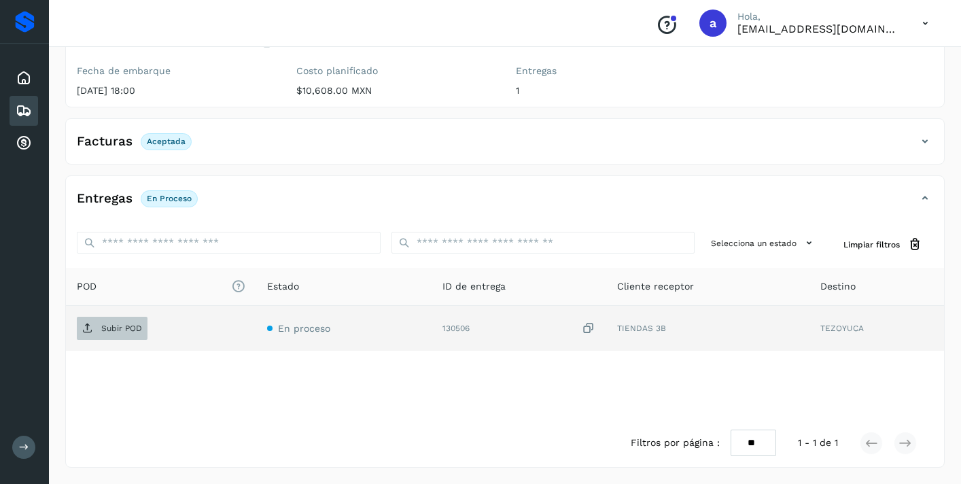
click at [128, 328] on p "Subir POD" at bounding box center [121, 329] width 41 height 10
click at [27, 103] on icon at bounding box center [24, 111] width 16 height 16
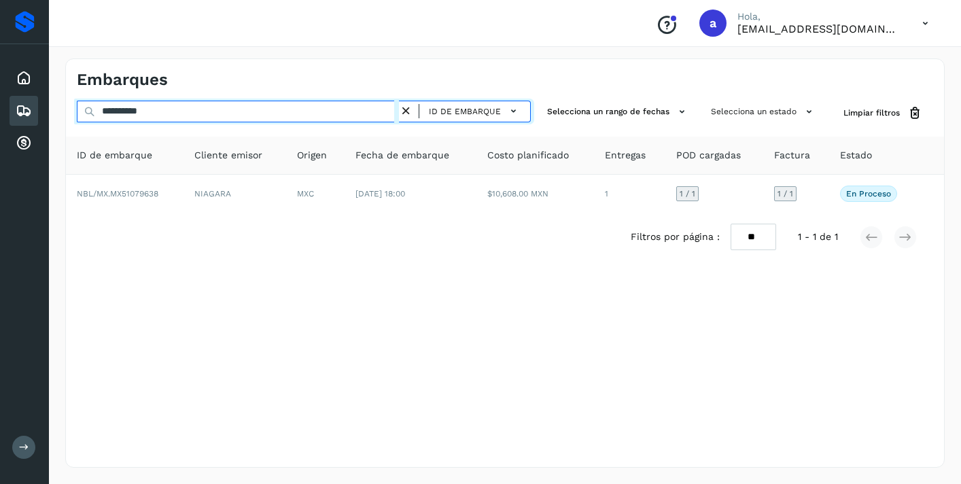
drag, startPoint x: 198, startPoint y: 114, endPoint x: 5, endPoint y: 96, distance: 193.9
click at [5, 97] on div "**********" at bounding box center [480, 242] width 961 height 484
paste input "text"
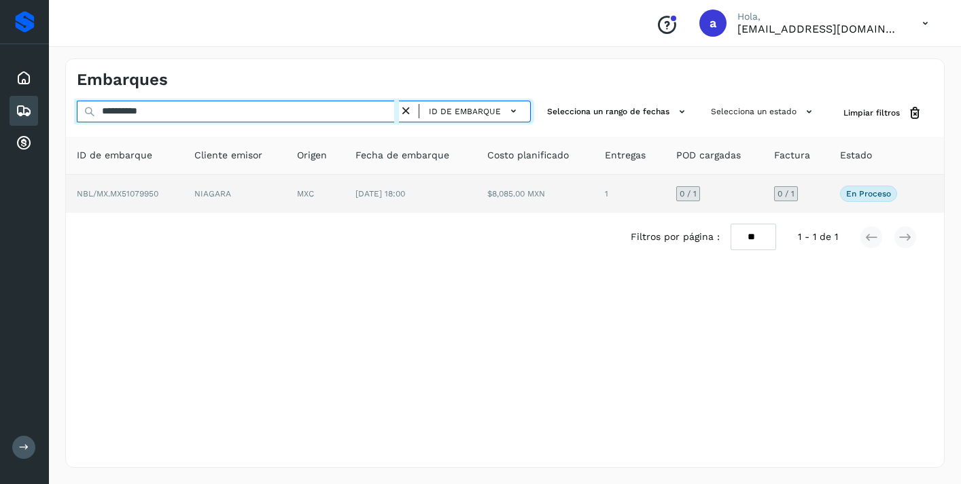
type input "**********"
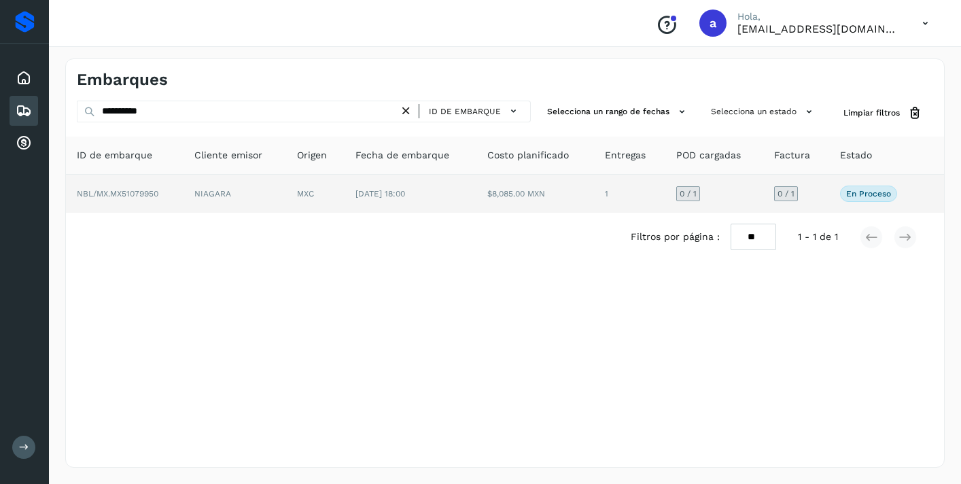
click at [782, 197] on span "0 / 1" at bounding box center [786, 194] width 17 height 8
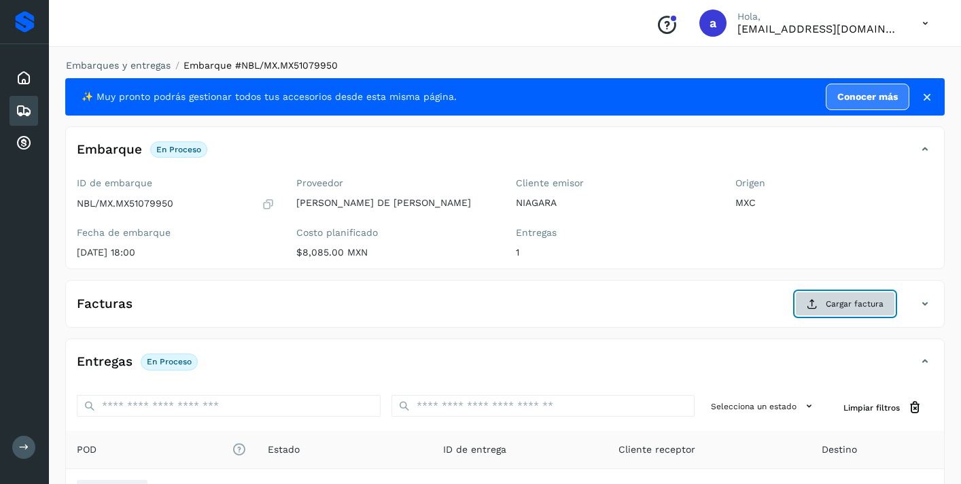
click at [863, 299] on span "Cargar factura" at bounding box center [855, 304] width 58 height 12
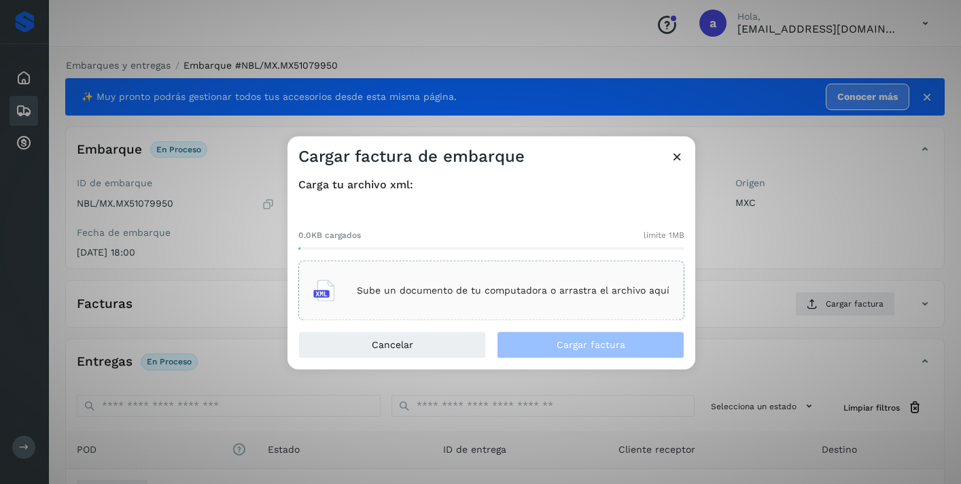
click at [610, 287] on p "Sube un documento de tu computadora o arrastra el archivo aquí" at bounding box center [513, 291] width 313 height 12
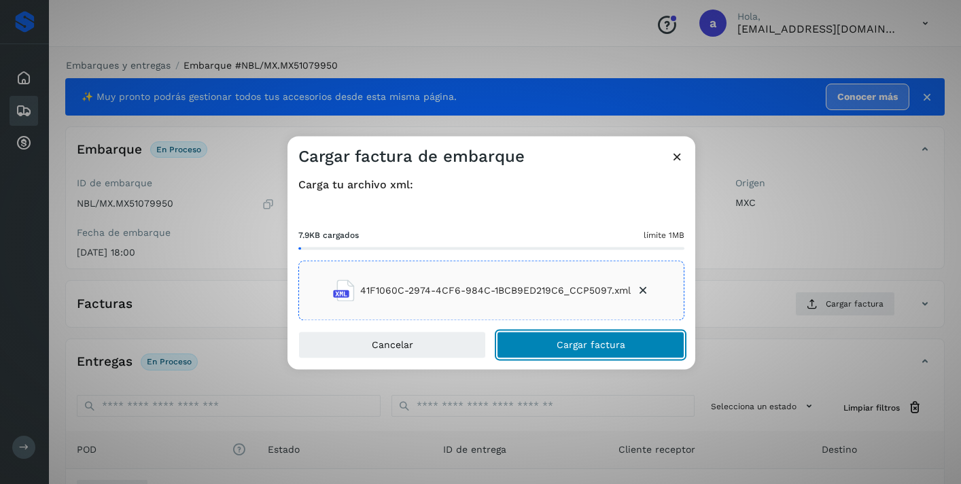
click at [550, 339] on button "Cargar factura" at bounding box center [591, 345] width 188 height 27
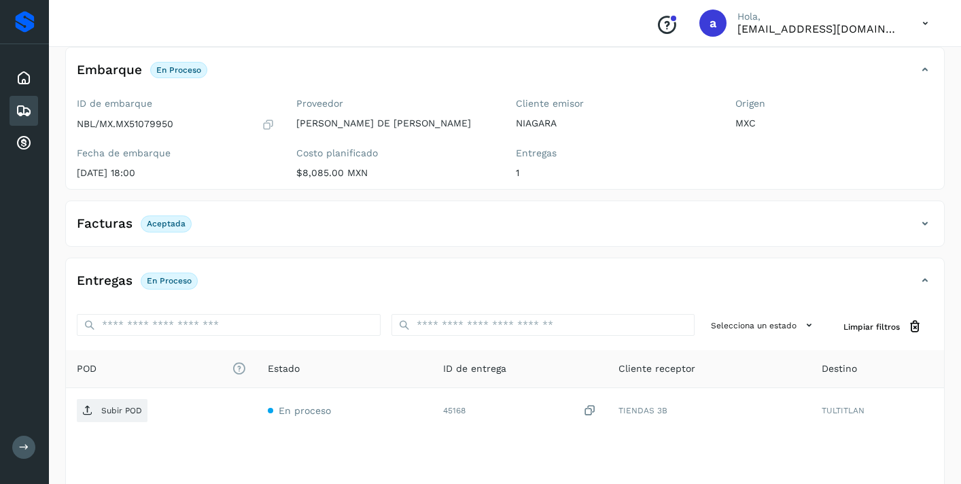
scroll to position [162, 0]
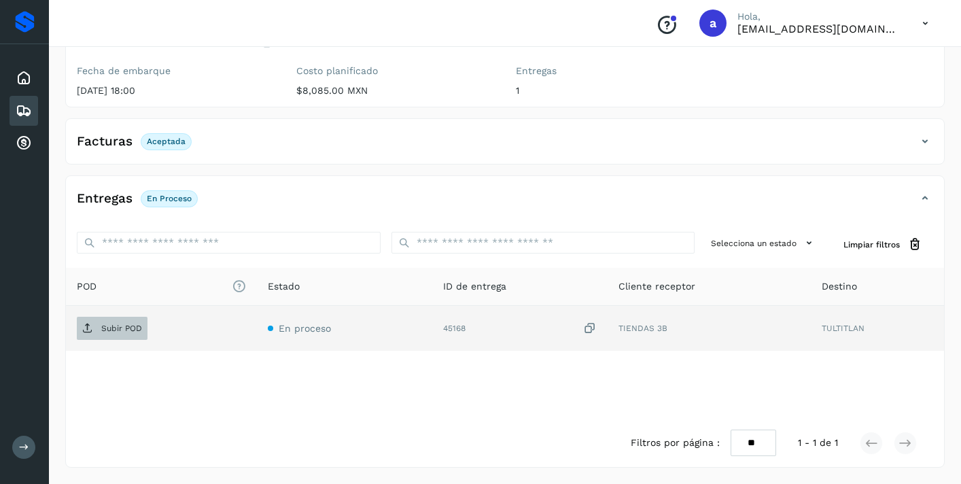
click at [118, 326] on p "Subir POD" at bounding box center [121, 329] width 41 height 10
click at [26, 113] on icon at bounding box center [24, 111] width 16 height 16
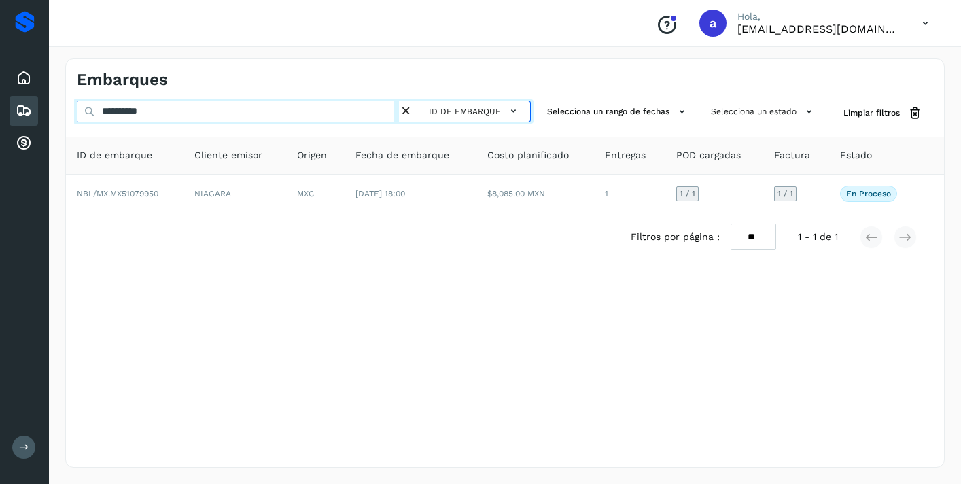
drag, startPoint x: 177, startPoint y: 110, endPoint x: 0, endPoint y: 99, distance: 177.1
click at [0, 105] on div "**********" at bounding box center [480, 242] width 961 height 484
paste input "text"
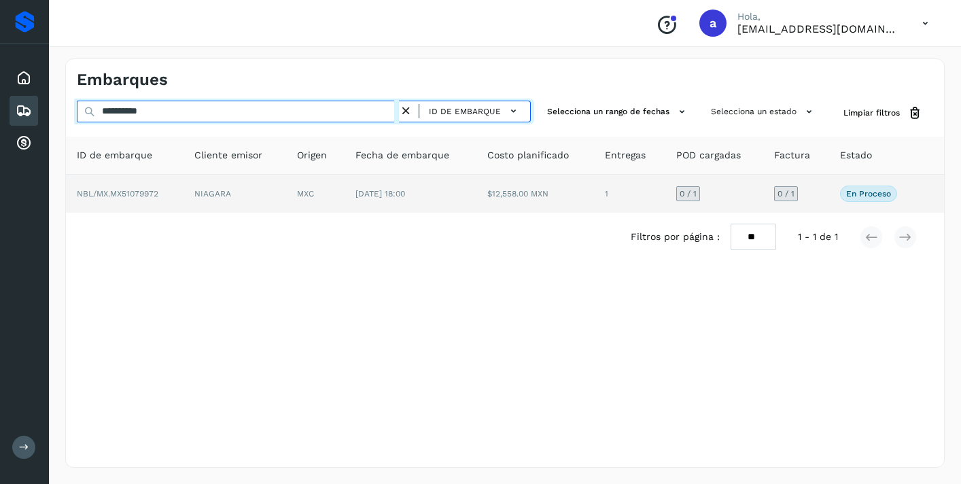
type input "**********"
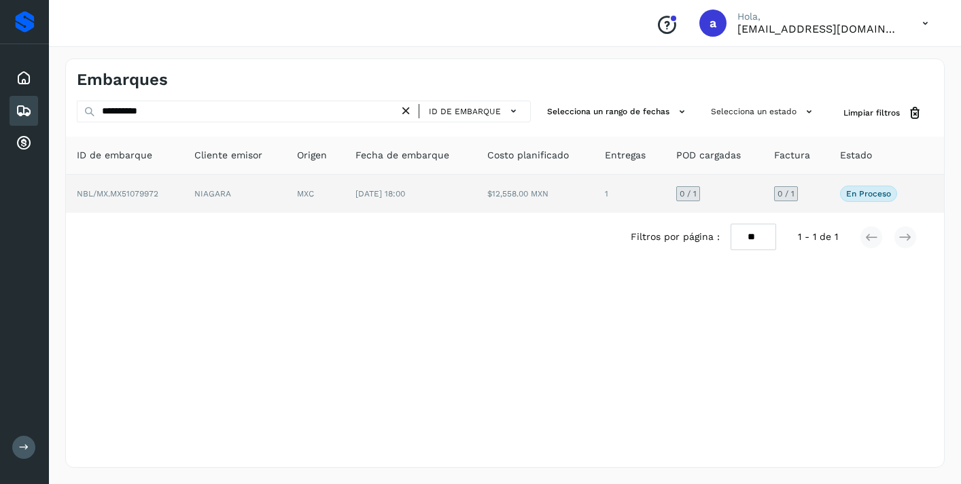
click at [787, 196] on span "0 / 1" at bounding box center [786, 194] width 17 height 8
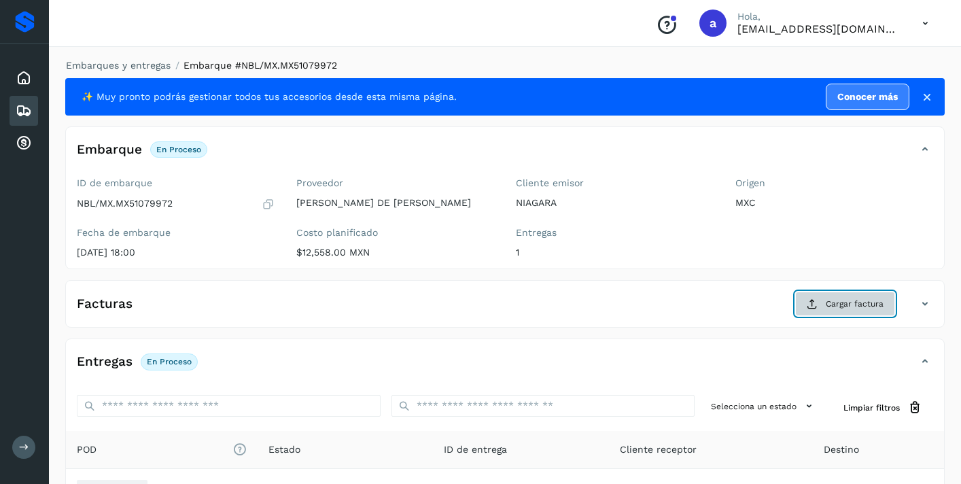
click at [840, 305] on span "Cargar factura" at bounding box center [855, 304] width 58 height 12
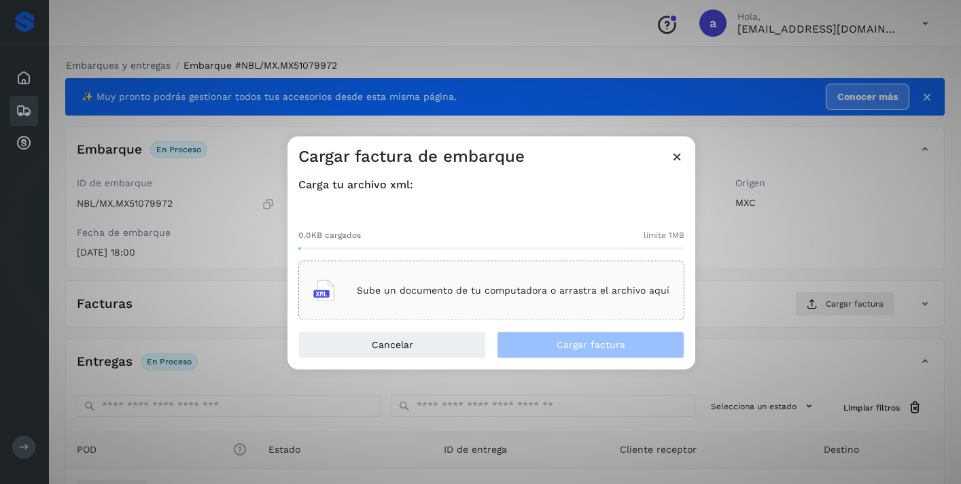
click at [594, 273] on div "Sube un documento de tu computadora o arrastra el archivo aquí" at bounding box center [491, 291] width 356 height 37
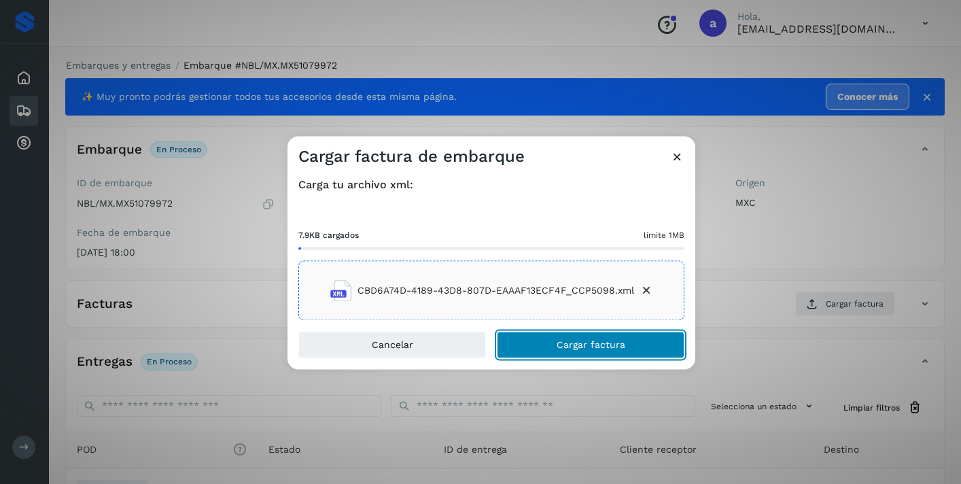
click at [628, 340] on button "Cargar factura" at bounding box center [591, 345] width 188 height 27
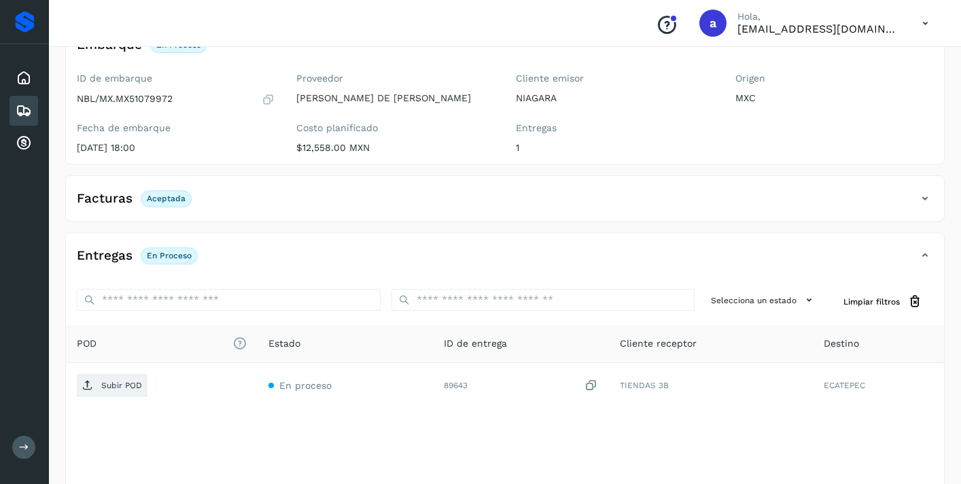
scroll to position [162, 0]
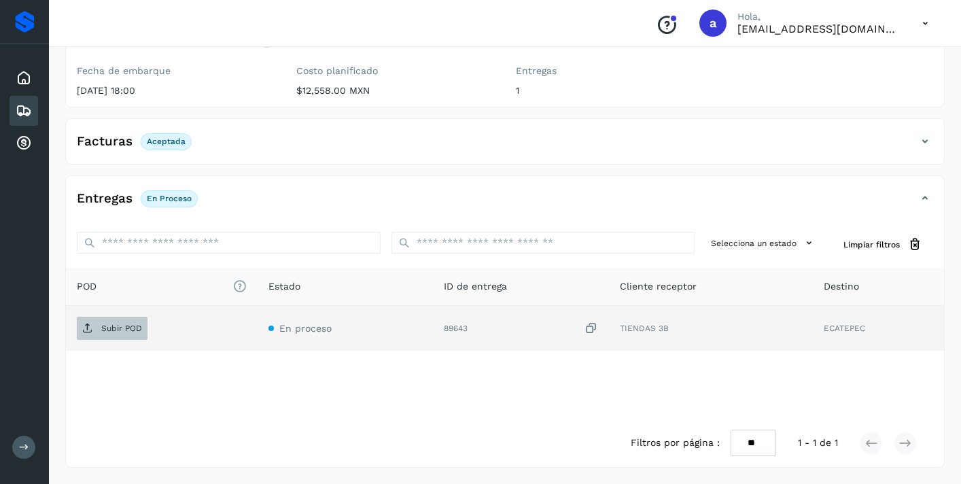
click at [122, 326] on p "Subir POD" at bounding box center [121, 329] width 41 height 10
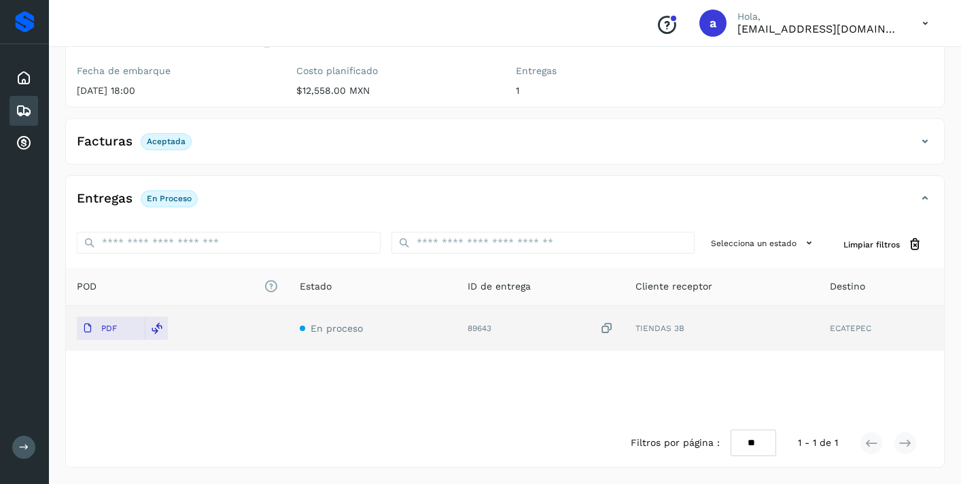
click at [31, 108] on icon at bounding box center [24, 111] width 16 height 16
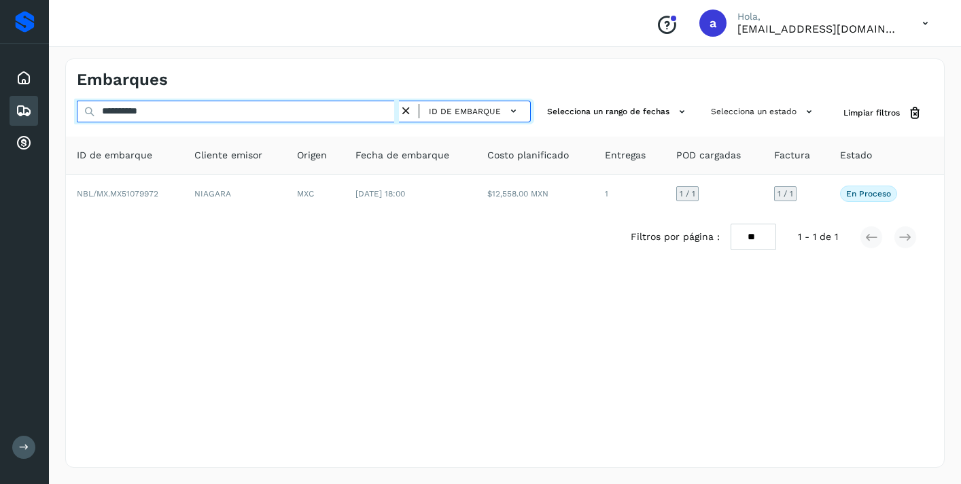
drag, startPoint x: 175, startPoint y: 110, endPoint x: 0, endPoint y: 99, distance: 175.1
click at [34, 103] on div "**********" at bounding box center [480, 242] width 961 height 484
paste input "text"
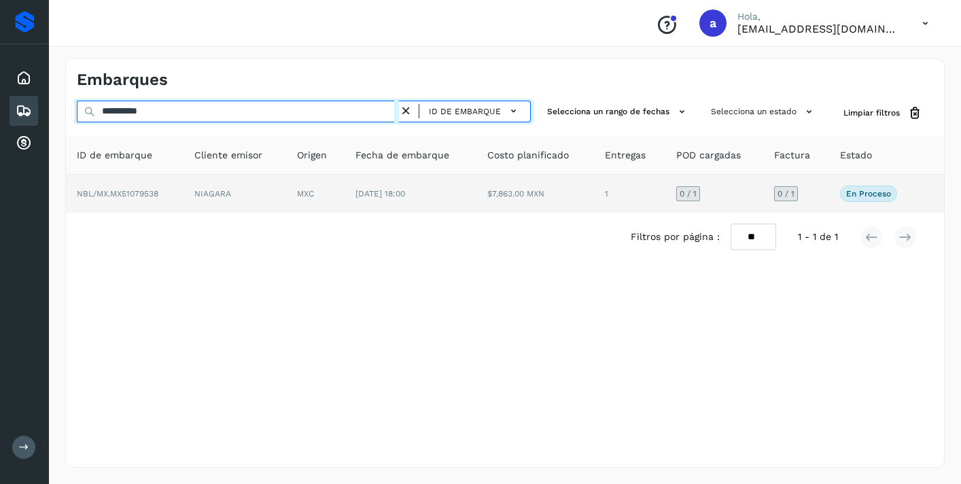
type input "**********"
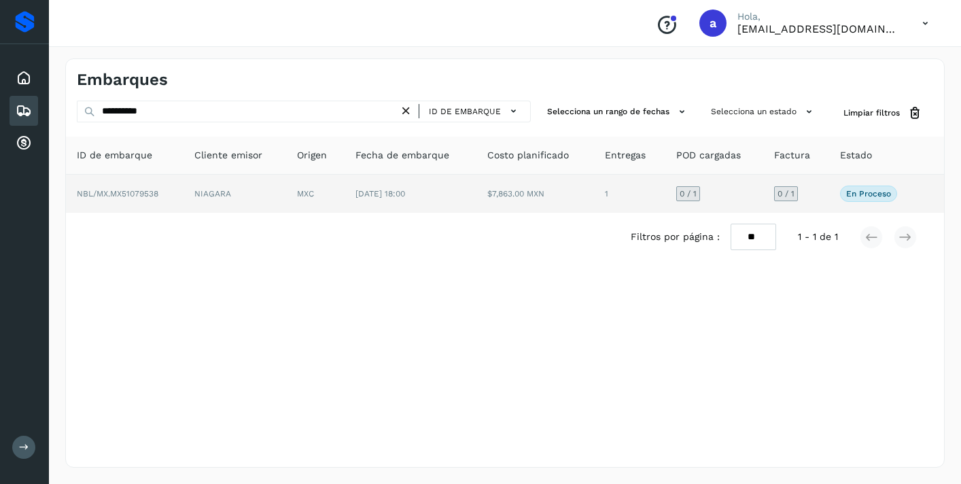
click at [782, 194] on span "0 / 1" at bounding box center [786, 194] width 17 height 8
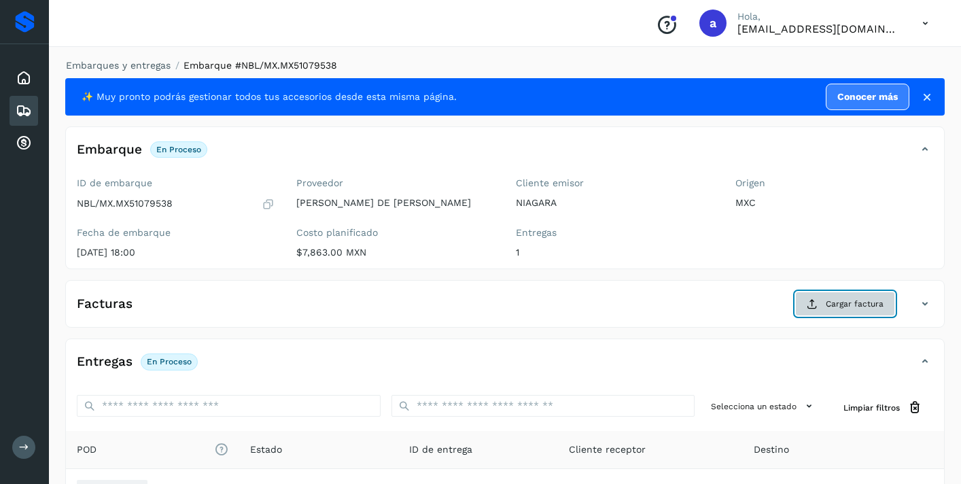
click at [852, 299] on span "Cargar factura" at bounding box center [855, 304] width 58 height 12
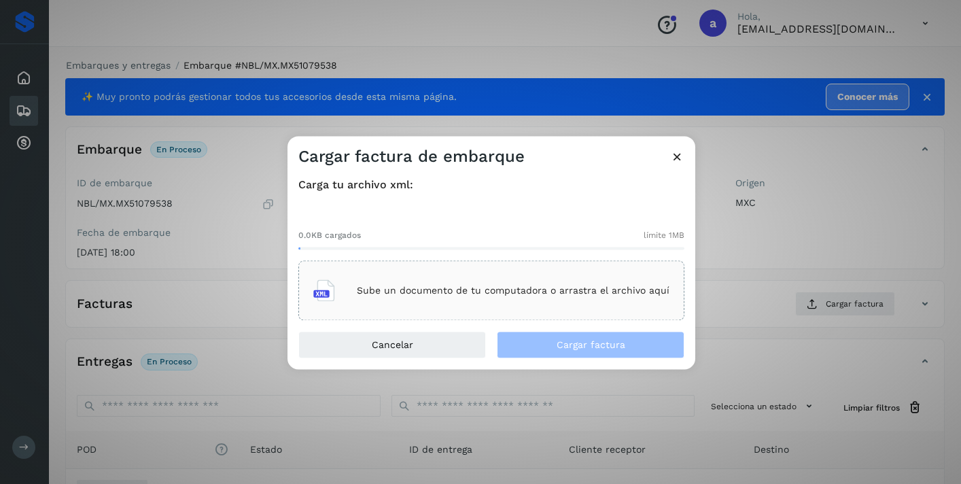
click at [617, 281] on div "Sube un documento de tu computadora o arrastra el archivo aquí" at bounding box center [491, 291] width 356 height 37
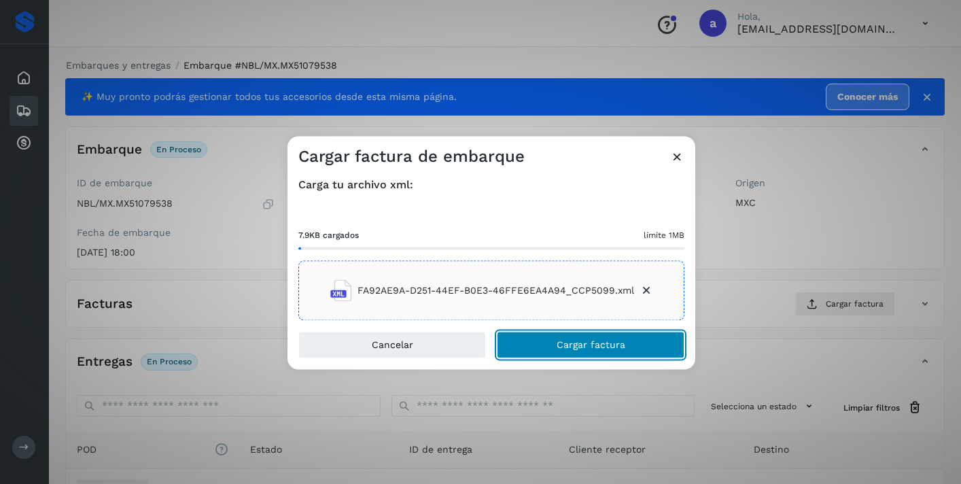
click at [596, 338] on button "Cargar factura" at bounding box center [591, 345] width 188 height 27
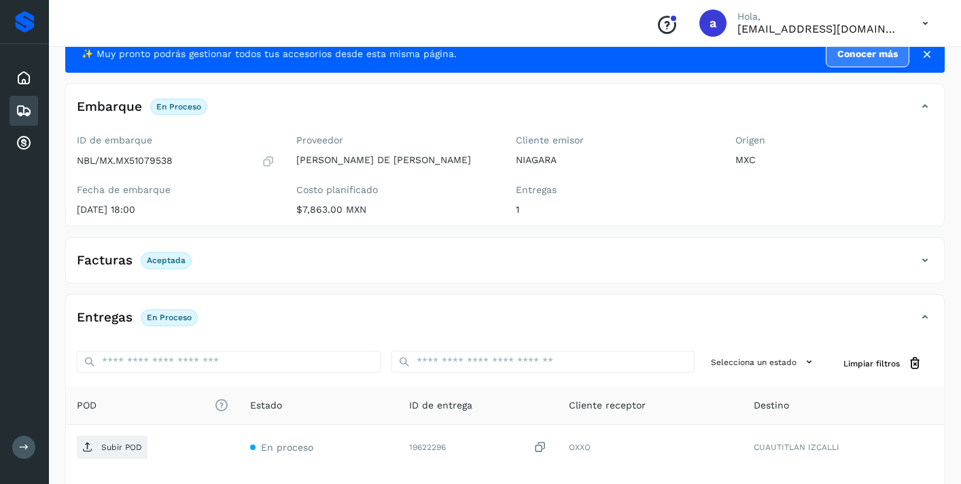
scroll to position [162, 0]
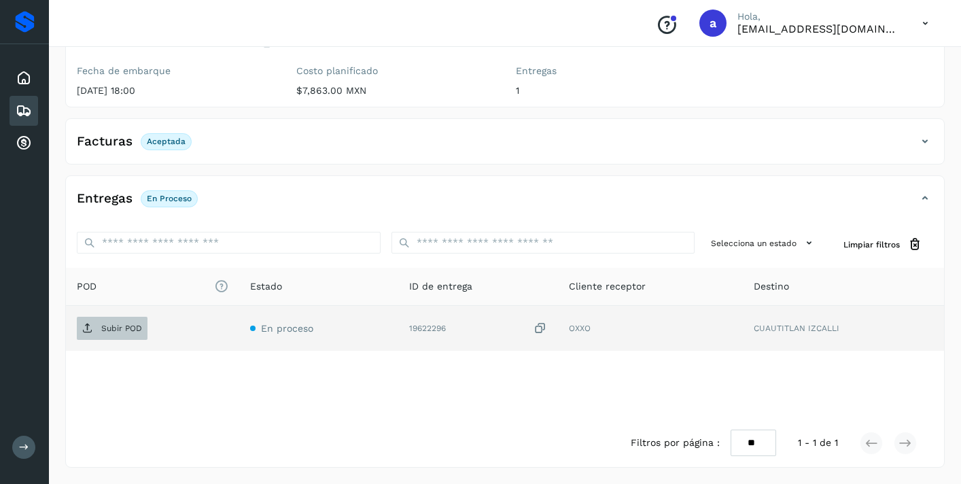
click at [133, 324] on p "Subir POD" at bounding box center [121, 329] width 41 height 10
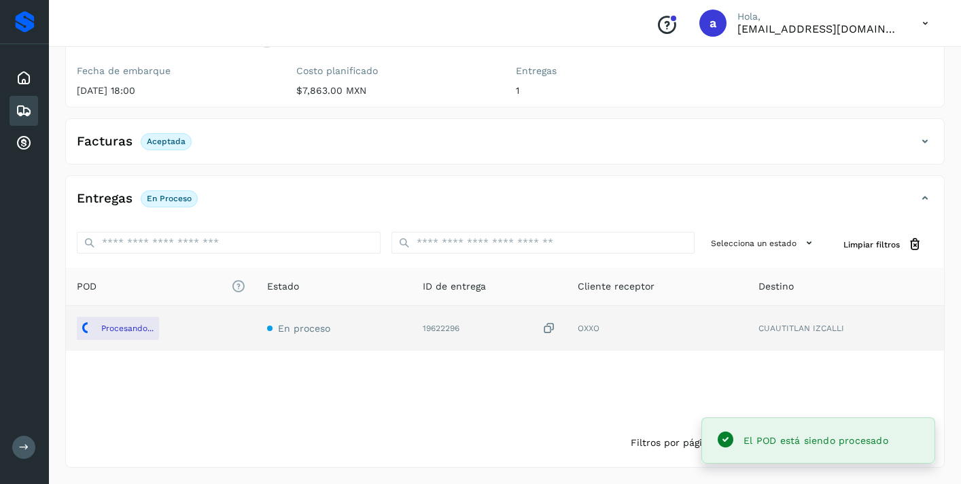
click at [26, 110] on icon at bounding box center [24, 111] width 16 height 16
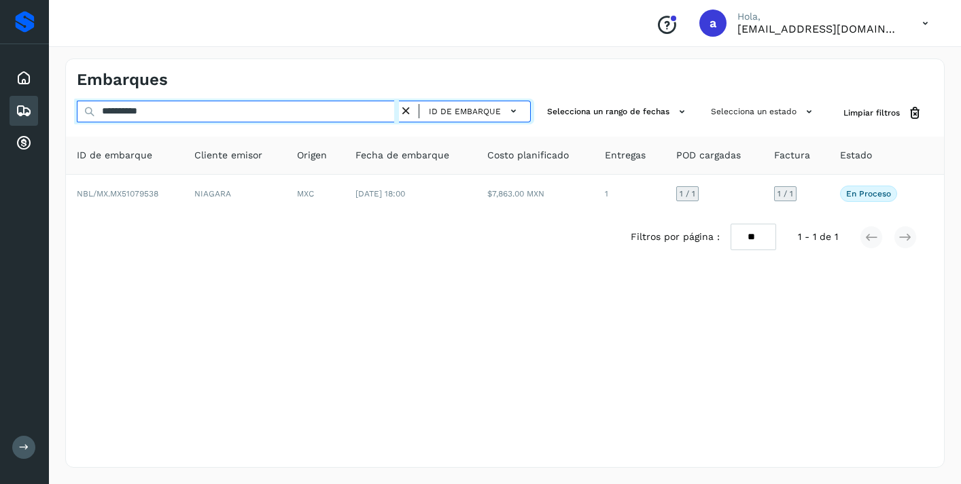
drag, startPoint x: 172, startPoint y: 111, endPoint x: 22, endPoint y: 103, distance: 149.8
click at [37, 104] on div "**********" at bounding box center [480, 242] width 961 height 484
paste input "text"
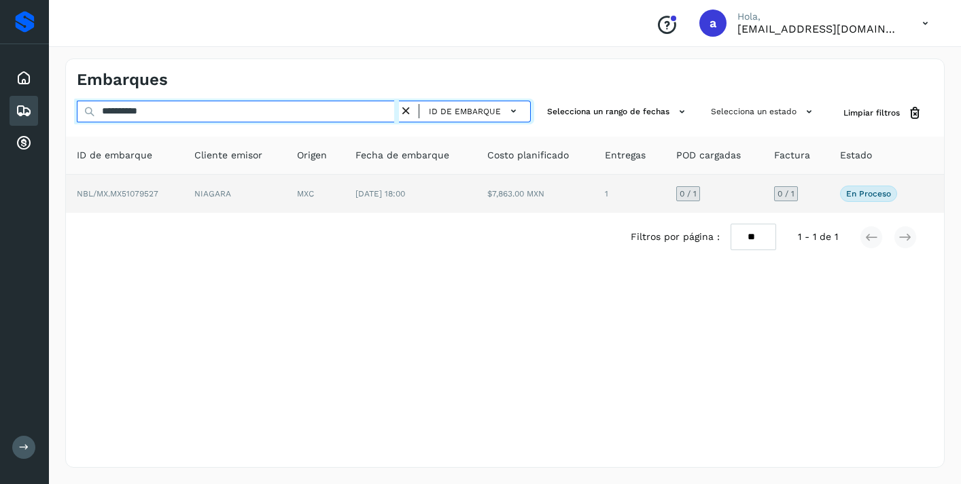
type input "**********"
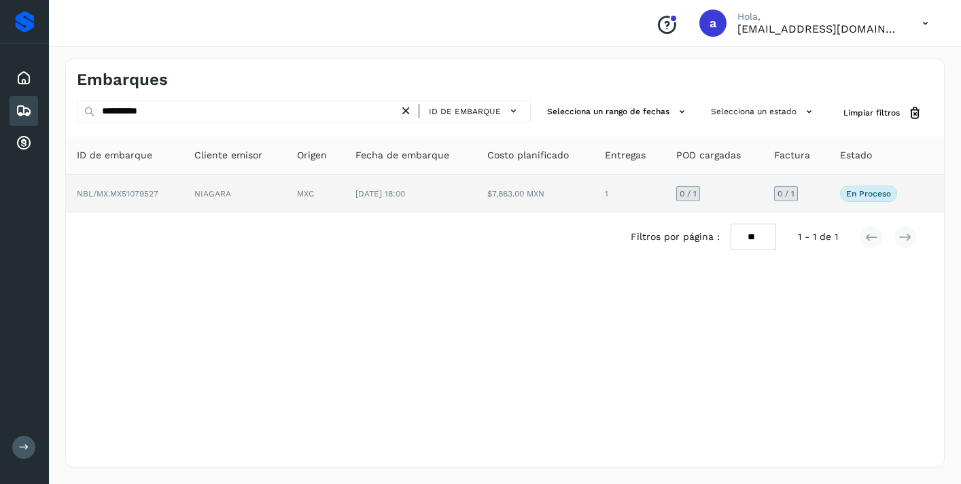
click at [791, 192] on span "0 / 1" at bounding box center [786, 194] width 17 height 8
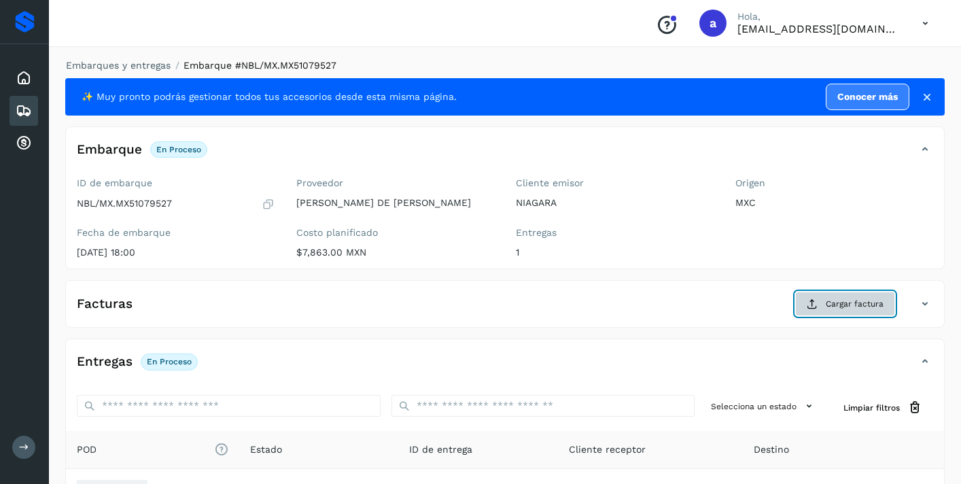
click at [861, 308] on span "Cargar factura" at bounding box center [855, 304] width 58 height 12
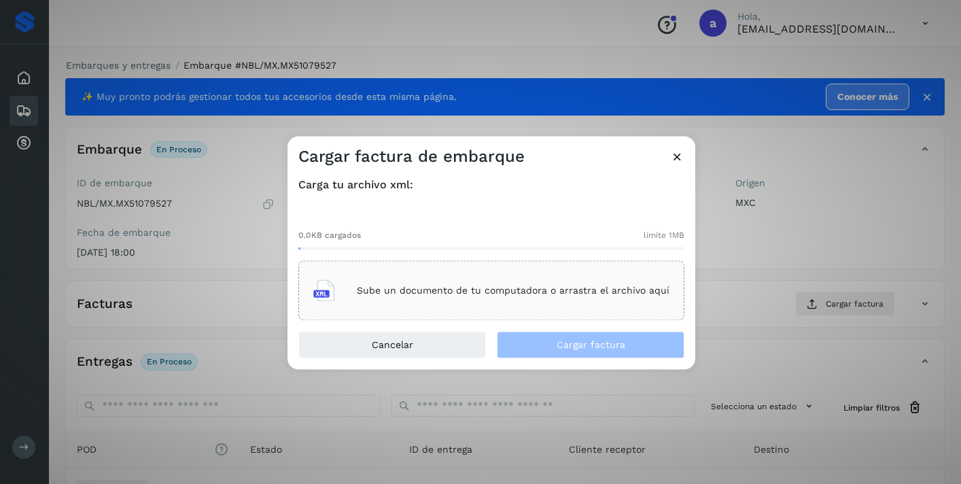
click at [621, 285] on p "Sube un documento de tu computadora o arrastra el archivo aquí" at bounding box center [513, 291] width 313 height 12
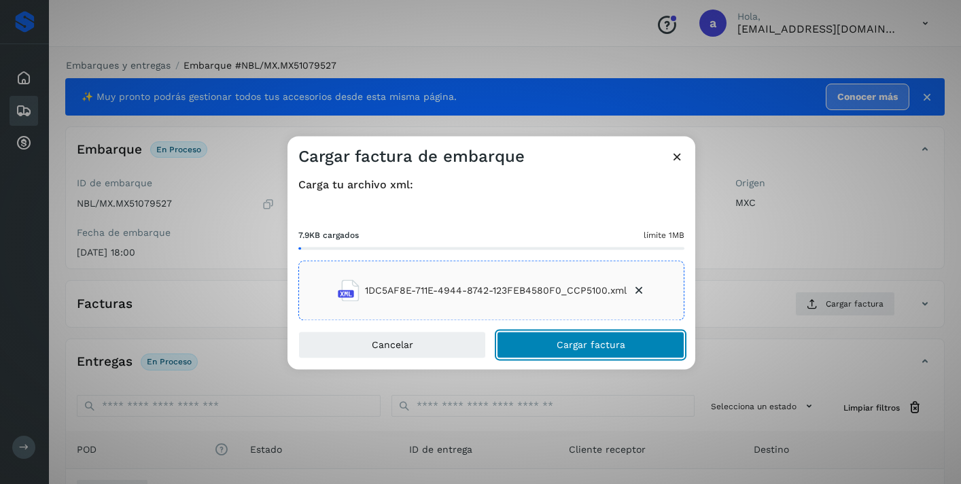
click at [583, 341] on span "Cargar factura" at bounding box center [591, 346] width 69 height 10
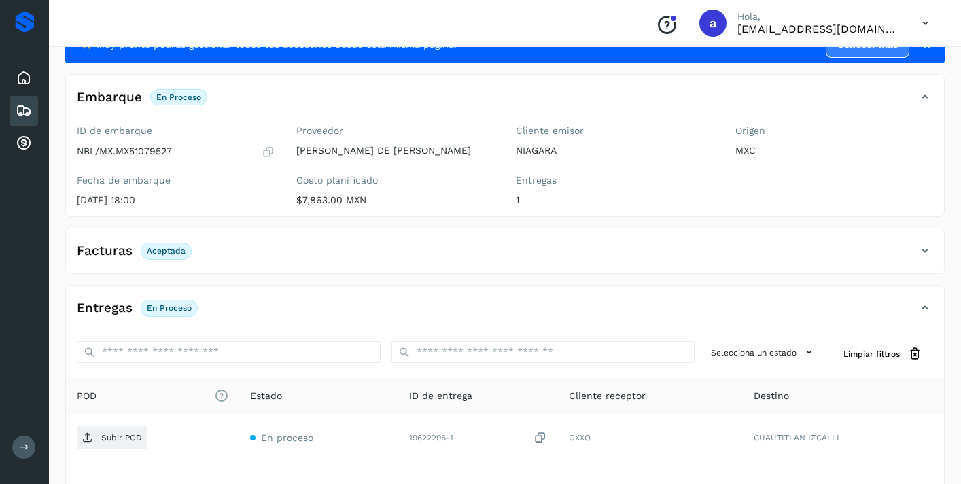
scroll to position [162, 0]
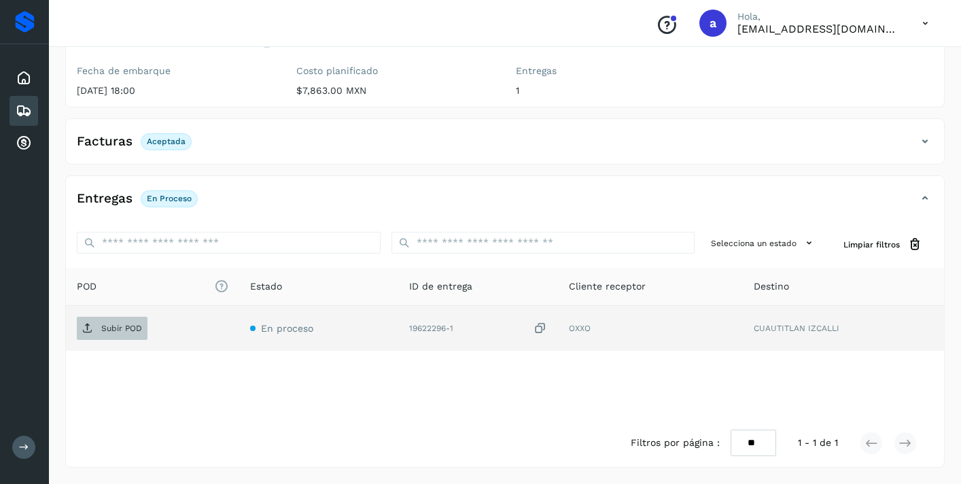
click at [119, 324] on p "Subir POD" at bounding box center [121, 329] width 41 height 10
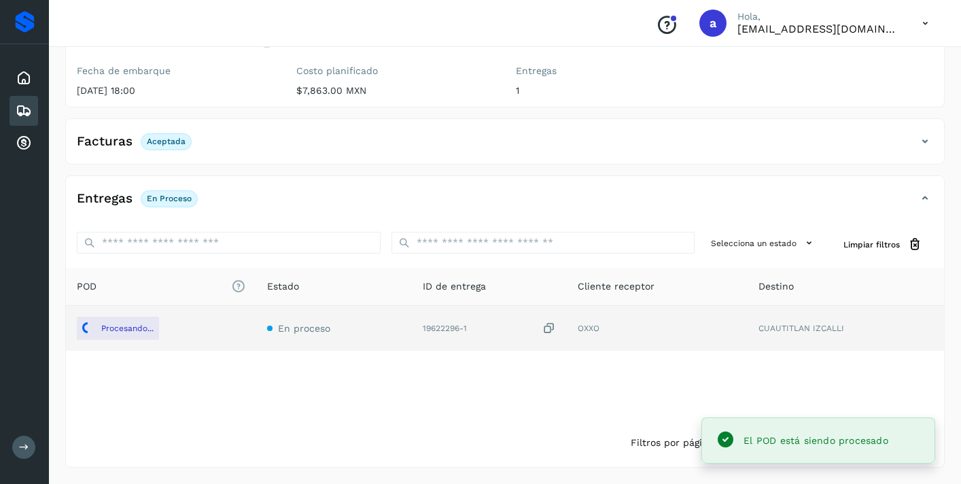
click at [31, 113] on icon at bounding box center [24, 111] width 16 height 16
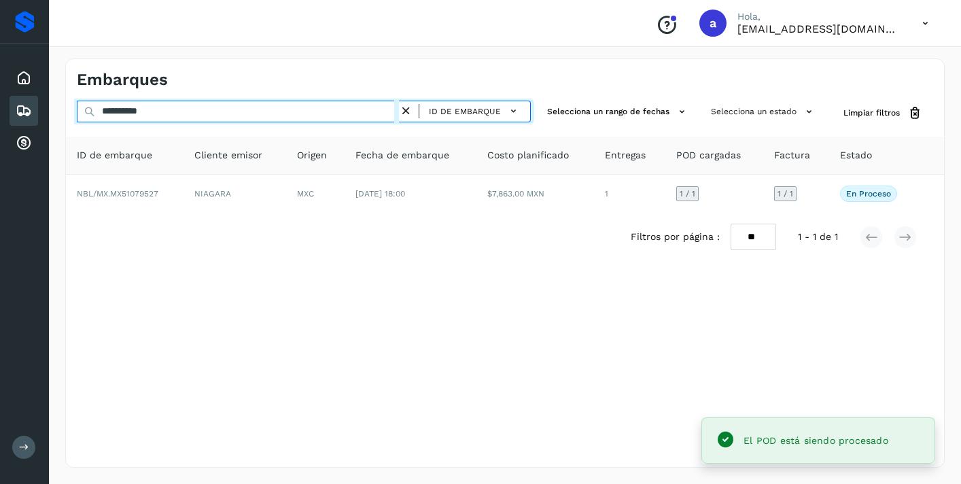
drag, startPoint x: 174, startPoint y: 115, endPoint x: 29, endPoint y: 108, distance: 145.0
click at [43, 107] on div "**********" at bounding box center [480, 242] width 961 height 484
paste input "text"
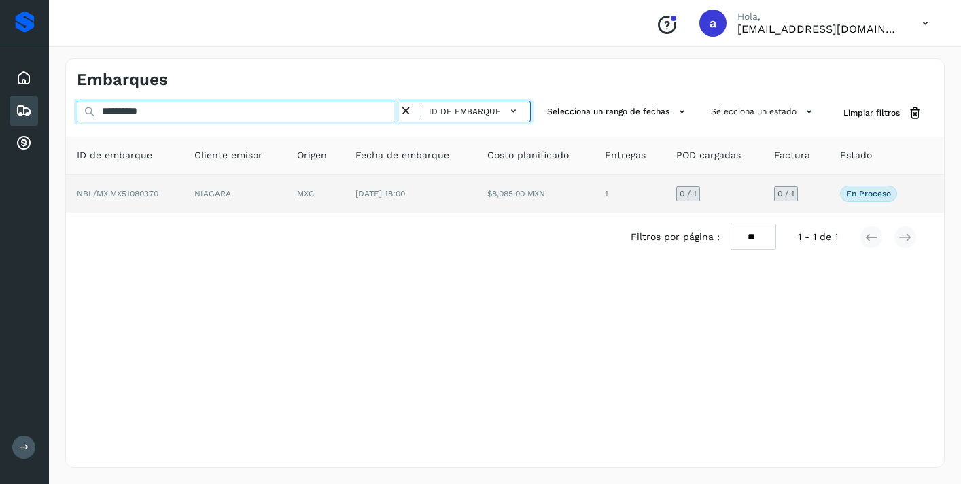
type input "**********"
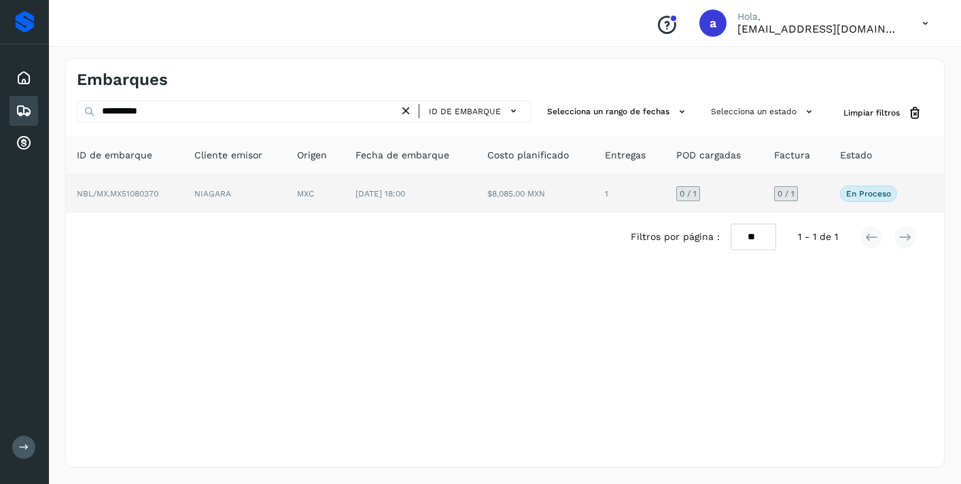
click at [785, 195] on span "0 / 1" at bounding box center [786, 194] width 17 height 8
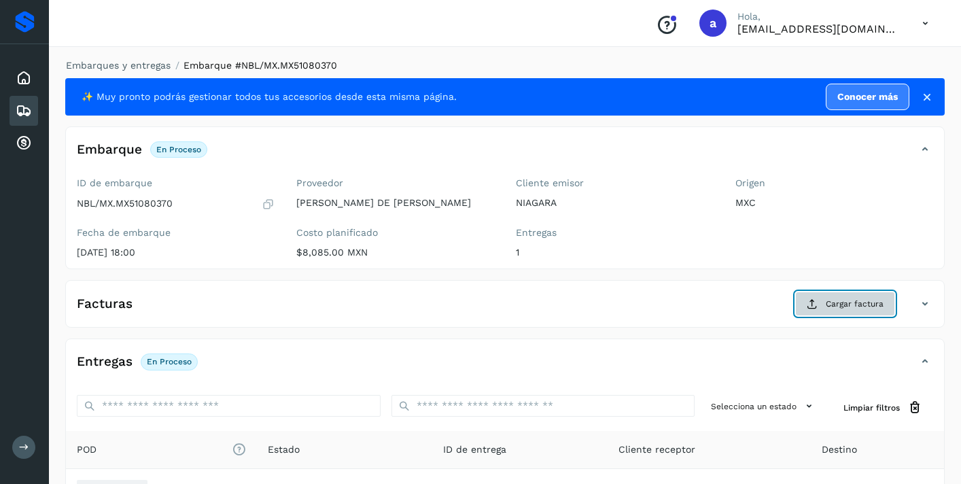
click at [848, 305] on span "Cargar factura" at bounding box center [855, 304] width 58 height 12
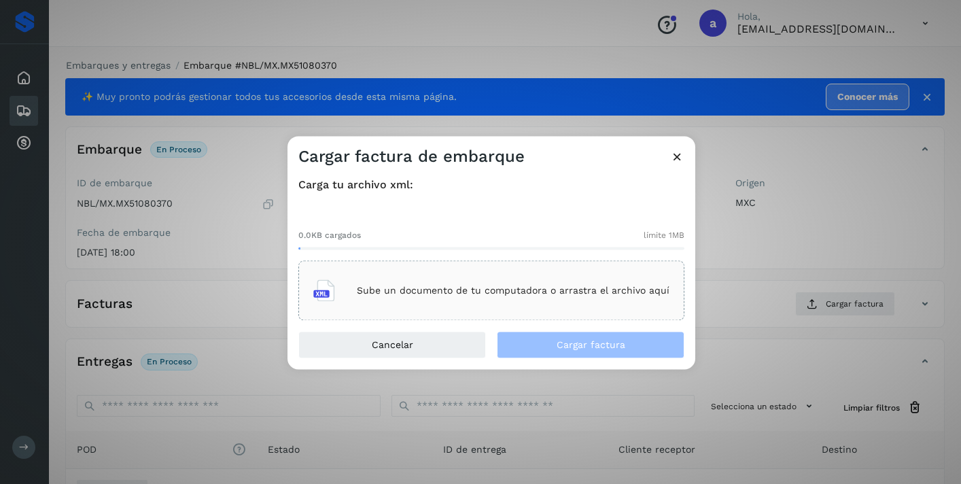
click at [558, 298] on div "Sube un documento de tu computadora o arrastra el archivo aquí" at bounding box center [491, 291] width 356 height 37
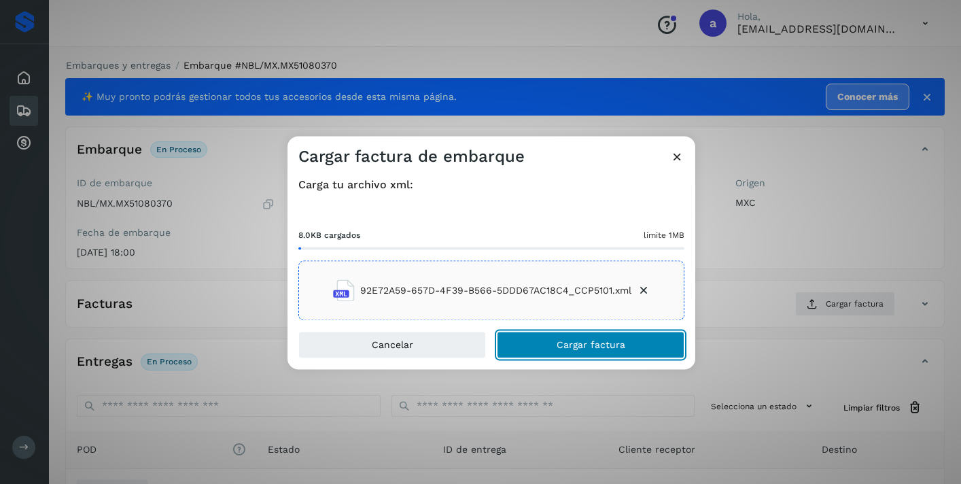
click at [561, 341] on span "Cargar factura" at bounding box center [591, 346] width 69 height 10
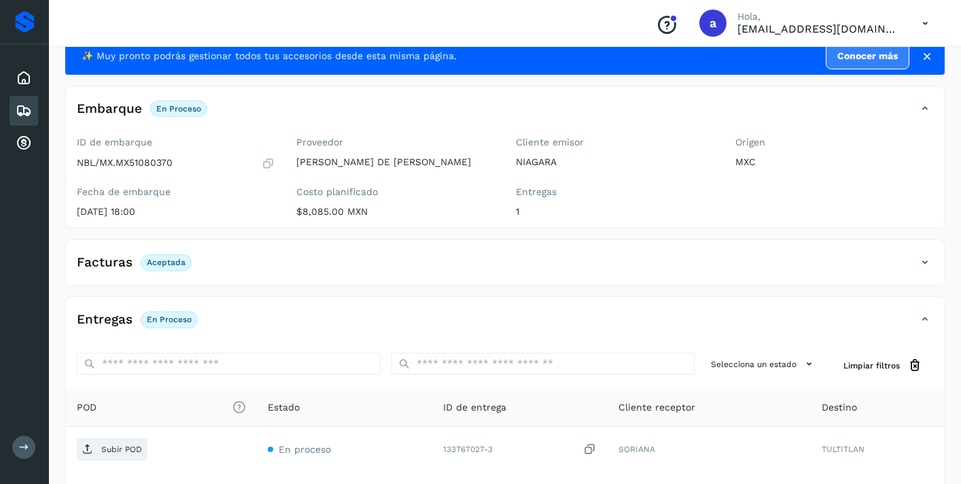
scroll to position [162, 0]
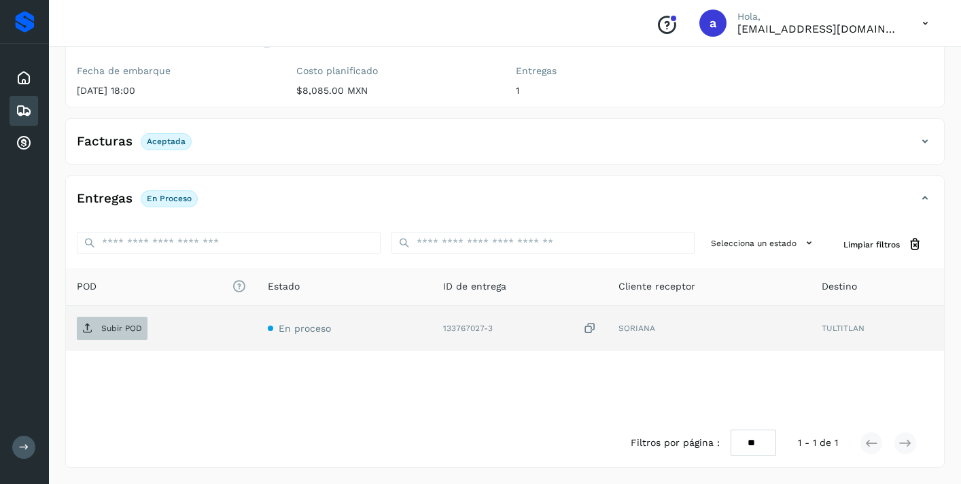
click at [137, 328] on p "Subir POD" at bounding box center [121, 329] width 41 height 10
click at [28, 106] on icon at bounding box center [24, 111] width 16 height 16
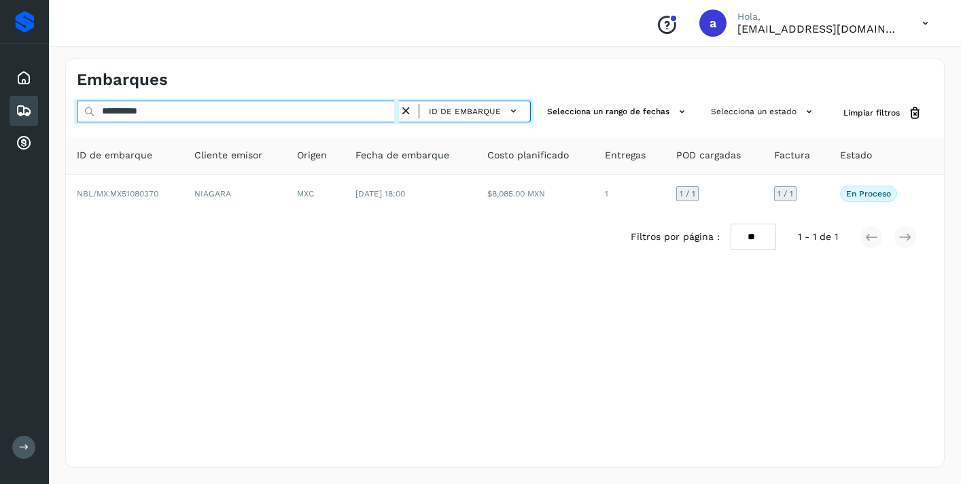
drag, startPoint x: 163, startPoint y: 114, endPoint x: 33, endPoint y: 101, distance: 130.5
click at [43, 105] on div "**********" at bounding box center [480, 242] width 961 height 484
paste input "text"
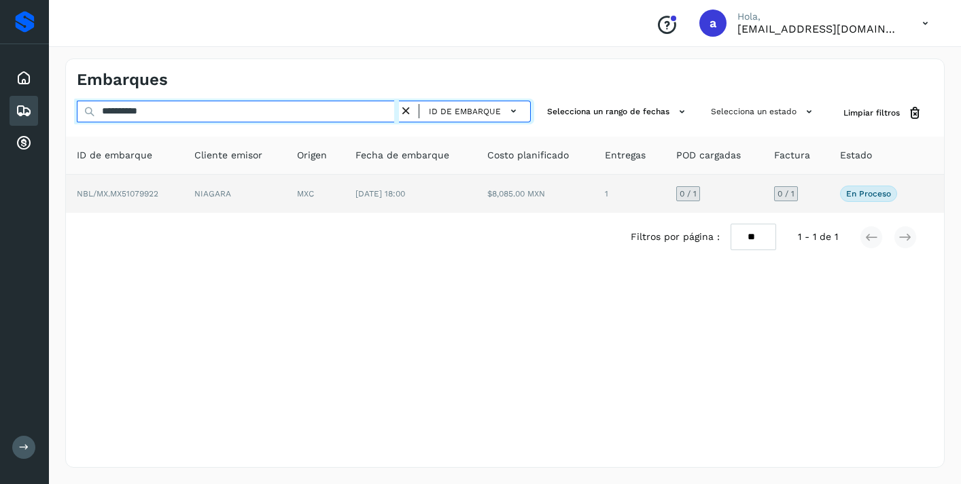
type input "**********"
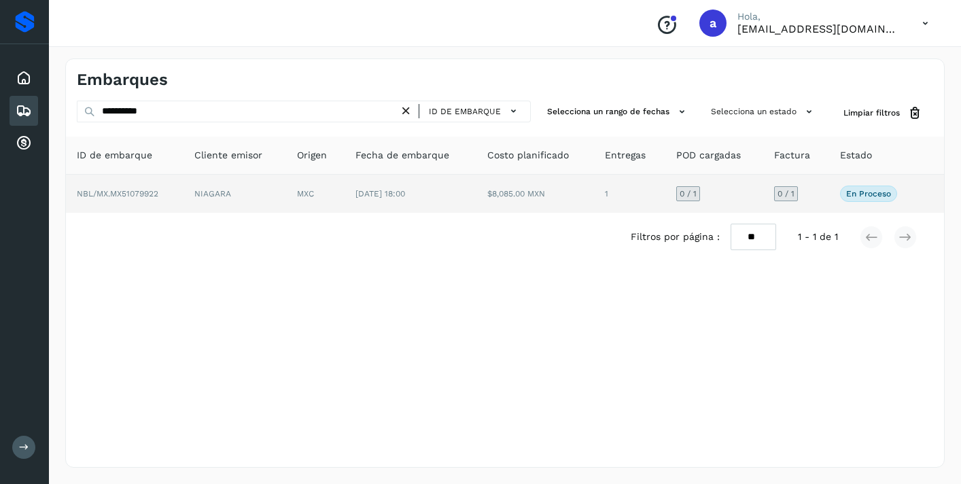
click at [787, 190] on span "0 / 1" at bounding box center [786, 194] width 17 height 8
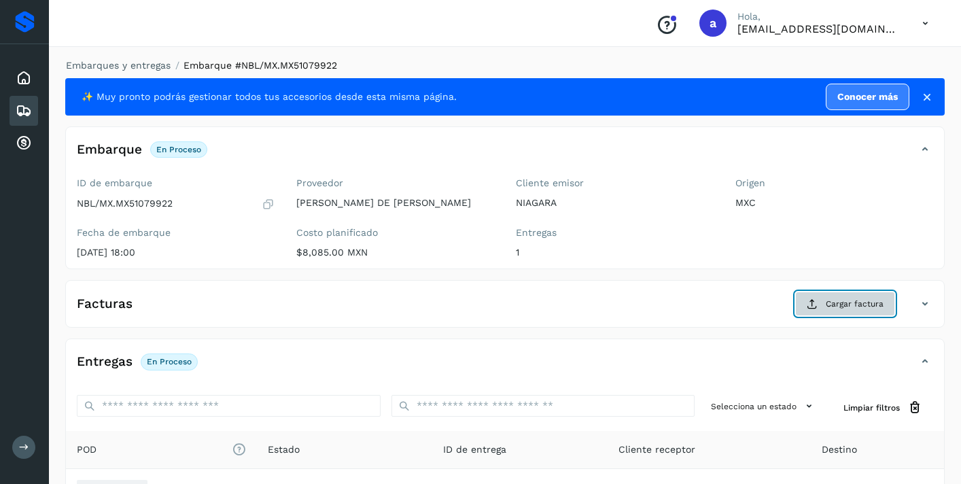
click at [852, 312] on button "Cargar factura" at bounding box center [845, 304] width 100 height 24
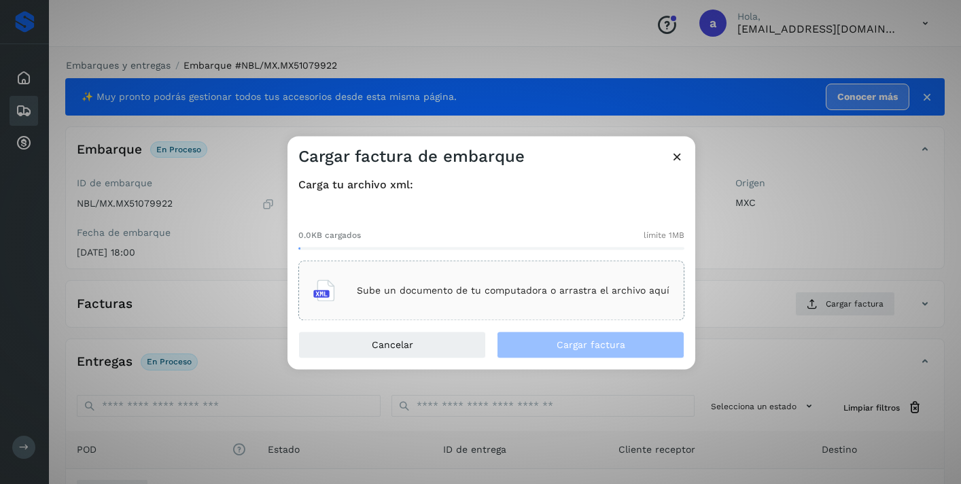
click at [573, 295] on p "Sube un documento de tu computadora o arrastra el archivo aquí" at bounding box center [513, 291] width 313 height 12
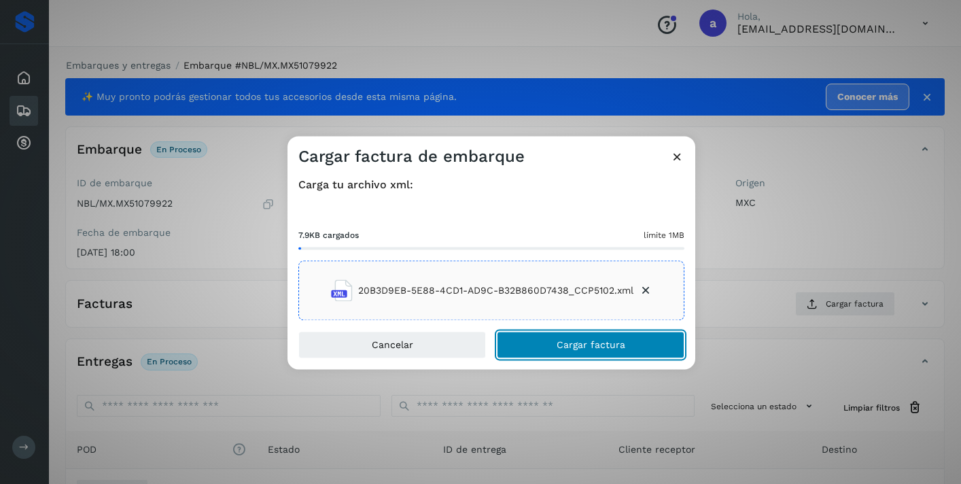
click at [649, 339] on button "Cargar factura" at bounding box center [591, 345] width 188 height 27
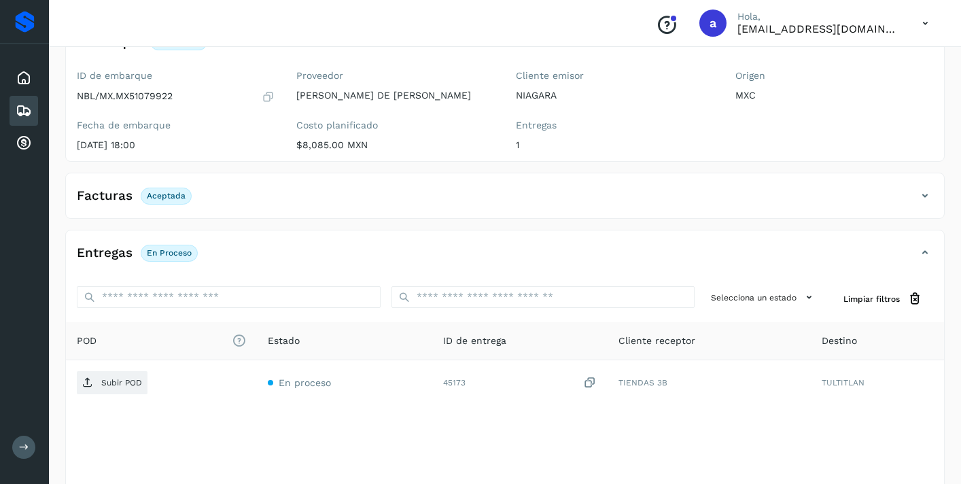
scroll to position [162, 0]
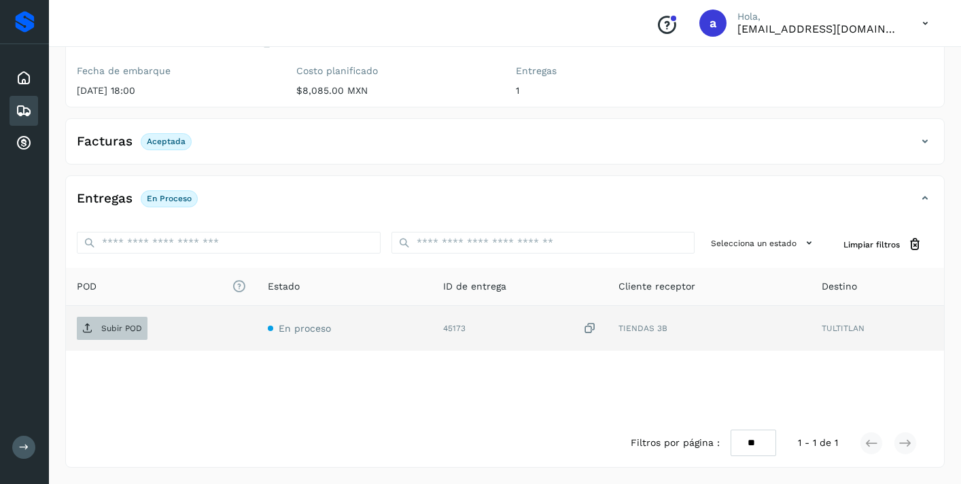
click at [122, 321] on span "Subir POD" at bounding box center [112, 329] width 71 height 22
click at [20, 112] on icon at bounding box center [24, 111] width 16 height 16
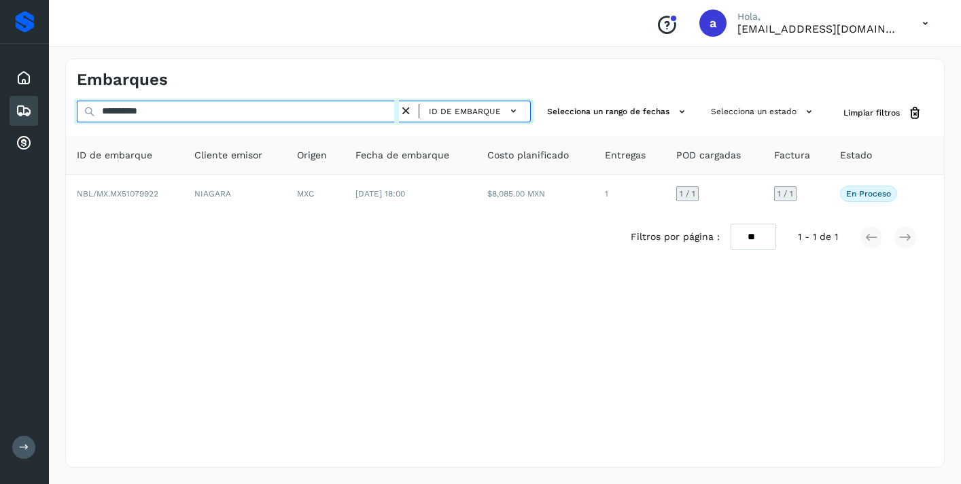
drag, startPoint x: 180, startPoint y: 107, endPoint x: 0, endPoint y: 91, distance: 180.9
click at [0, 101] on div "**********" at bounding box center [480, 242] width 961 height 484
paste input "text"
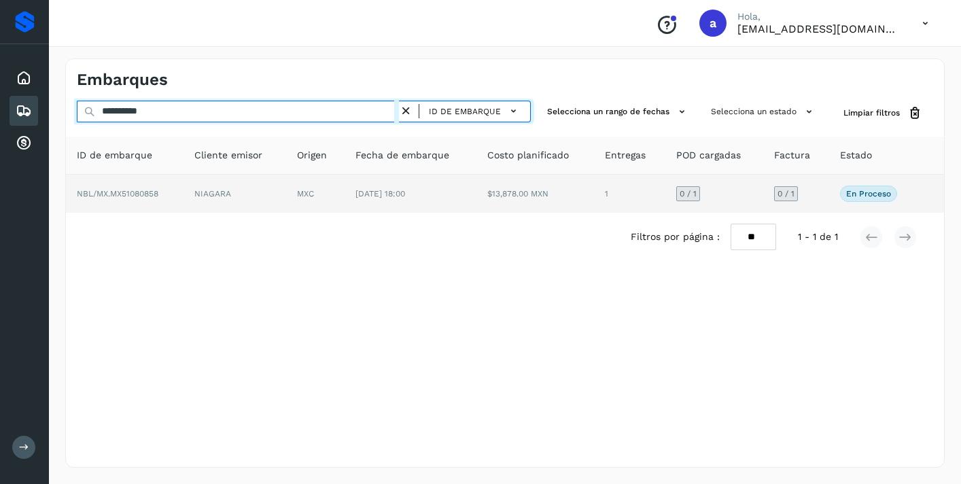
type input "**********"
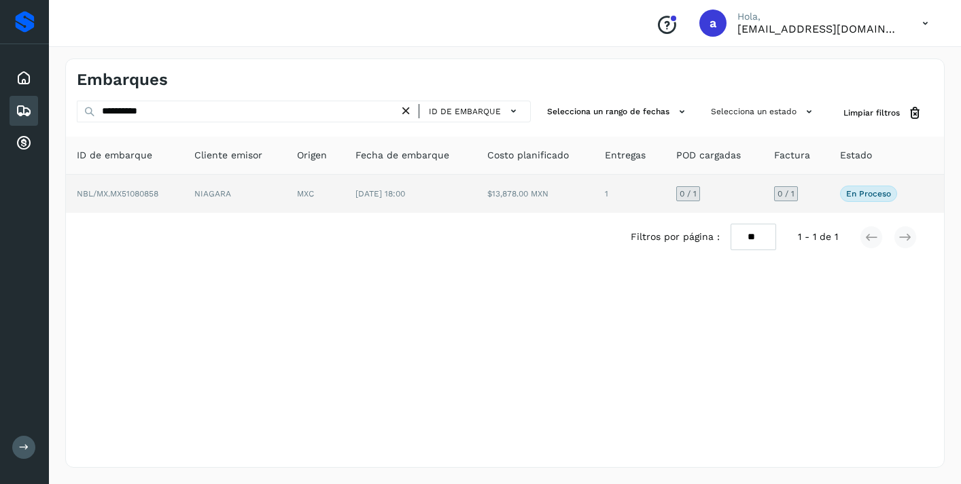
click at [788, 192] on span "0 / 1" at bounding box center [786, 194] width 17 height 8
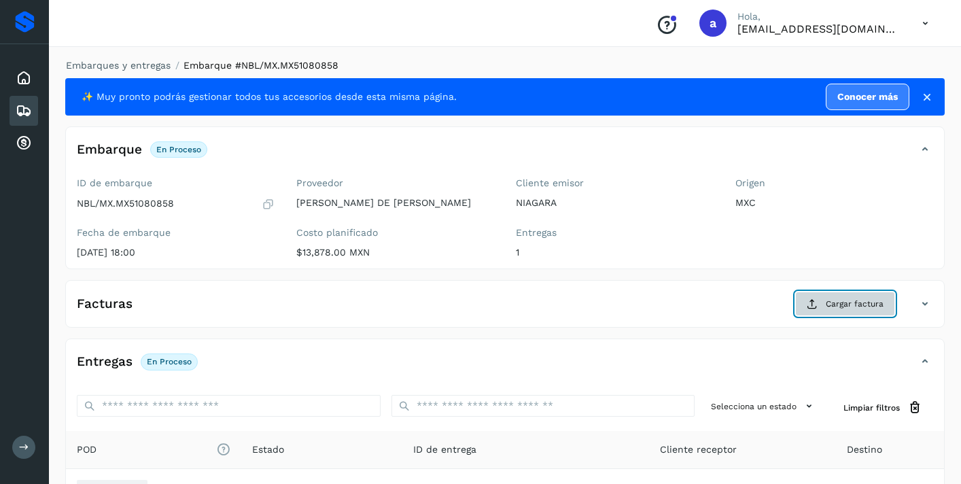
click at [857, 303] on span "Cargar factura" at bounding box center [855, 304] width 58 height 12
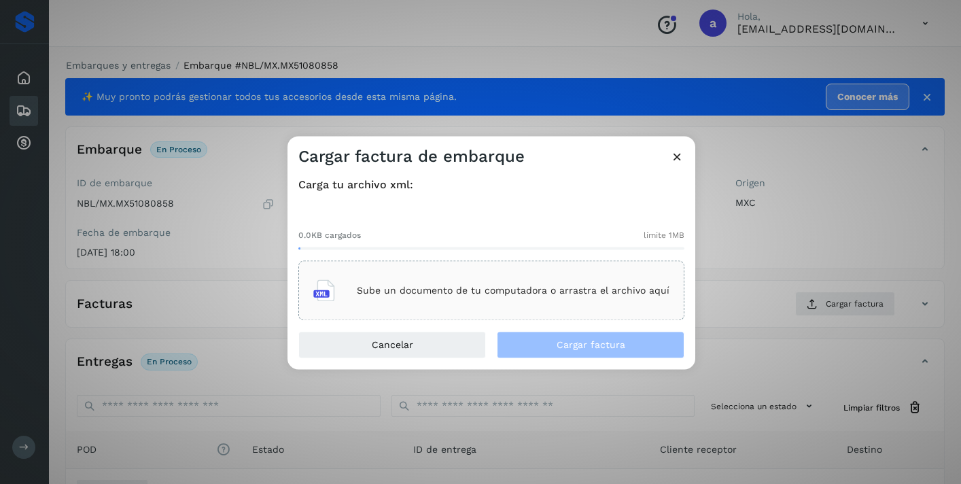
click at [453, 275] on div "Sube un documento de tu computadora o arrastra el archivo aquí" at bounding box center [491, 291] width 356 height 37
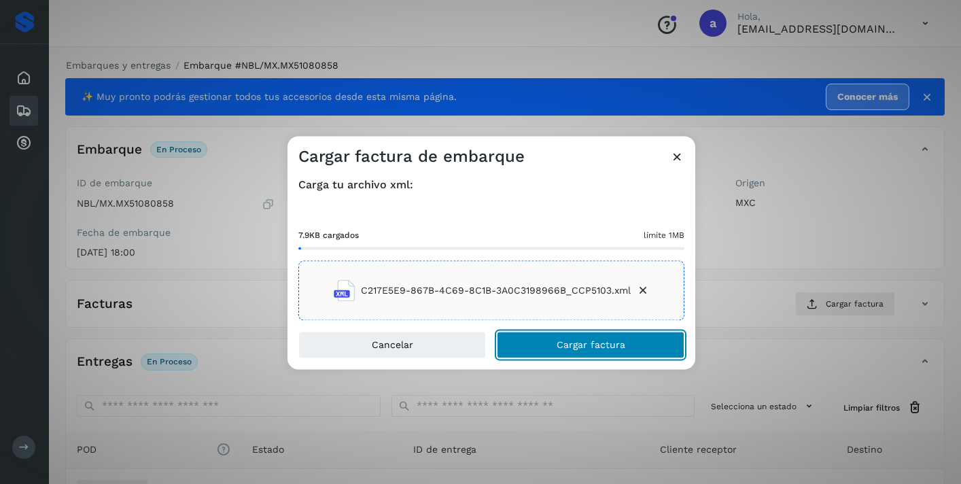
click at [562, 351] on button "Cargar factura" at bounding box center [591, 345] width 188 height 27
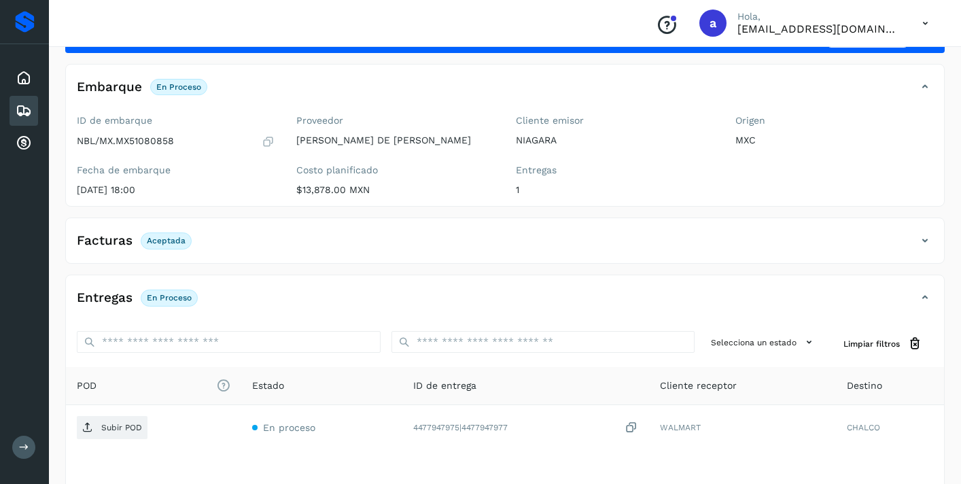
scroll to position [162, 0]
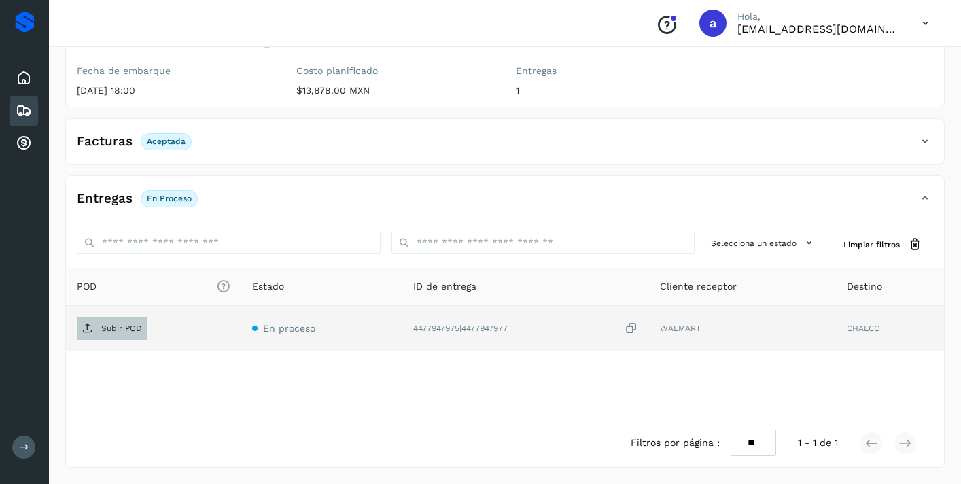
click at [140, 322] on span "Subir POD" at bounding box center [112, 329] width 71 height 22
click at [35, 108] on div "Embarques" at bounding box center [24, 111] width 29 height 30
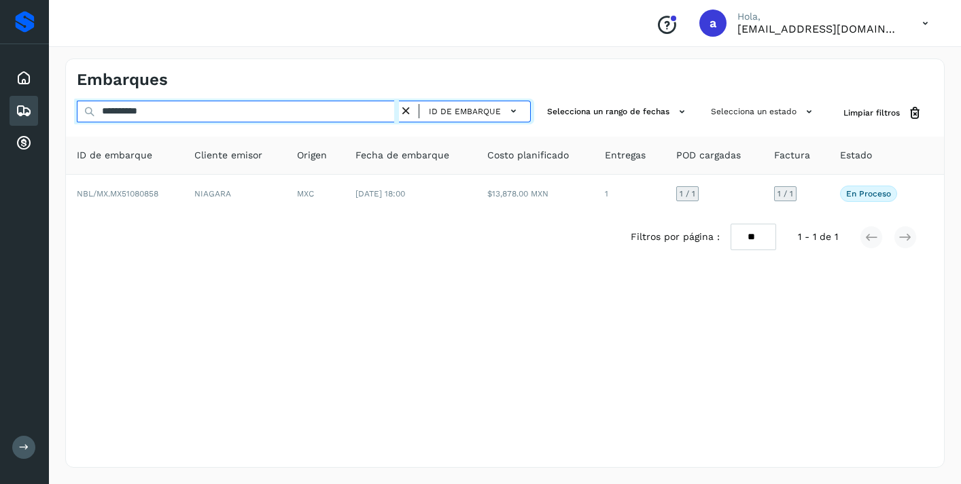
drag, startPoint x: 190, startPoint y: 112, endPoint x: 24, endPoint y: 101, distance: 166.2
click at [24, 101] on div "**********" at bounding box center [480, 242] width 961 height 484
paste input "text"
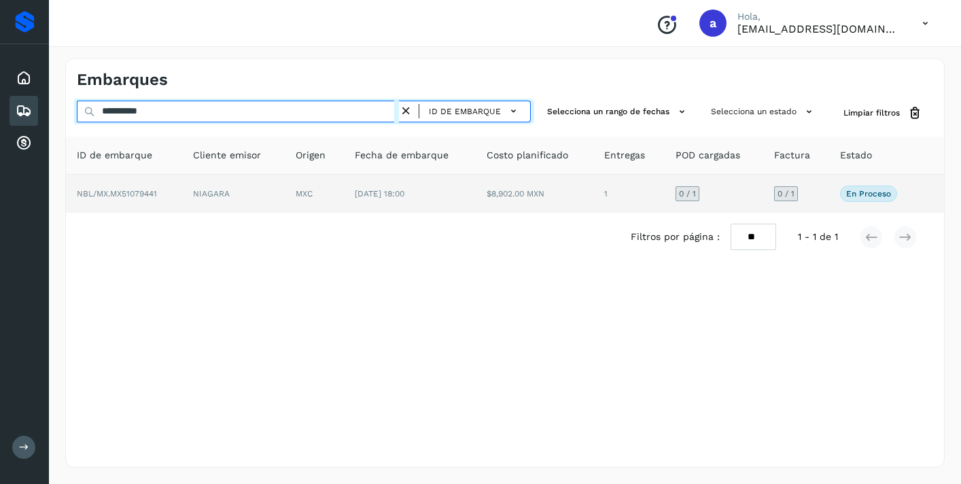
type input "**********"
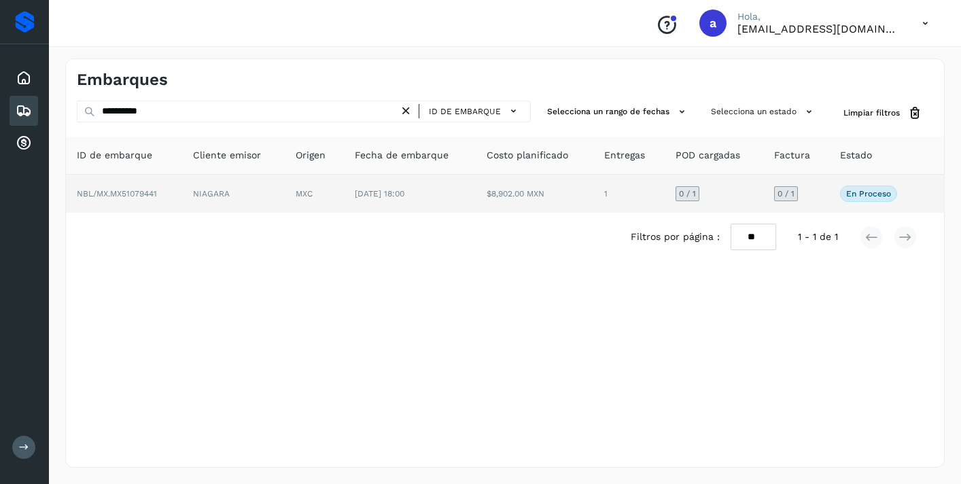
click at [787, 196] on span "0 / 1" at bounding box center [786, 194] width 17 height 8
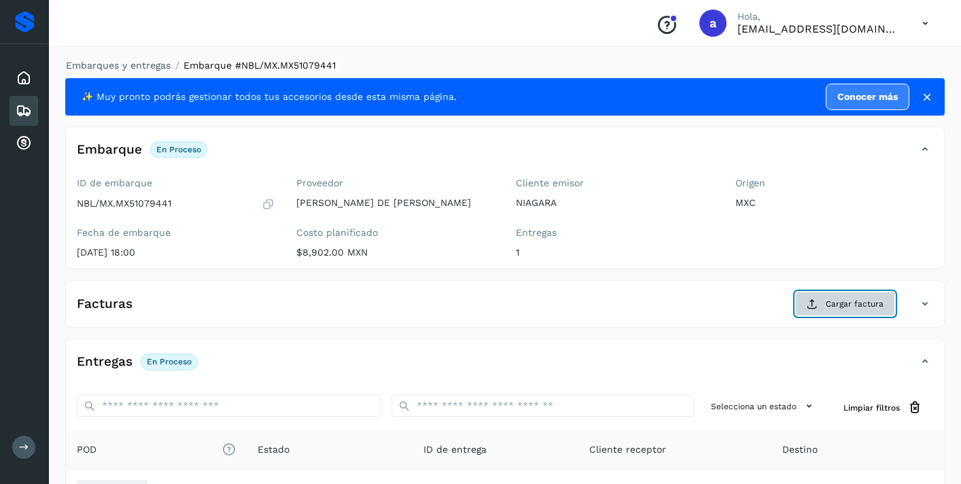
click at [844, 307] on span "Cargar factura" at bounding box center [855, 304] width 58 height 12
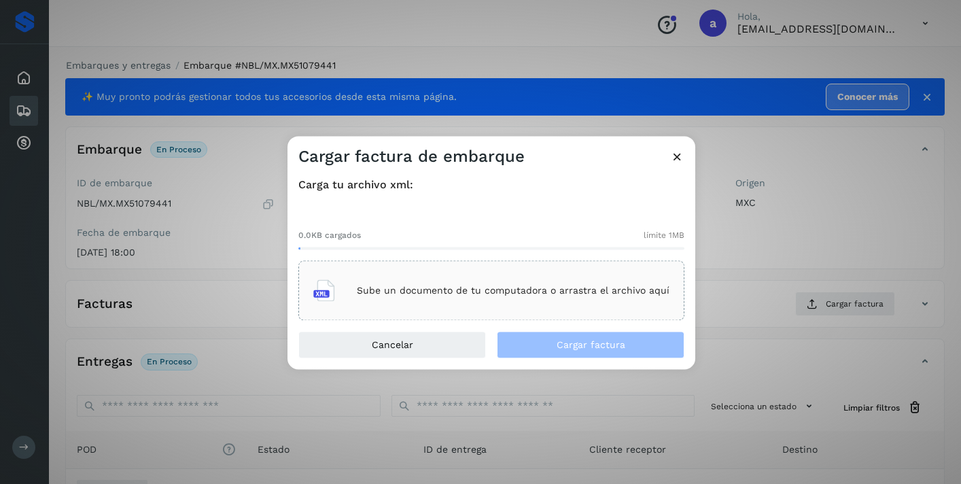
click at [581, 279] on div "Sube un documento de tu computadora o arrastra el archivo aquí" at bounding box center [491, 291] width 356 height 37
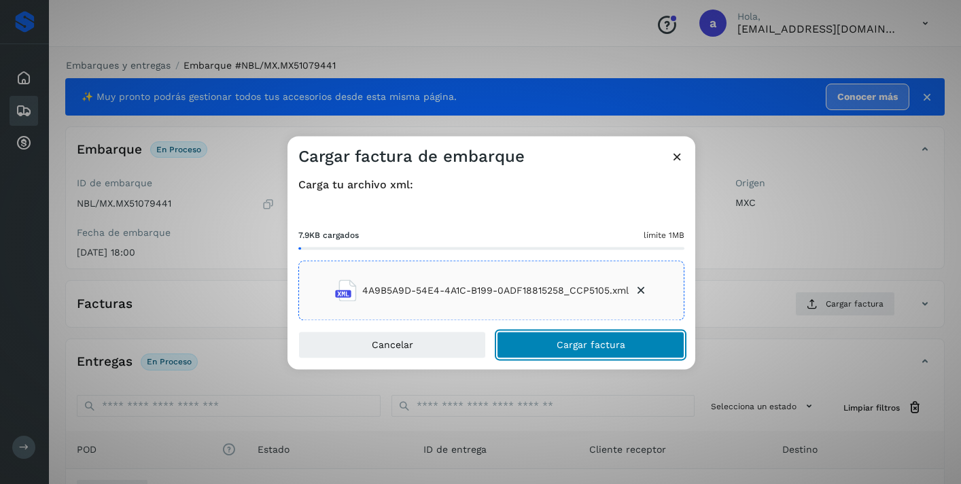
click at [553, 339] on button "Cargar factura" at bounding box center [591, 345] width 188 height 27
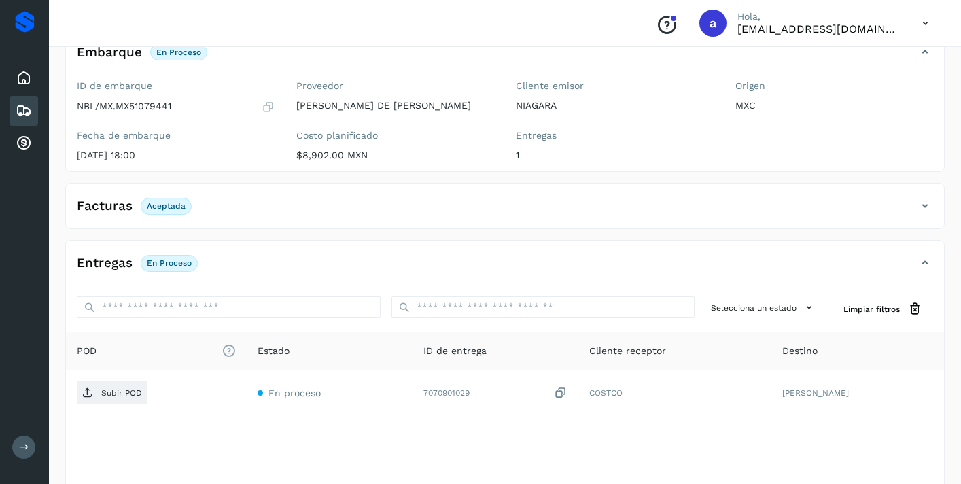
scroll to position [162, 0]
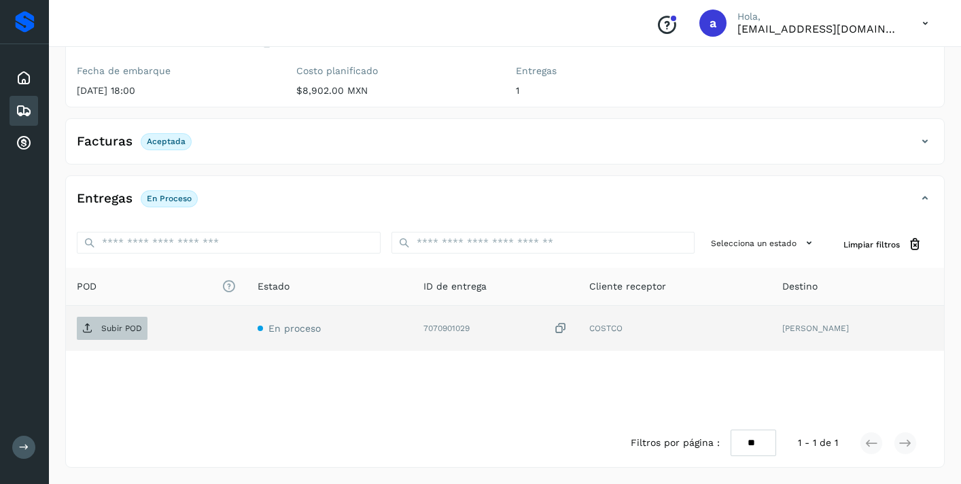
click at [128, 325] on p "Subir POD" at bounding box center [121, 329] width 41 height 10
click at [35, 109] on div "Embarques" at bounding box center [24, 111] width 29 height 30
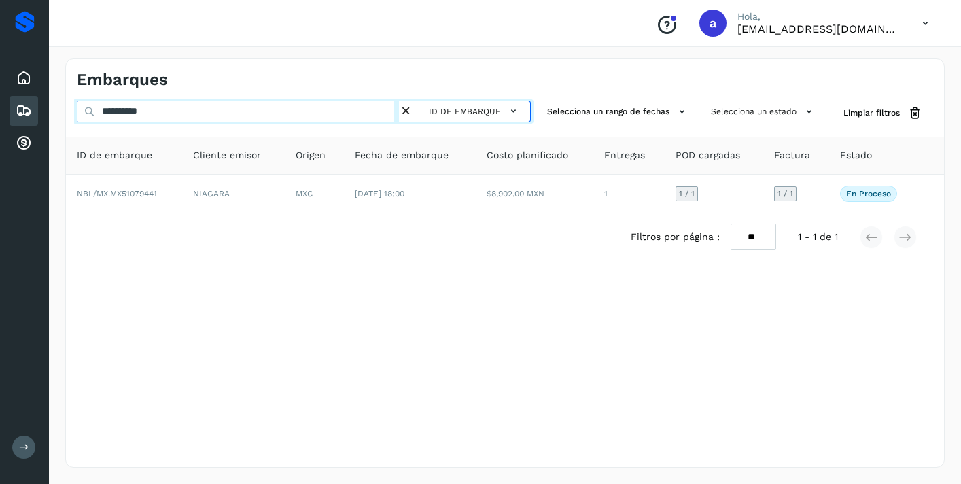
drag, startPoint x: 173, startPoint y: 113, endPoint x: 48, endPoint y: 122, distance: 126.1
click at [58, 118] on div "**********" at bounding box center [505, 263] width 912 height 442
drag, startPoint x: 172, startPoint y: 113, endPoint x: 100, endPoint y: 106, distance: 72.4
click at [100, 107] on input "**********" at bounding box center [238, 112] width 322 height 22
paste input "text"
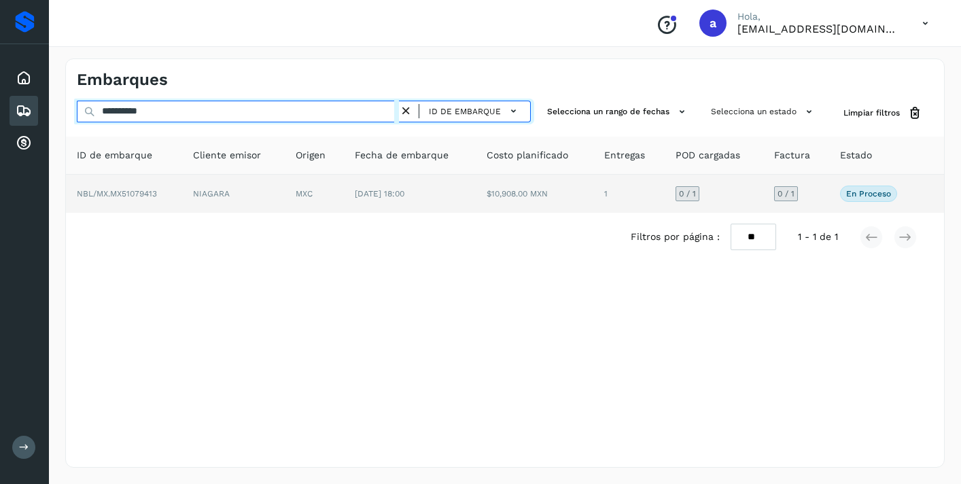
type input "**********"
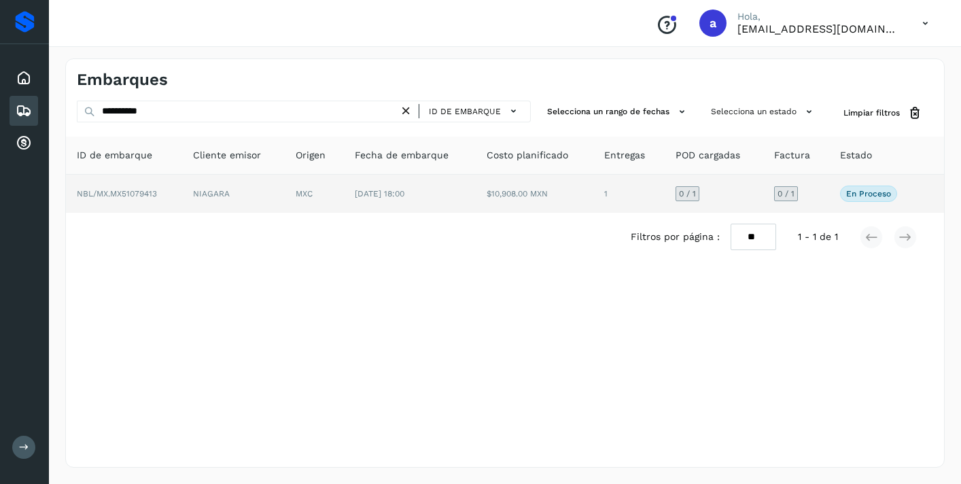
click at [788, 196] on span "0 / 1" at bounding box center [786, 194] width 17 height 8
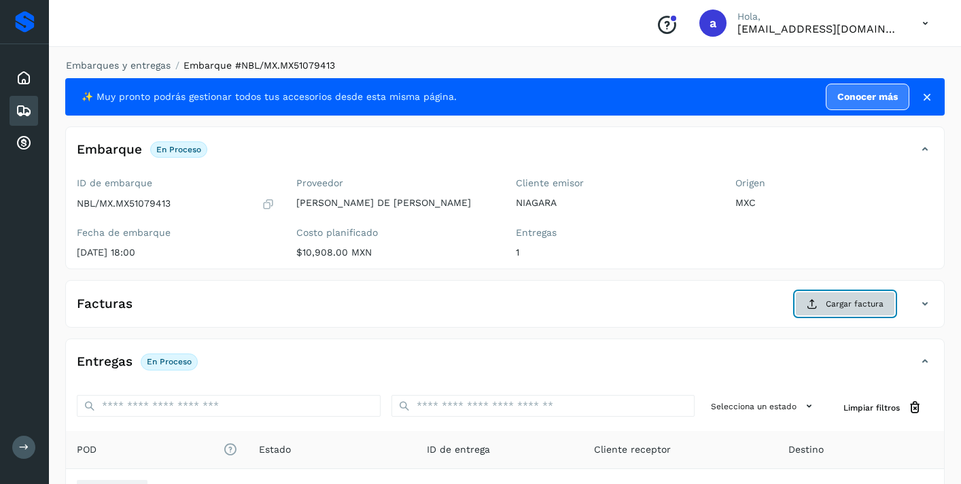
click at [847, 303] on span "Cargar factura" at bounding box center [855, 304] width 58 height 12
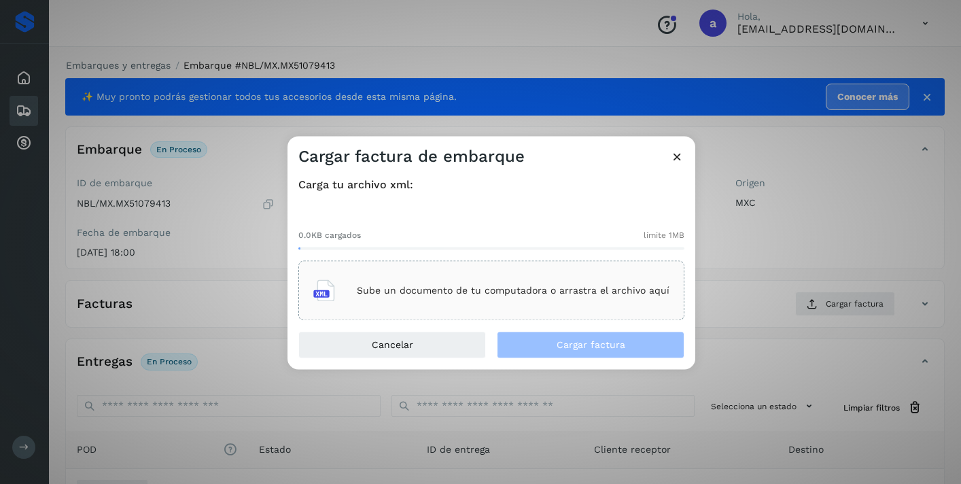
click at [574, 282] on div "Sube un documento de tu computadora o arrastra el archivo aquí" at bounding box center [491, 291] width 356 height 37
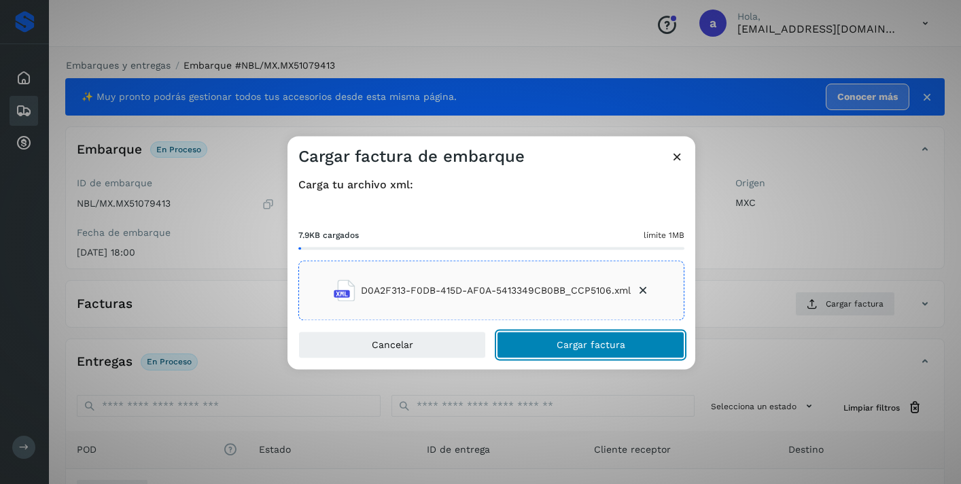
click at [589, 345] on span "Cargar factura" at bounding box center [591, 346] width 69 height 10
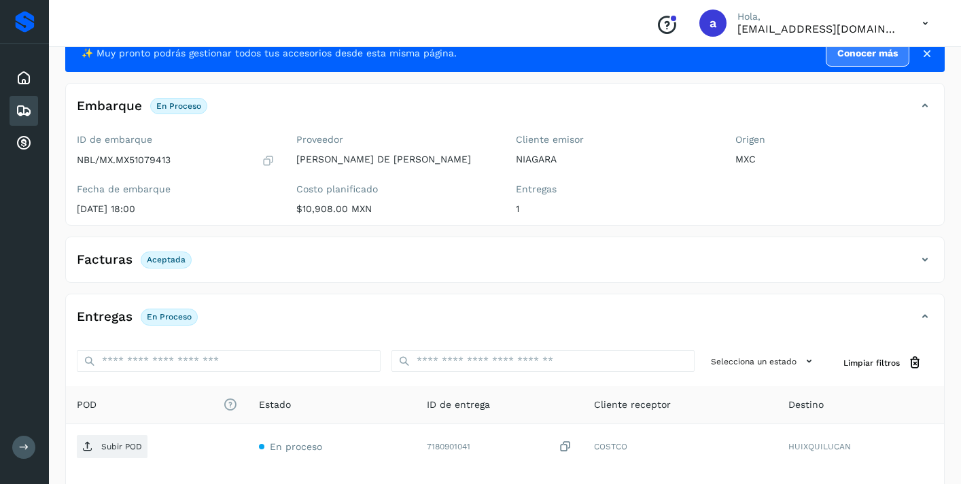
scroll to position [162, 0]
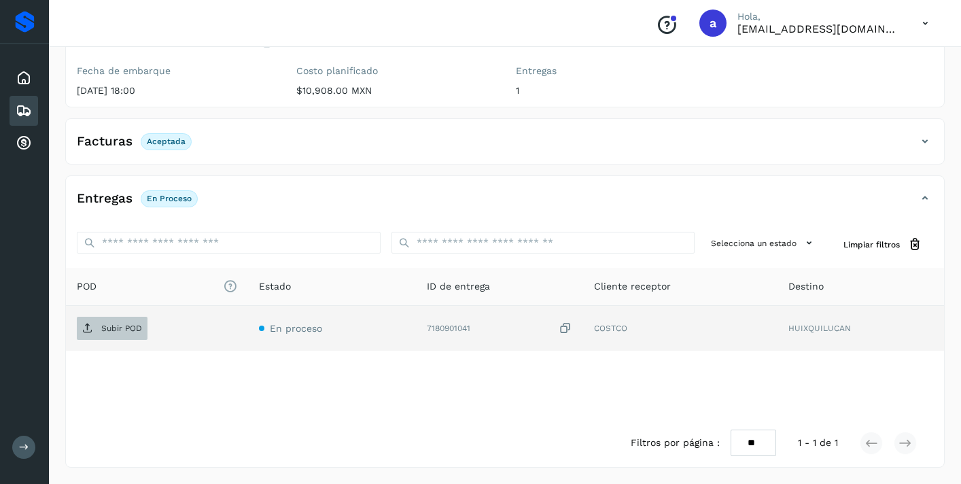
click at [118, 327] on p "Subir POD" at bounding box center [121, 329] width 41 height 10
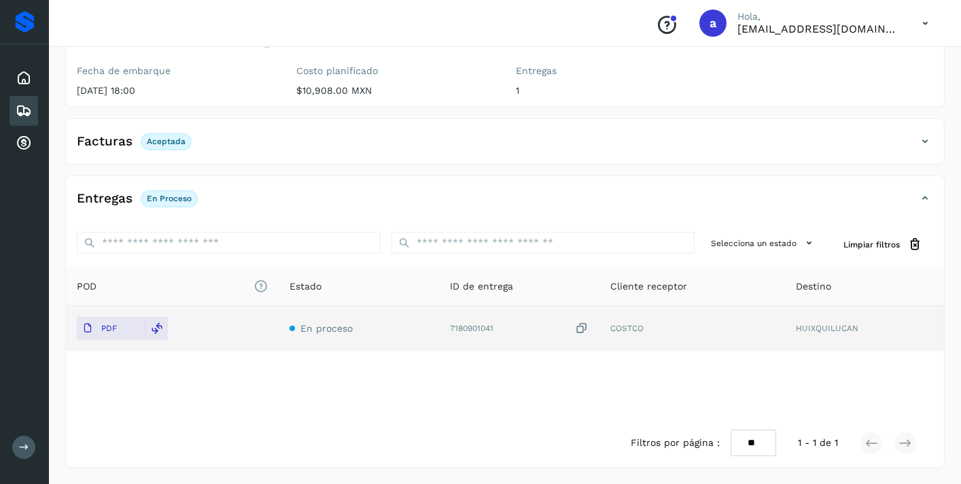
click at [20, 105] on icon at bounding box center [24, 111] width 16 height 16
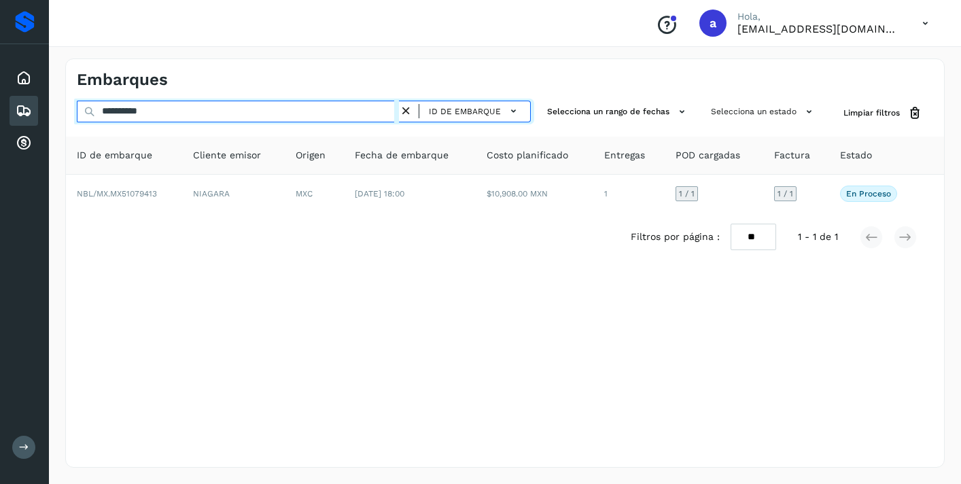
drag, startPoint x: 171, startPoint y: 111, endPoint x: 18, endPoint y: 106, distance: 153.0
click at [23, 108] on div "**********" at bounding box center [480, 242] width 961 height 484
paste input "text"
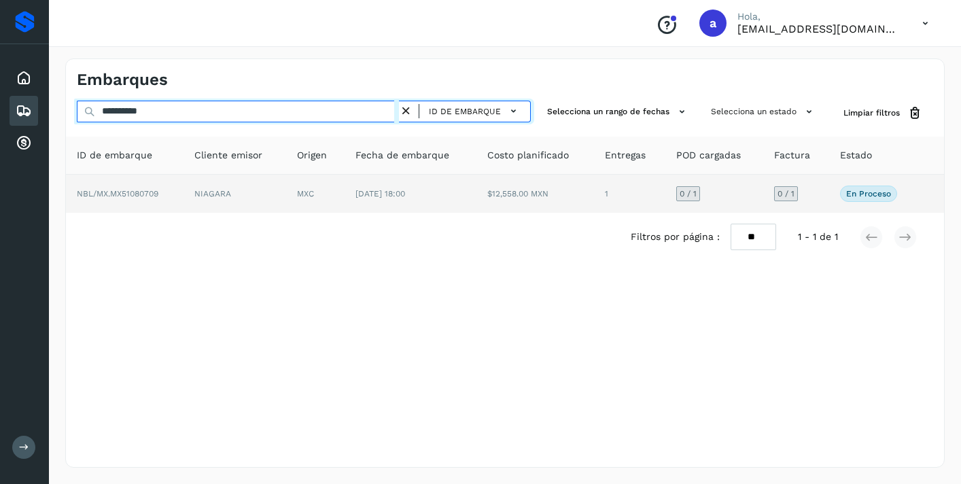
type input "**********"
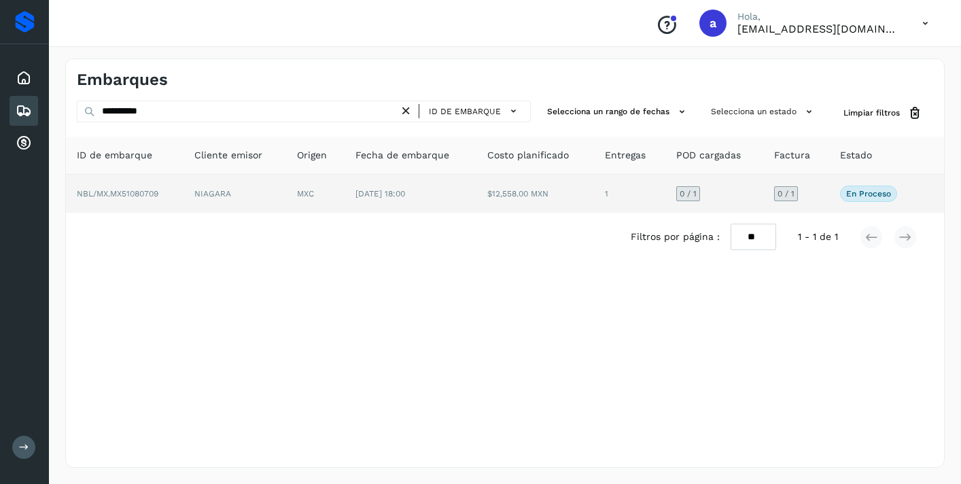
click at [785, 197] on span "0 / 1" at bounding box center [786, 194] width 17 height 8
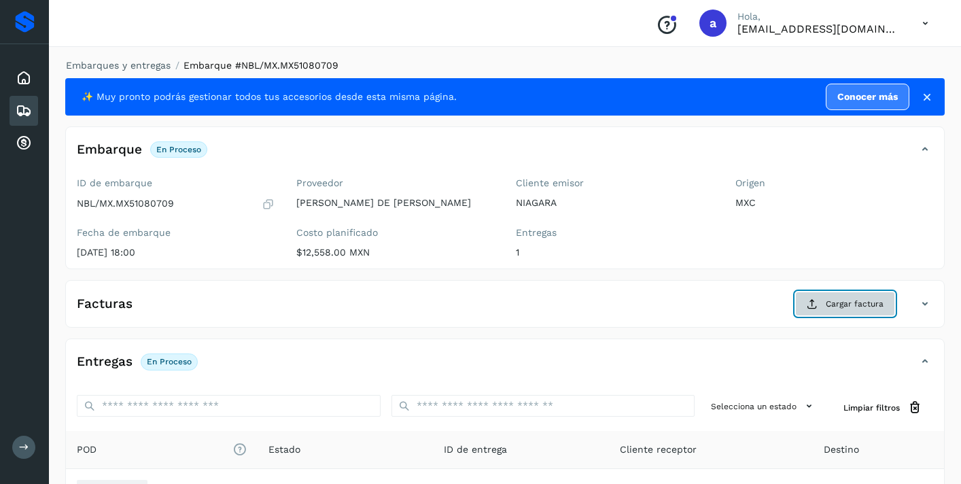
click at [831, 305] on span "Cargar factura" at bounding box center [855, 304] width 58 height 12
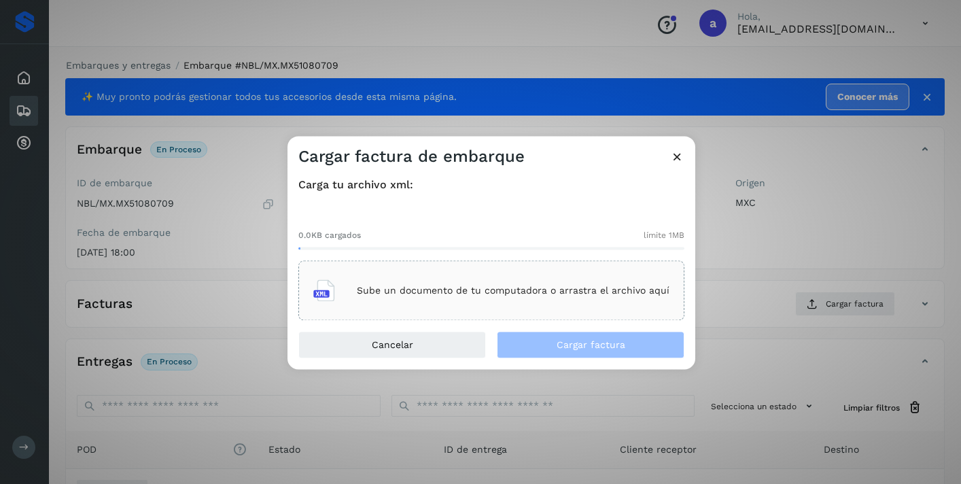
click at [564, 285] on p "Sube un documento de tu computadora o arrastra el archivo aquí" at bounding box center [513, 291] width 313 height 12
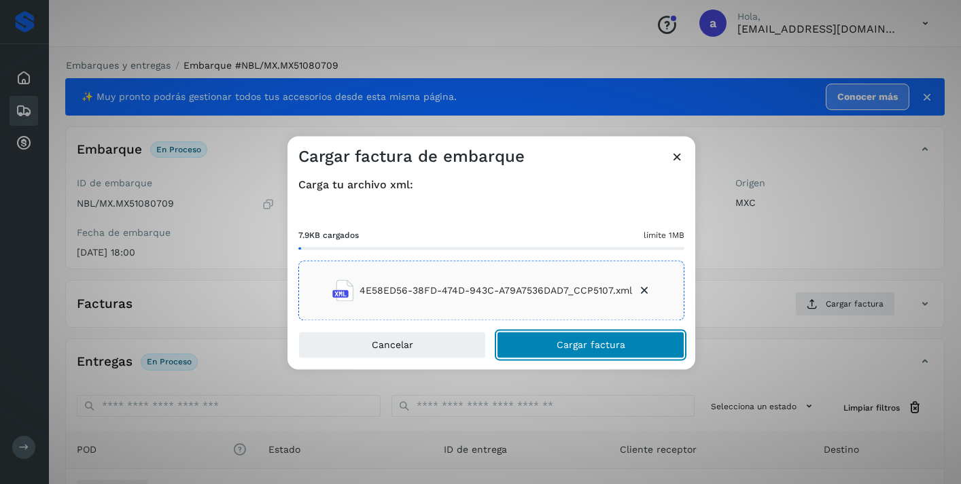
click at [561, 335] on button "Cargar factura" at bounding box center [591, 345] width 188 height 27
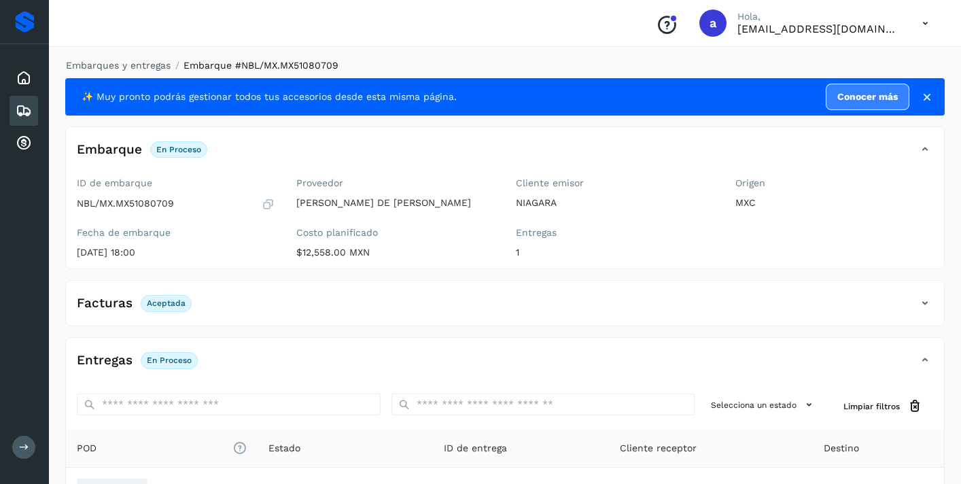
scroll to position [162, 0]
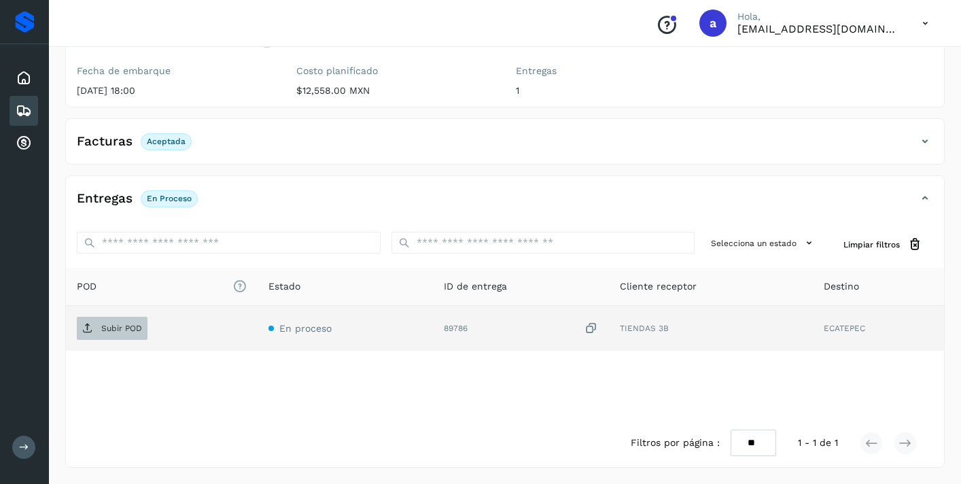
click at [131, 324] on p "Subir POD" at bounding box center [121, 329] width 41 height 10
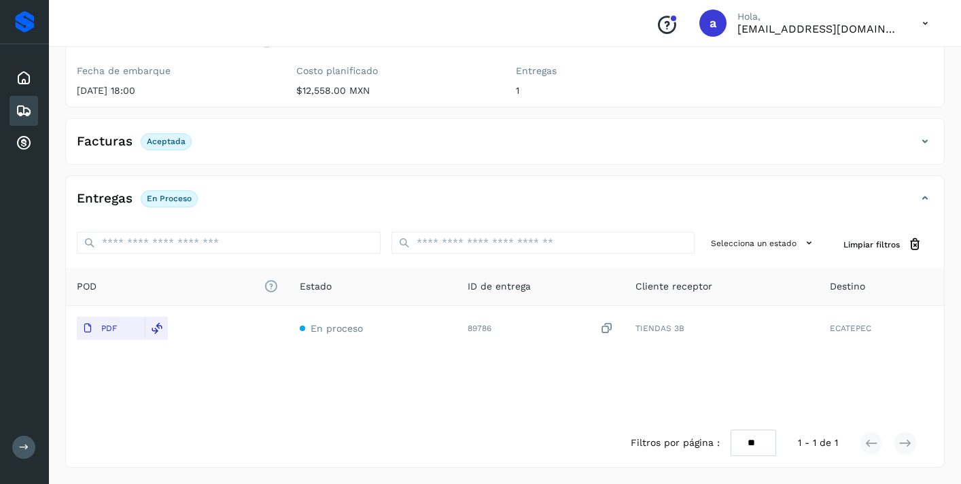
click at [30, 108] on icon at bounding box center [24, 111] width 16 height 16
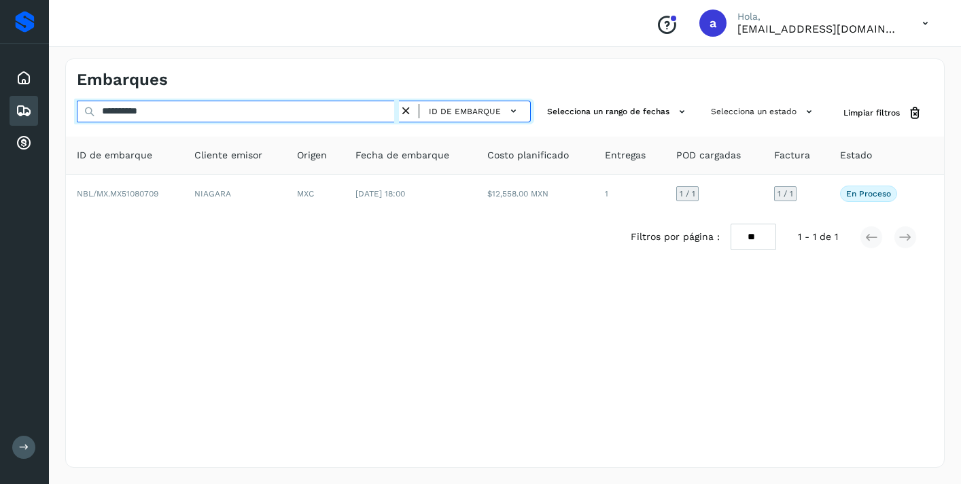
drag, startPoint x: 179, startPoint y: 119, endPoint x: 0, endPoint y: 133, distance: 180.1
click at [0, 127] on div "**********" at bounding box center [480, 242] width 961 height 484
drag, startPoint x: 172, startPoint y: 111, endPoint x: 79, endPoint y: 108, distance: 93.2
click at [79, 108] on input "**********" at bounding box center [238, 112] width 322 height 22
paste input "text"
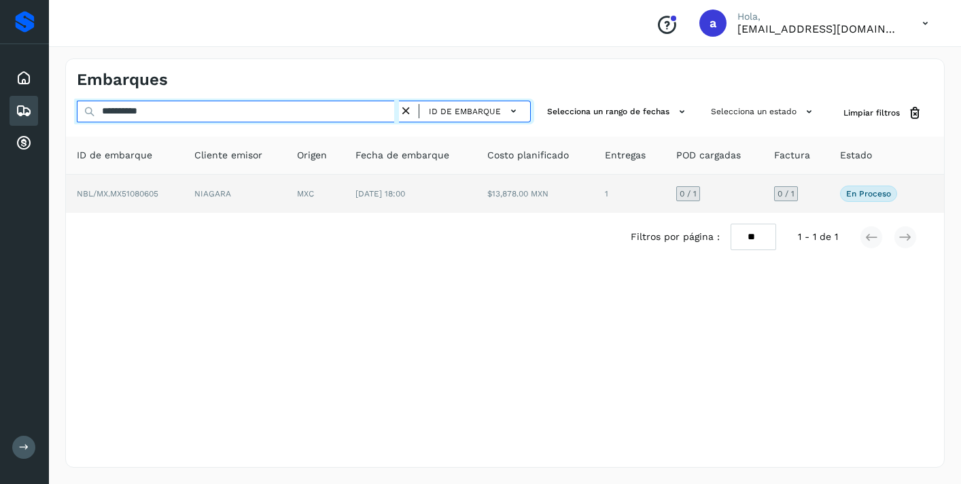
type input "**********"
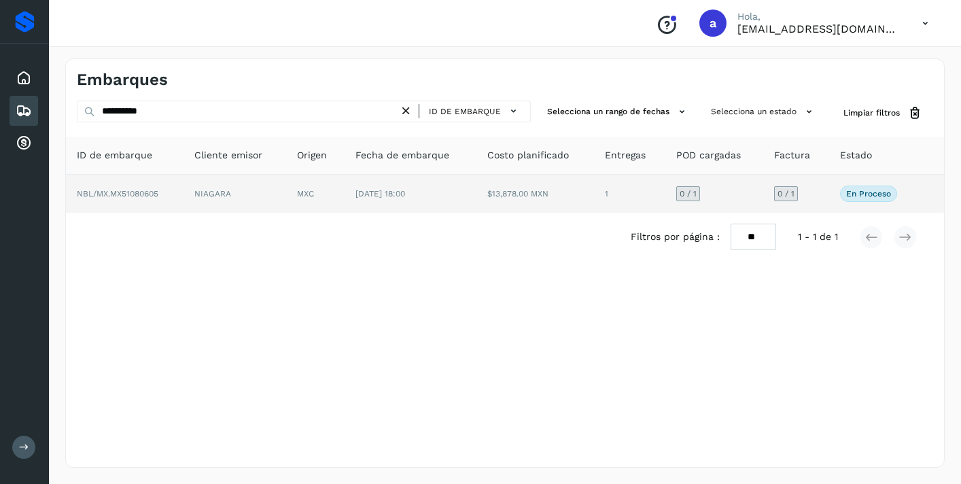
click at [787, 193] on span "0 / 1" at bounding box center [786, 194] width 17 height 8
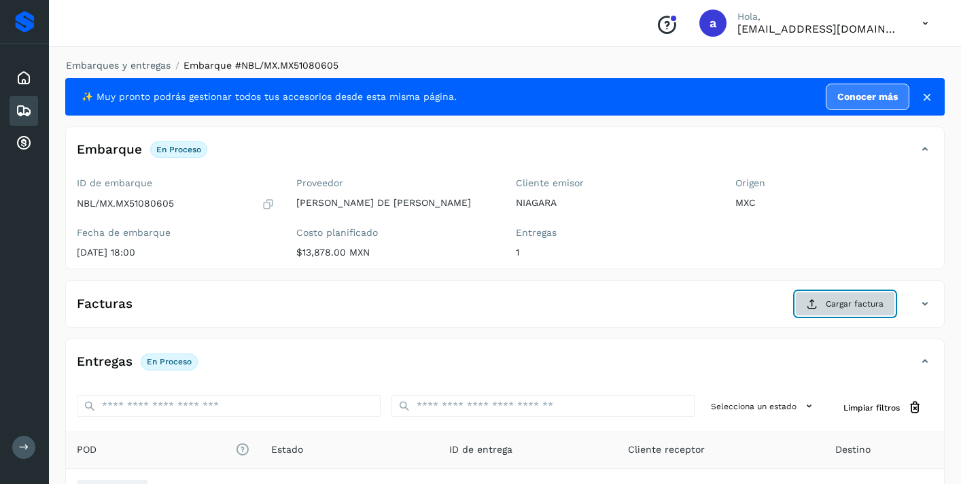
click at [861, 303] on span "Cargar factura" at bounding box center [855, 304] width 58 height 12
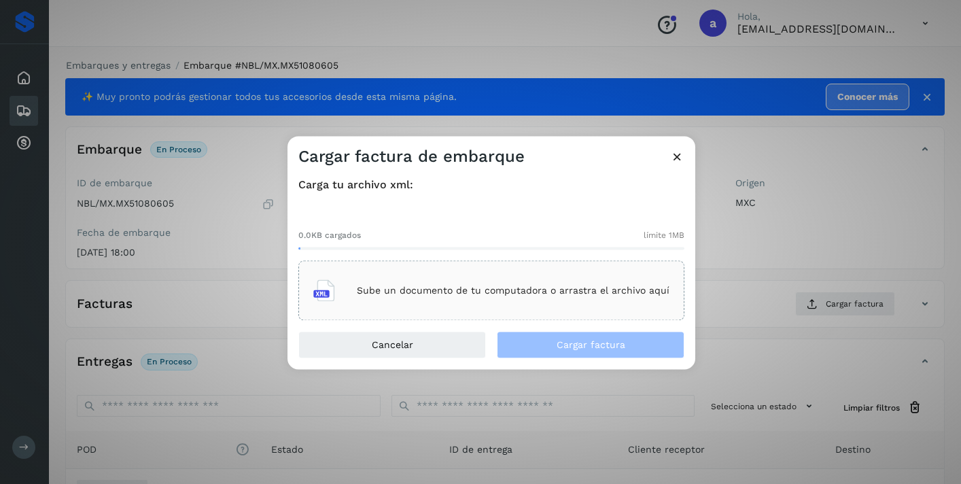
click at [626, 290] on p "Sube un documento de tu computadora o arrastra el archivo aquí" at bounding box center [513, 291] width 313 height 12
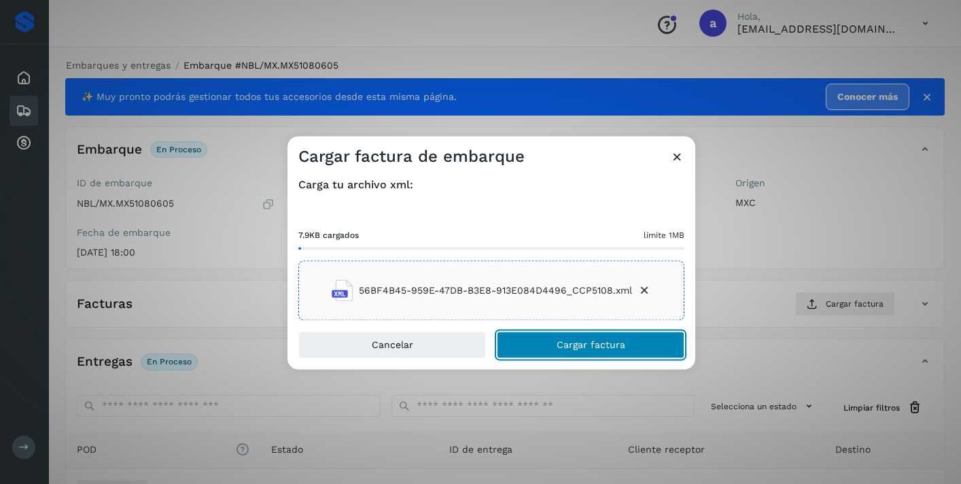
click at [640, 347] on button "Cargar factura" at bounding box center [591, 345] width 188 height 27
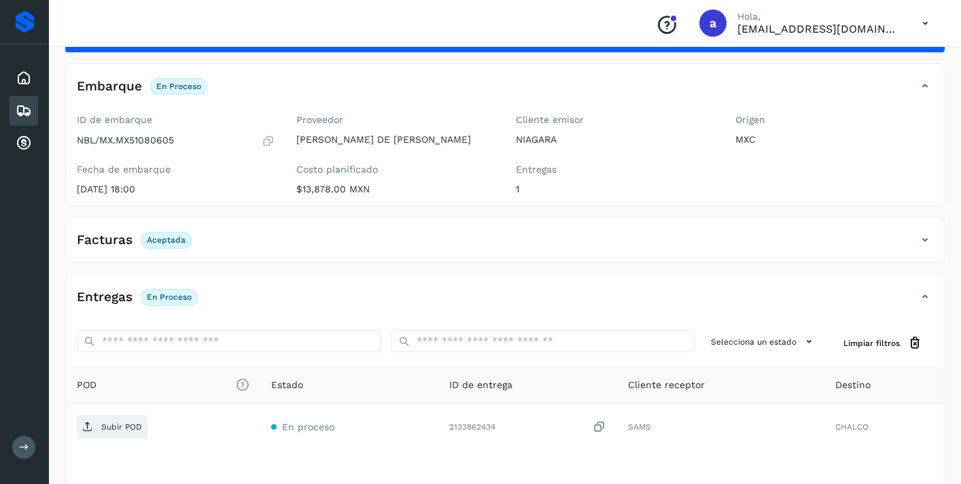
scroll to position [162, 0]
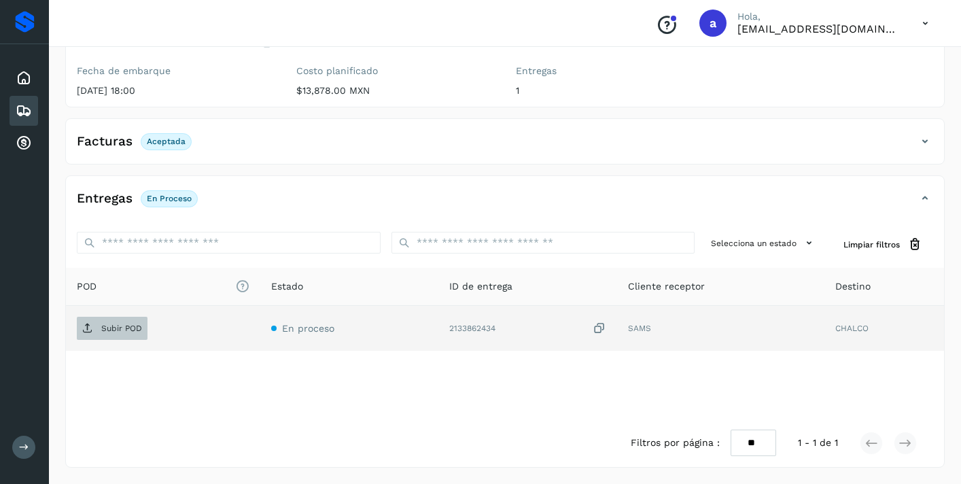
click at [130, 332] on p "Subir POD" at bounding box center [121, 329] width 41 height 10
click at [27, 109] on icon at bounding box center [24, 111] width 16 height 16
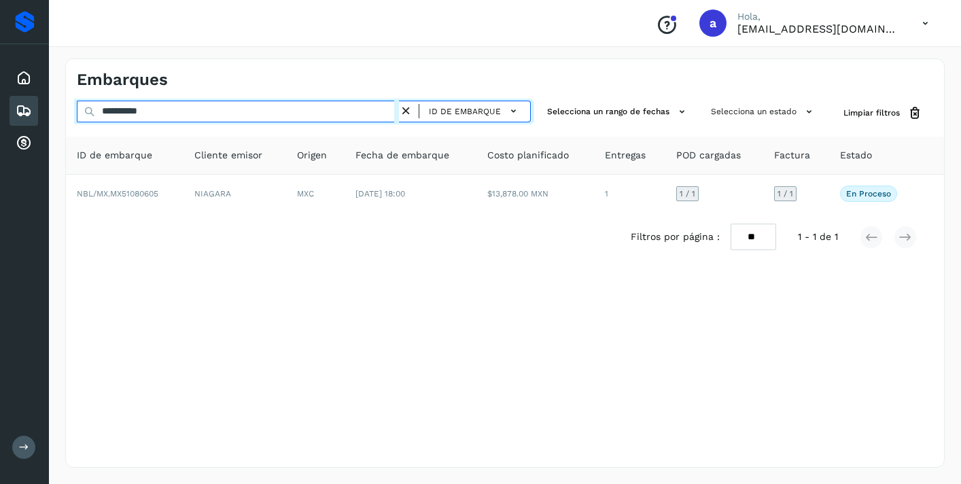
drag, startPoint x: 182, startPoint y: 108, endPoint x: 34, endPoint y: 96, distance: 148.0
click at [34, 96] on div "**********" at bounding box center [480, 242] width 961 height 484
paste input "text"
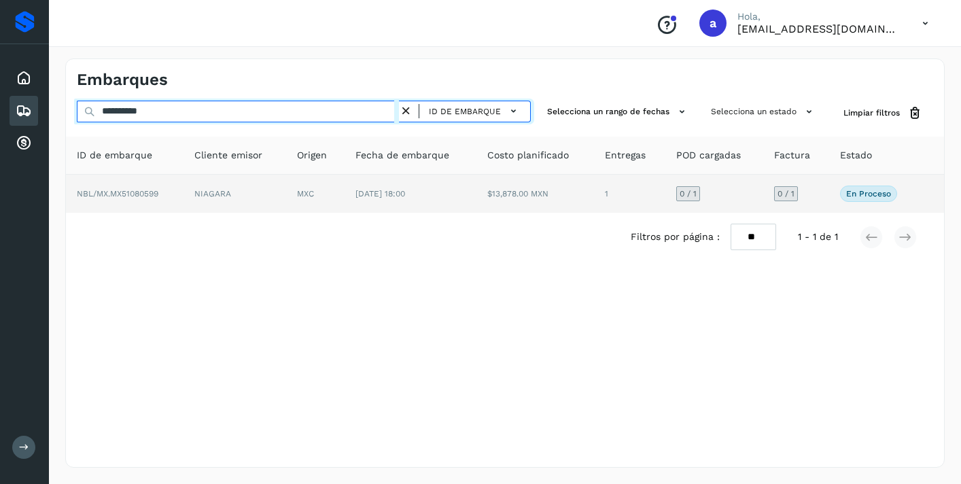
type input "**********"
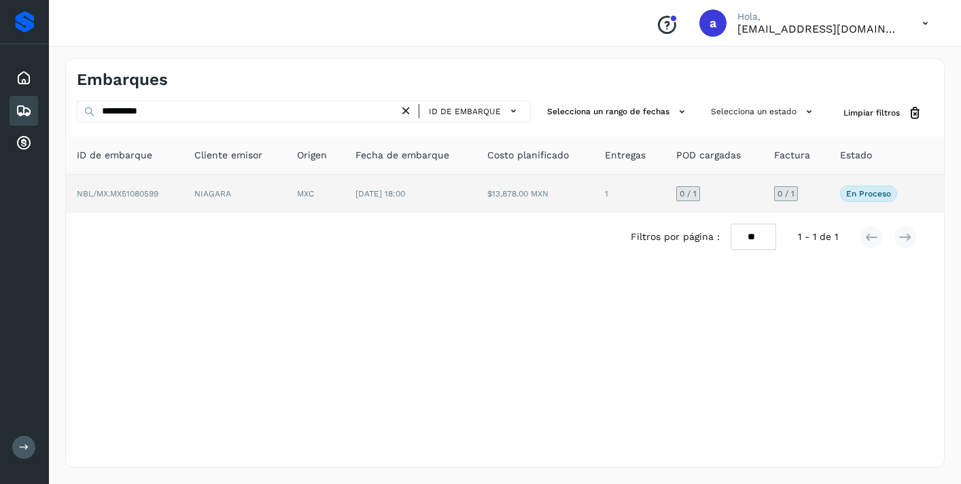
click at [787, 196] on span "0 / 1" at bounding box center [786, 194] width 17 height 8
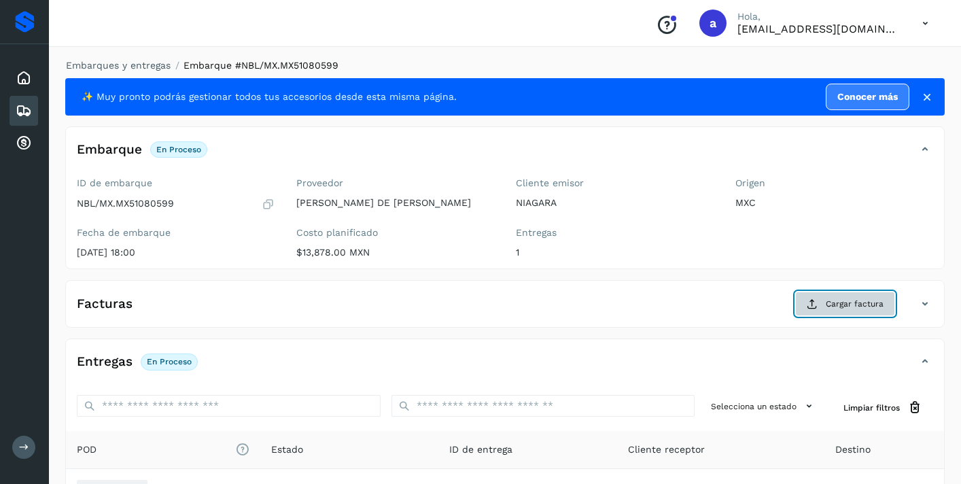
click at [820, 306] on button "Cargar factura" at bounding box center [845, 304] width 100 height 24
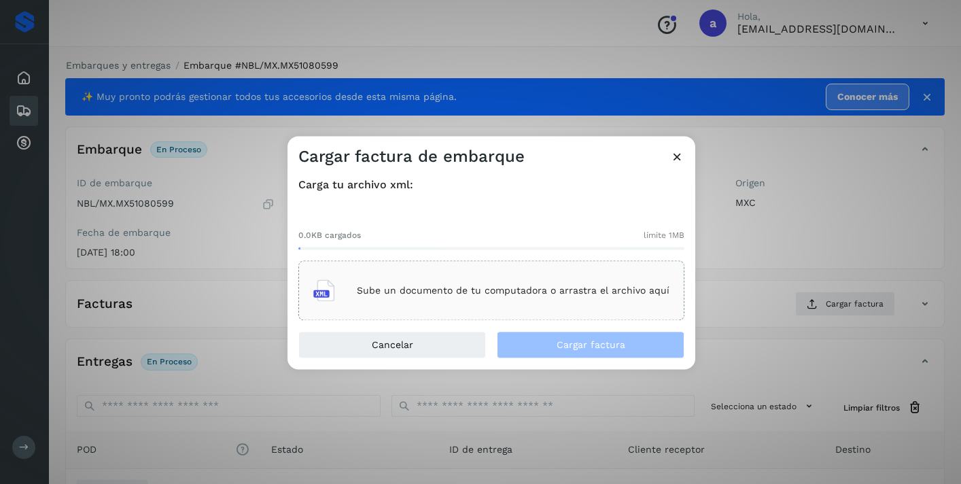
click at [589, 280] on div "Sube un documento de tu computadora o arrastra el archivo aquí" at bounding box center [491, 291] width 356 height 37
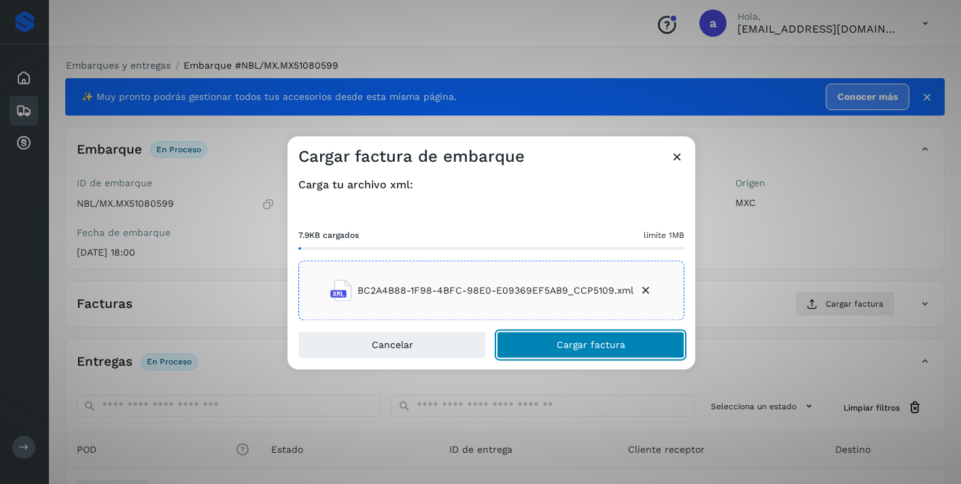
click at [581, 341] on span "Cargar factura" at bounding box center [591, 346] width 69 height 10
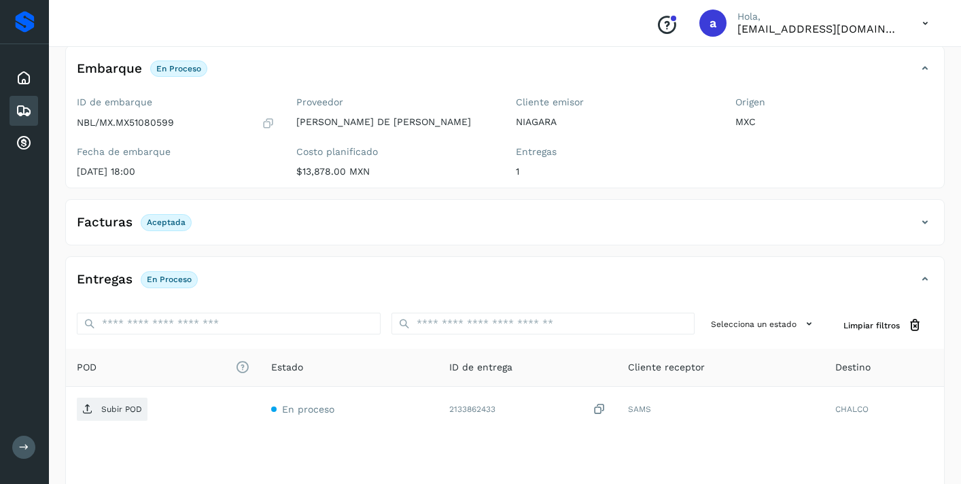
scroll to position [162, 0]
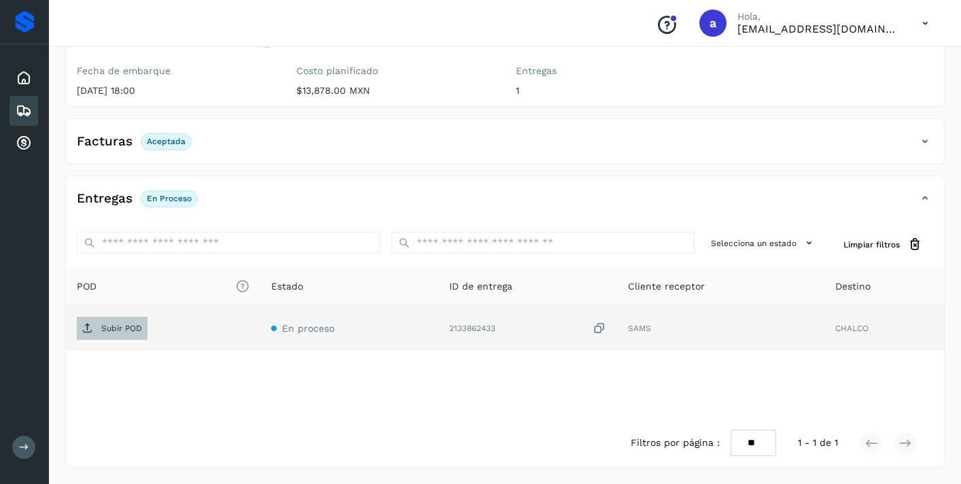
click at [113, 322] on span "Subir POD" at bounding box center [112, 329] width 71 height 22
